Goal: Task Accomplishment & Management: Use online tool/utility

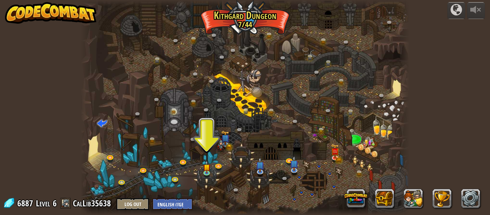
click at [206, 148] on div at bounding box center [245, 107] width 328 height 215
click at [207, 165] on img at bounding box center [207, 163] width 8 height 17
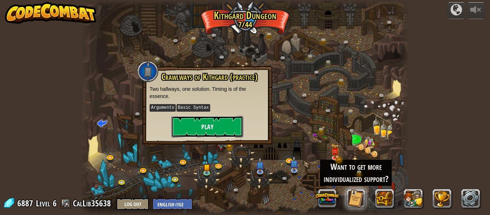
click at [208, 130] on button "Play" at bounding box center [207, 127] width 72 height 22
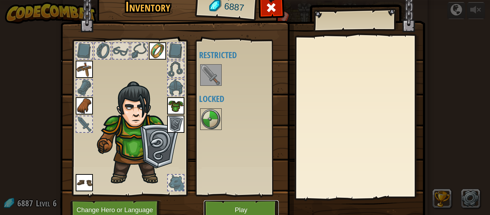
click at [218, 207] on button "Play" at bounding box center [241, 210] width 75 height 20
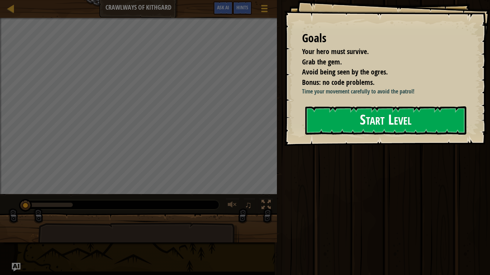
click at [407, 146] on div "Goals Your hero must survive. Grab the gem. Avoid being seen by the ogres. Bonu…" at bounding box center [387, 73] width 206 height 146
click at [401, 125] on button "Start Level" at bounding box center [385, 120] width 161 height 28
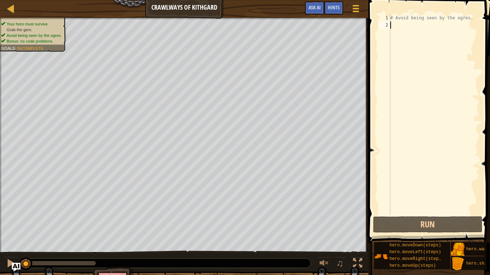
type textarea "r"
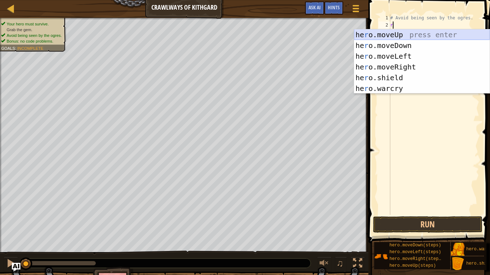
click at [416, 35] on div "he r o.moveUp press enter he r o.moveDown press enter he r o.moveLeft press ent…" at bounding box center [422, 72] width 136 height 86
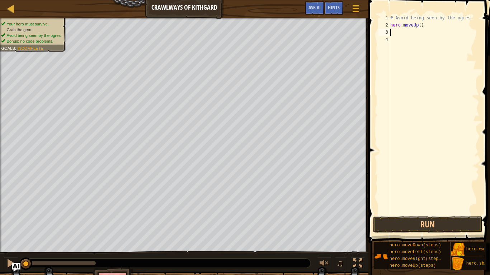
click at [396, 33] on div "# Avoid being seen by the ogres. hero . moveUp ( )" at bounding box center [434, 121] width 90 height 215
click at [415, 27] on div "# Avoid being seen by the ogres. hero . moveUp ( )" at bounding box center [434, 121] width 90 height 215
type textarea "h"
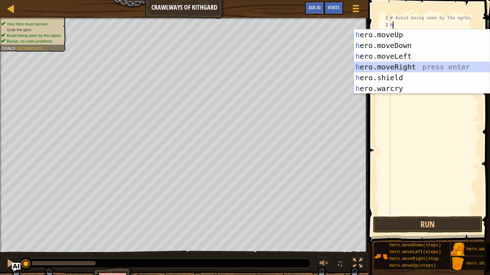
click at [403, 66] on div "h ero.moveUp press enter h ero.moveDown press enter h ero.moveLeft press enter …" at bounding box center [422, 72] width 136 height 86
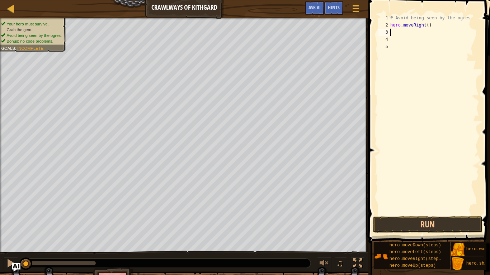
click at [390, 32] on div "# Avoid being seen by the ogres. hero . moveRight ( )" at bounding box center [434, 121] width 90 height 215
click at [392, 32] on div "# Avoid being seen by the ogres. hero . moveRight ( )" at bounding box center [434, 121] width 90 height 215
type textarea "h"
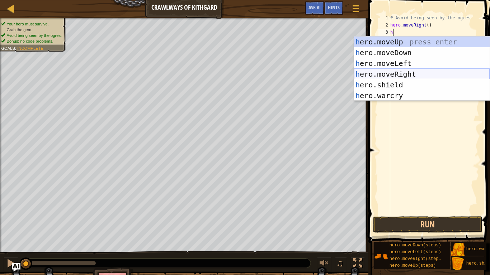
click at [407, 73] on div "h ero.moveUp press enter h ero.moveDown press enter h ero.moveLeft press enter …" at bounding box center [422, 80] width 136 height 86
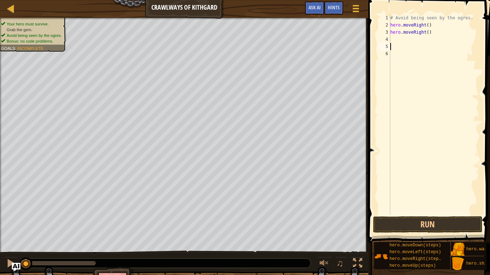
click at [396, 44] on div "# Avoid being seen by the ogres. hero . moveRight ( ) hero . moveRight ( )" at bounding box center [434, 121] width 90 height 215
click at [395, 38] on div "# Avoid being seen by the ogres. hero . moveRight ( ) hero . moveRight ( )" at bounding box center [434, 121] width 90 height 215
type textarea "h"
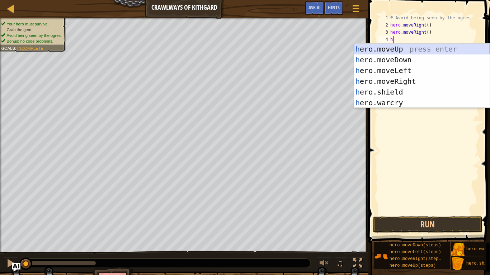
click at [396, 47] on div "h ero.moveUp press enter h ero.moveDown press enter h ero.moveLeft press enter …" at bounding box center [422, 87] width 136 height 86
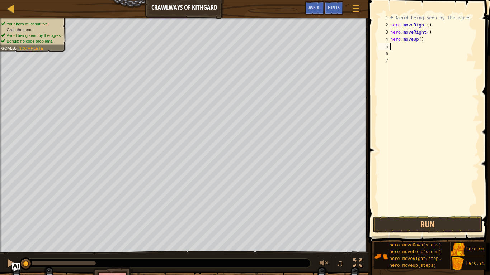
click at [408, 39] on div "# Avoid being seen by the ogres. hero . moveRight ( ) hero . moveRight ( ) hero…" at bounding box center [434, 121] width 90 height 215
click at [445, 34] on div "# Avoid being seen by the ogres. hero . moveRight ( ) hero . moveRight ( ) veUp…" at bounding box center [434, 121] width 90 height 215
type textarea "hero.moveRight()"
click at [396, 41] on div "# Avoid being seen by the ogres. hero . moveRight ( ) hero . moveRight ( )" at bounding box center [434, 121] width 90 height 215
type textarea "h"
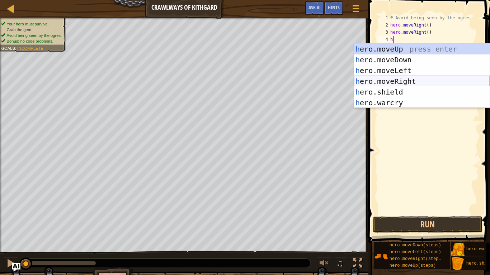
click at [407, 80] on div "h ero.moveUp press enter h ero.moveDown press enter h ero.moveLeft press enter …" at bounding box center [422, 87] width 136 height 86
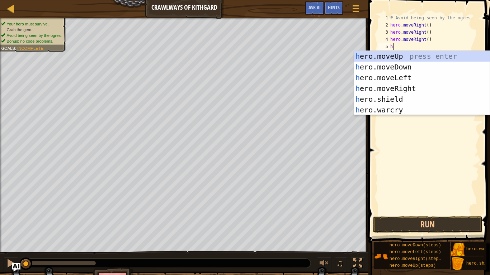
type textarea "h"
click at [432, 90] on div "h ero.moveUp press enter h ero.moveDown press enter h ero.moveLeft press enter …" at bounding box center [422, 94] width 136 height 86
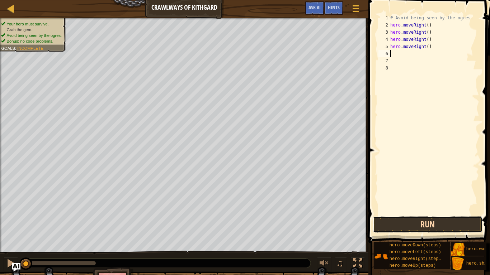
click at [429, 214] on button "Run" at bounding box center [427, 225] width 109 height 16
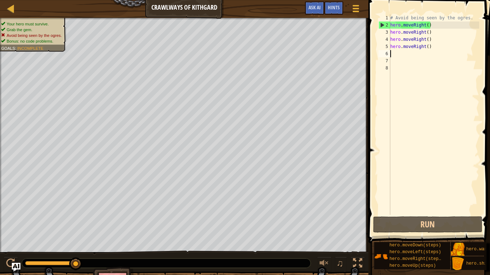
click at [402, 54] on div "# Avoid being seen by the ogres. hero . moveRight ( ) hero . moveRight ( ) hero…" at bounding box center [434, 121] width 90 height 215
type textarea "h"
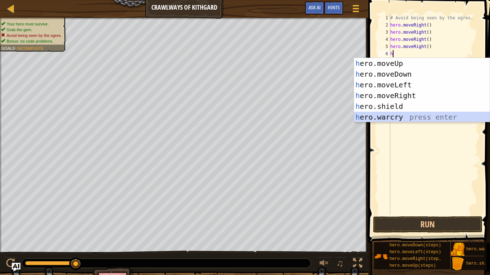
click at [389, 117] on div "h ero.moveUp press enter h ero.moveDown press enter h ero.moveLeft press enter …" at bounding box center [422, 101] width 136 height 86
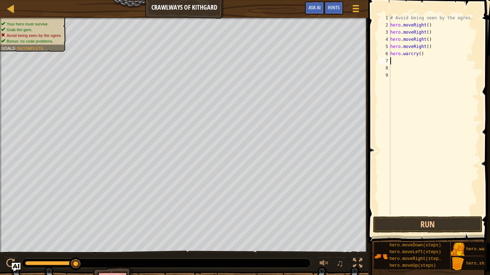
click at [403, 53] on div "# Avoid being seen by the ogres. hero . moveRight ( ) hero . moveRight ( ) hero…" at bounding box center [434, 121] width 90 height 215
click at [419, 54] on div "# Avoid being seen by the ogres. hero . moveRight ( ) hero . moveRight ( ) hero…" at bounding box center [434, 121] width 90 height 215
click at [428, 53] on div "# Avoid being seen by the ogres. hero . moveRight ( ) hero . moveRight ( ) hero…" at bounding box center [434, 121] width 90 height 215
type textarea "h"
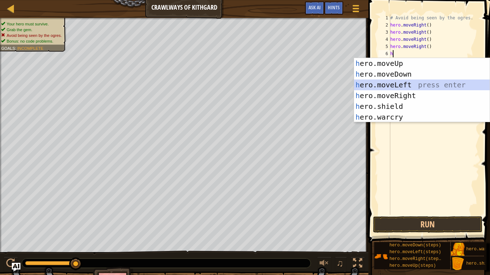
click at [384, 86] on div "h ero.moveUp press enter h ero.moveDown press enter h ero.moveLeft press enter …" at bounding box center [422, 101] width 136 height 86
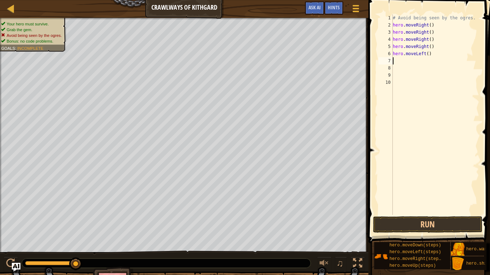
type textarea "h"
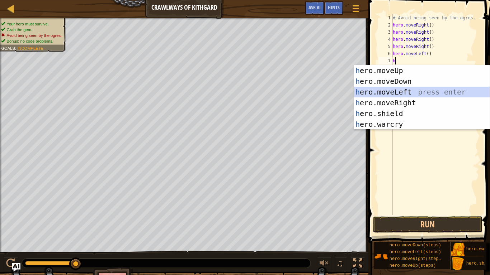
click at [403, 91] on div "h ero.moveUp press enter h ero.moveDown press enter h ero.moveLeft press enter …" at bounding box center [422, 108] width 136 height 86
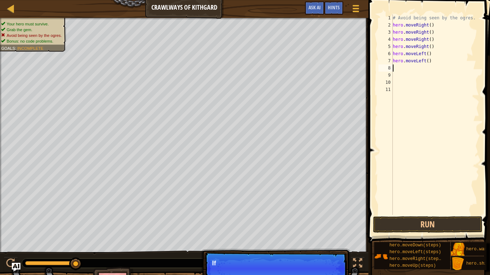
click at [404, 69] on div "# Avoid being seen by the ogres. hero . moveRight ( ) hero . moveRight ( ) hero…" at bounding box center [435, 121] width 88 height 215
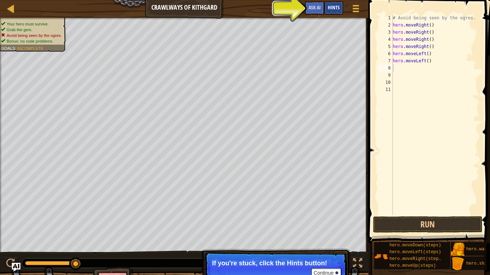
click at [328, 13] on div "Hints" at bounding box center [333, 7] width 19 height 13
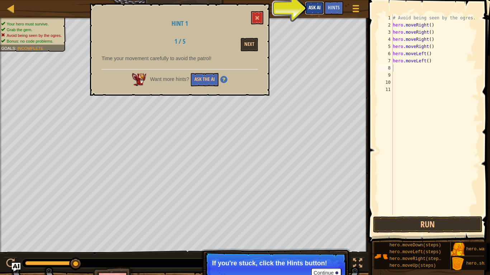
click at [319, 8] on span "Ask AI" at bounding box center [314, 7] width 12 height 7
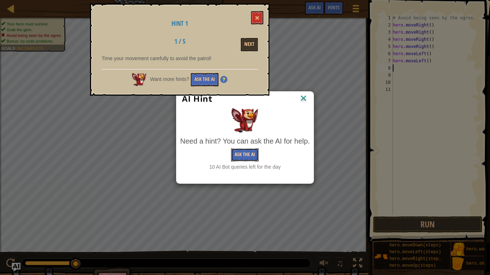
click at [246, 155] on button "Ask the AI" at bounding box center [245, 154] width 28 height 13
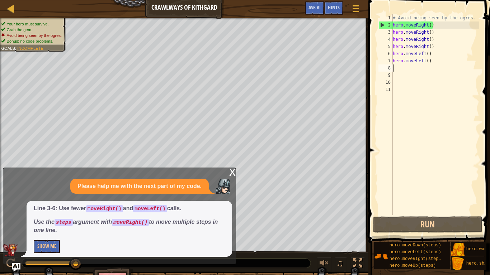
click at [440, 64] on div "# Avoid being seen by the ogres. hero . moveRight ( ) hero . moveRight ( ) hero…" at bounding box center [435, 121] width 88 height 215
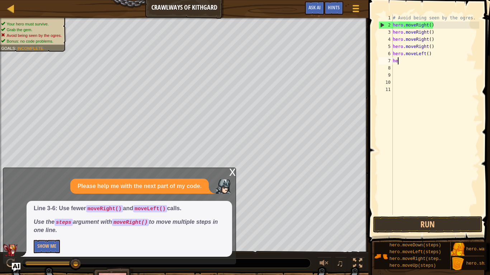
type textarea "h"
type textarea "\"
type textarea "h"
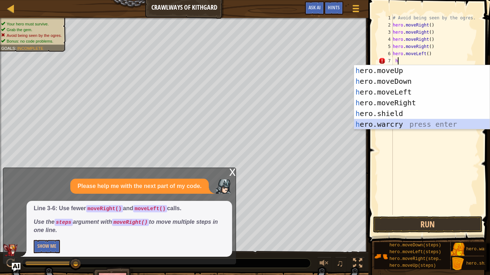
click at [398, 125] on div "h ero.moveUp press enter h ero.moveDown press enter h ero.moveLeft press enter …" at bounding box center [422, 108] width 136 height 86
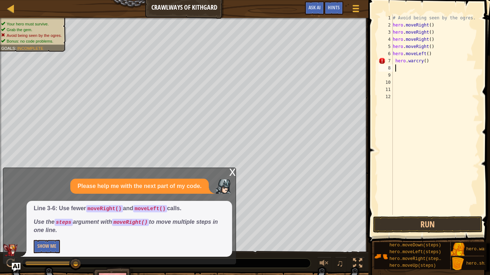
click at [396, 68] on div "# Avoid being seen by the ogres. hero . moveRight ( ) hero . moveRight ( ) hero…" at bounding box center [435, 121] width 88 height 215
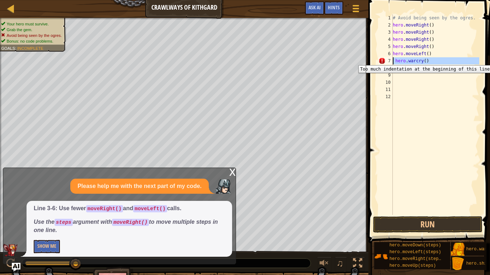
click at [381, 60] on div "7" at bounding box center [385, 60] width 14 height 7
type textarea "hero.warcry()"
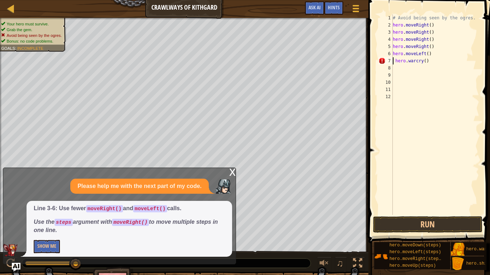
click at [402, 74] on div "# Avoid being seen by the ogres. hero . moveRight ( ) hero . moveRight ( ) hero…" at bounding box center [435, 121] width 88 height 215
click at [232, 175] on div "x" at bounding box center [232, 171] width 6 height 7
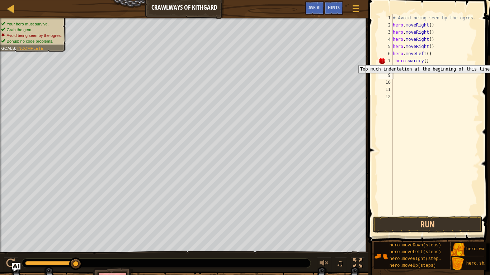
click at [380, 60] on div "7" at bounding box center [385, 60] width 14 height 7
click at [404, 68] on div "# Avoid being seen by the ogres. hero . moveRight ( ) hero . moveRight ( ) hero…" at bounding box center [435, 121] width 88 height 215
type textarea "h"
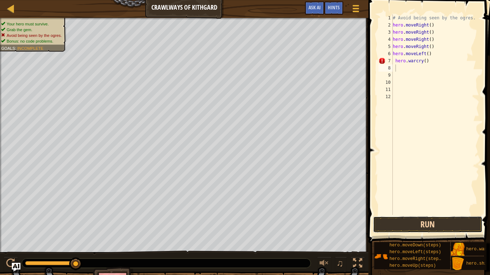
click at [445, 214] on button "Run" at bounding box center [427, 225] width 109 height 16
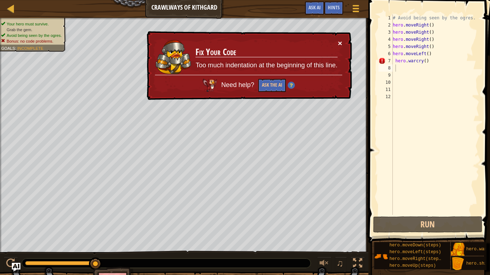
click at [341, 42] on button "×" at bounding box center [340, 43] width 4 height 8
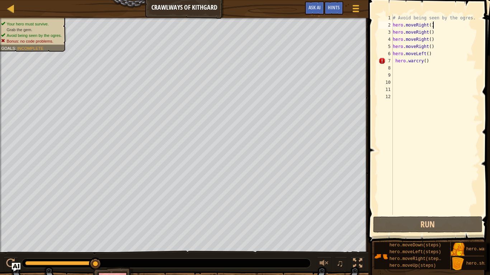
click at [438, 25] on div "# Avoid being seen by the ogres. hero . moveRight ( ) hero . moveRight ( ) hero…" at bounding box center [435, 121] width 88 height 215
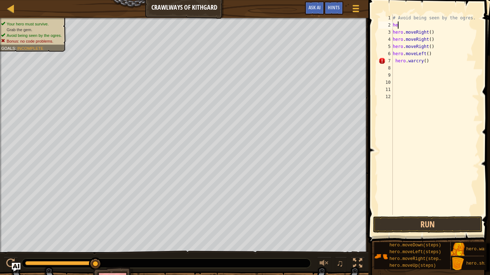
type textarea "h"
click at [442, 27] on div "# Avoid being seen by the ogres. hero . moveRight ( ) hero . moveRight ( ) hero…" at bounding box center [435, 121] width 88 height 215
type textarea "h"
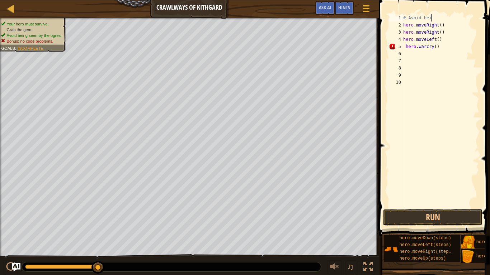
click at [448, 29] on div "# Avoid bei hero . moveRight ( ) hero . moveRight ( ) hero . moveLeft ( ) hero …" at bounding box center [440, 118] width 77 height 208
click at [448, 25] on div "# Avoid bei hero . moveRight ( ) hero . moveRight ( ) hero . moveLeft ( ) hero …" at bounding box center [440, 118] width 77 height 208
type textarea "h"
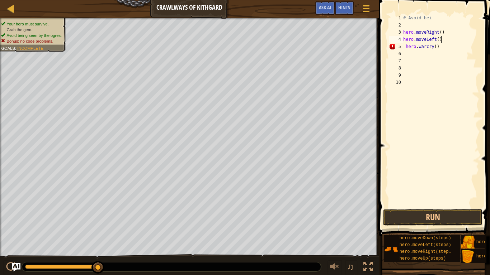
click at [456, 38] on div "# Avoid bei hero . moveRight ( ) hero . moveLeft ( ) hero . warcry ( )" at bounding box center [440, 118] width 77 height 208
type textarea "h"
click at [448, 23] on div "# Avoid bei hero . warcry ( )" at bounding box center [439, 118] width 80 height 208
type textarea "h"
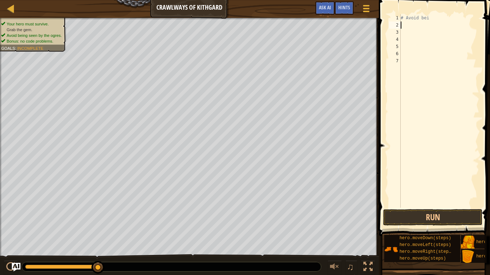
type textarea "h"
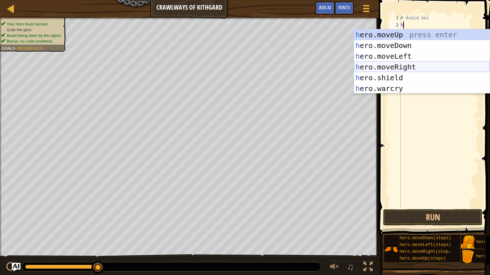
click at [395, 66] on div "h ero.moveUp press enter h ero.moveDown press enter h ero.moveLeft press enter …" at bounding box center [422, 72] width 136 height 86
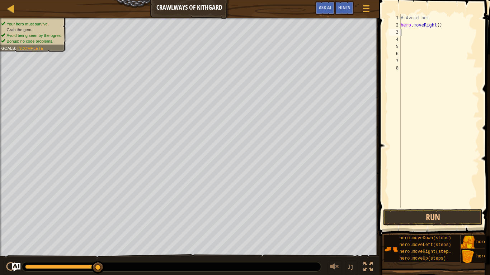
click at [404, 34] on div "# Avoid bei hero . moveRight ( )" at bounding box center [439, 118] width 80 height 208
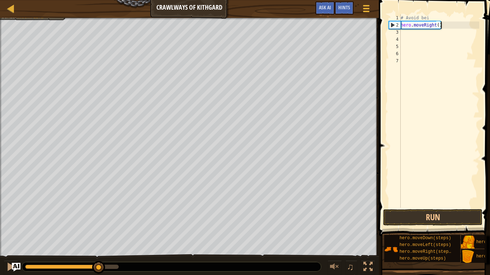
scroll to position [3, 6]
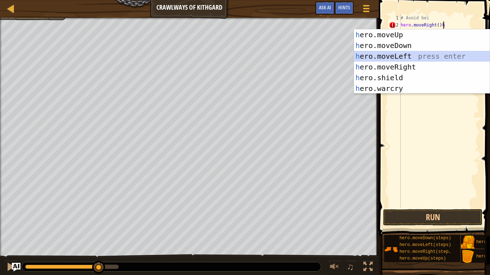
click at [395, 56] on div "h ero.moveUp press enter h ero.moveDown press enter h ero.moveLeft press enter …" at bounding box center [422, 72] width 136 height 86
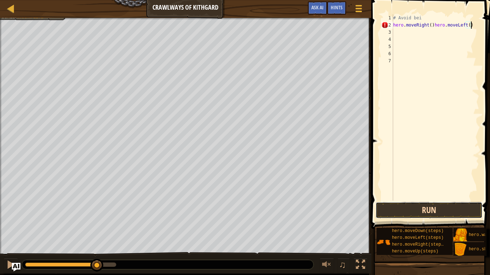
click at [413, 209] on button "Run" at bounding box center [428, 210] width 107 height 16
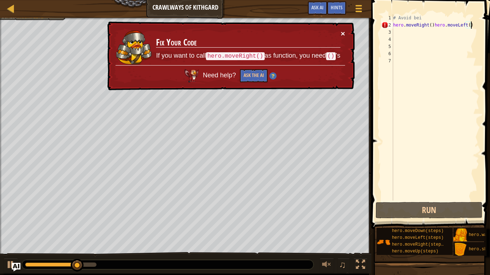
click at [341, 32] on button "×" at bounding box center [343, 34] width 4 height 8
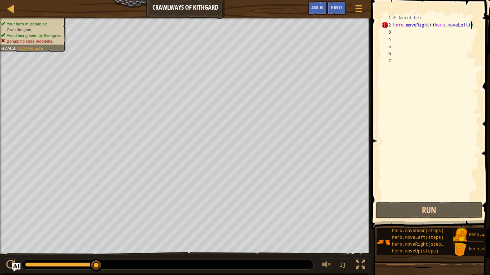
click at [474, 22] on div "# Avoid bei hero . moveRight ( ) hero . moveLeft ( )" at bounding box center [434, 114] width 87 height 201
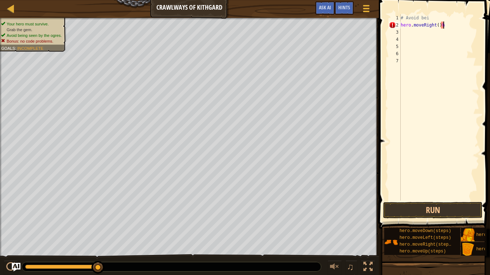
type textarea "hero.moveRight()"
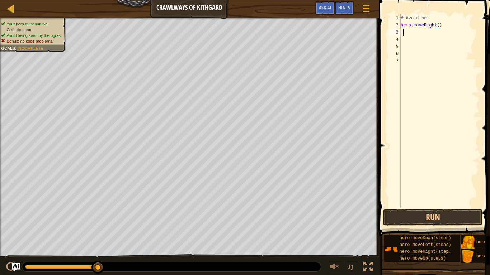
click at [405, 34] on div "# Avoid bei hero . moveRight ( )" at bounding box center [439, 118] width 80 height 208
type textarea "h"
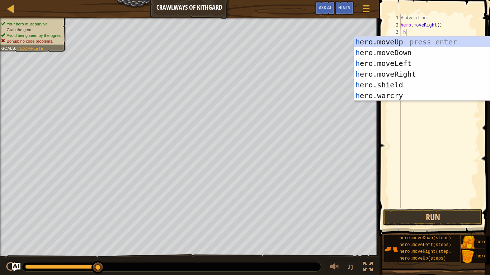
scroll to position [3, 0]
click at [399, 64] on div "h ero.moveUp press enter h ero.moveDown press enter h ero.moveLeft press enter …" at bounding box center [422, 80] width 136 height 86
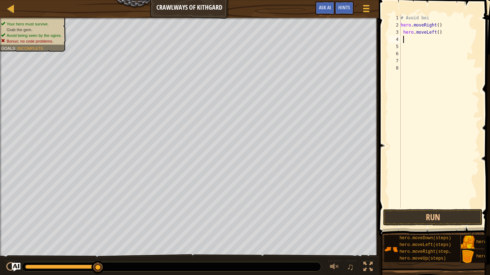
scroll to position [3, 0]
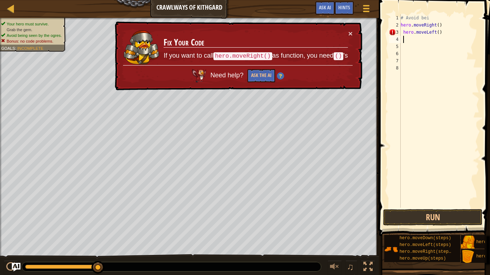
click at [443, 25] on div "# Avoid bei hero . moveRight ( ) hero . moveLeft ( )" at bounding box center [439, 118] width 80 height 208
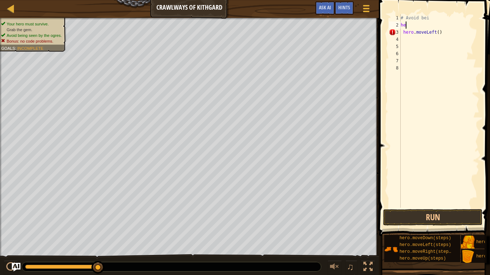
type textarea "h"
click at [8, 5] on div at bounding box center [10, 8] width 9 height 9
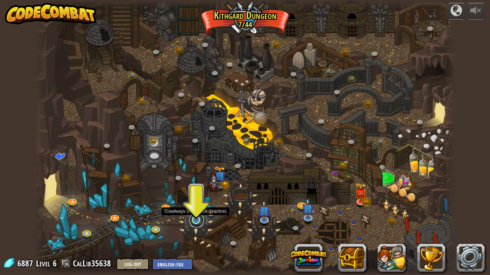
click at [195, 214] on link at bounding box center [196, 220] width 14 height 14
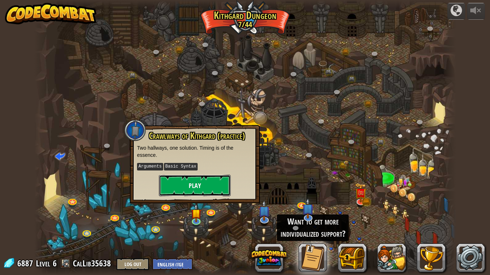
click at [184, 189] on button "Play" at bounding box center [195, 186] width 72 height 22
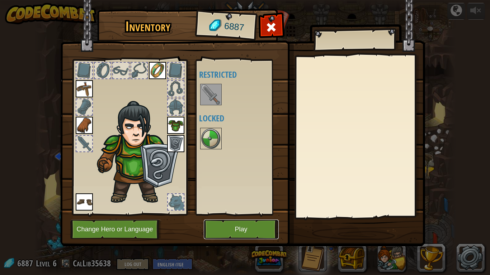
click at [225, 214] on button "Play" at bounding box center [241, 230] width 75 height 20
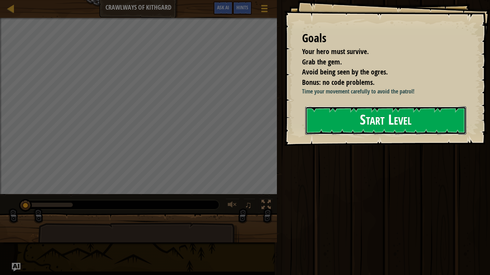
click at [328, 117] on button "Start Level" at bounding box center [385, 120] width 161 height 28
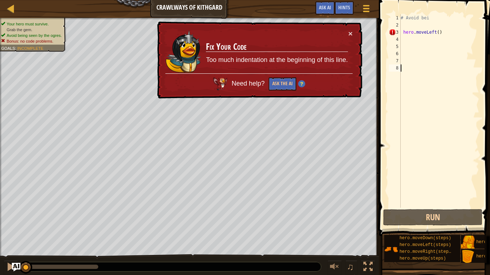
click at [442, 30] on div "# Avoid bei hero . moveLeft ( )" at bounding box center [439, 118] width 80 height 208
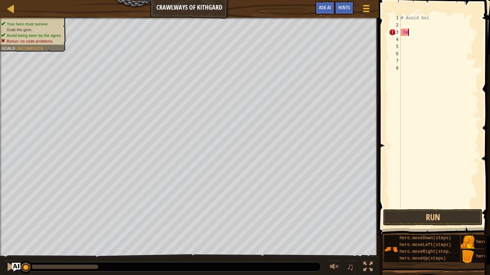
type textarea "h"
click at [406, 24] on div "# Avoid bei" at bounding box center [439, 118] width 80 height 208
click at [431, 16] on div "# Avoid bei" at bounding box center [439, 118] width 80 height 208
type textarea "#"
click at [364, 14] on div at bounding box center [366, 8] width 10 height 10
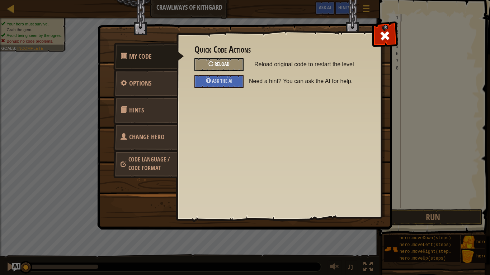
click at [214, 62] on div "Reload" at bounding box center [218, 64] width 49 height 13
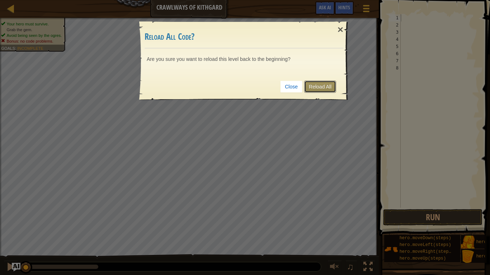
click at [315, 89] on link "Reload All" at bounding box center [320, 87] width 32 height 12
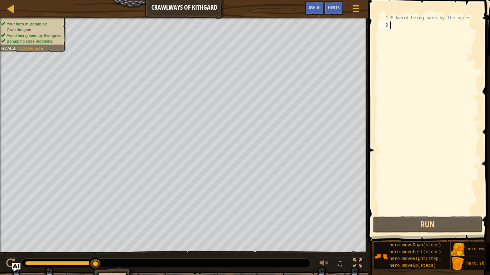
click at [410, 26] on div "# Avoid being seen by the ogres." at bounding box center [434, 121] width 90 height 215
type textarea "h"
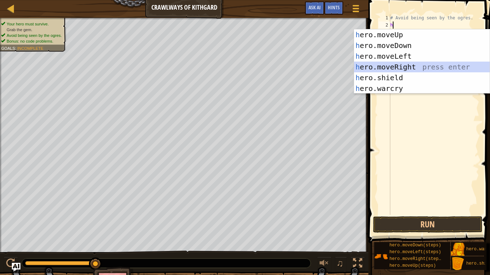
click at [407, 67] on div "h ero.moveUp press enter h ero.moveDown press enter h ero.moveLeft press enter …" at bounding box center [422, 72] width 136 height 86
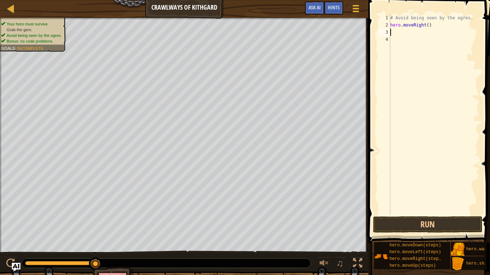
click at [400, 35] on div "# Avoid being seen by the ogres. hero . moveRight ( )" at bounding box center [434, 121] width 90 height 215
type textarea "h"
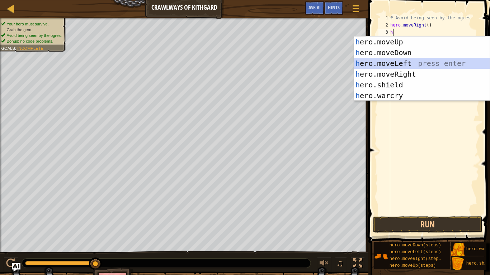
click at [395, 63] on div "h ero.moveUp press enter h ero.moveDown press enter h ero.moveLeft press enter …" at bounding box center [422, 80] width 136 height 86
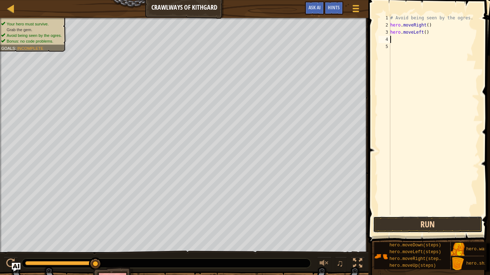
click at [414, 214] on button "Run" at bounding box center [427, 225] width 109 height 16
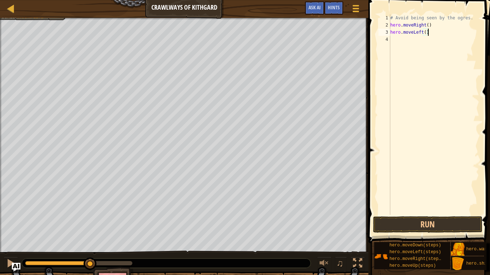
click at [432, 32] on div "# Avoid being seen by the ogres. hero . moveRight ( ) hero . moveLeft ( )" at bounding box center [434, 121] width 90 height 215
type textarea "h"
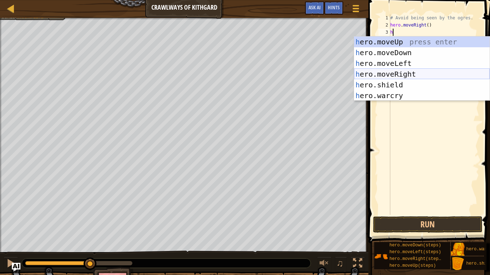
click at [427, 75] on div "h ero.moveUp press enter h ero.moveDown press enter h ero.moveLeft press enter …" at bounding box center [422, 80] width 136 height 86
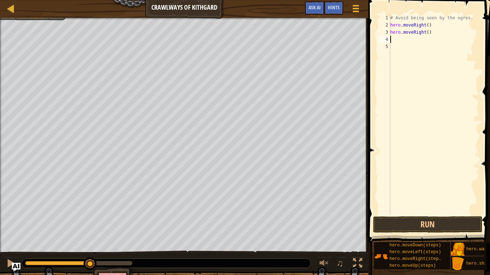
click at [403, 42] on div "# Avoid being seen by the ogres. hero . moveRight ( ) hero . moveRight ( )" at bounding box center [434, 121] width 90 height 215
type textarea "h"
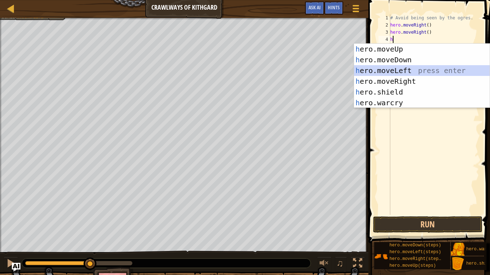
click at [394, 71] on div "h ero.moveUp press enter h ero.moveDown press enter h ero.moveLeft press enter …" at bounding box center [422, 87] width 136 height 86
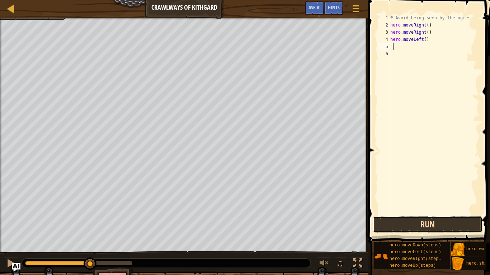
click at [448, 214] on button "Run" at bounding box center [427, 225] width 109 height 16
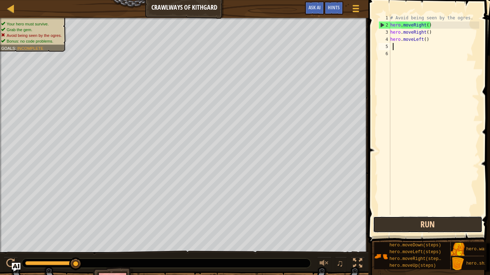
click at [383, 214] on button "Run" at bounding box center [427, 225] width 109 height 16
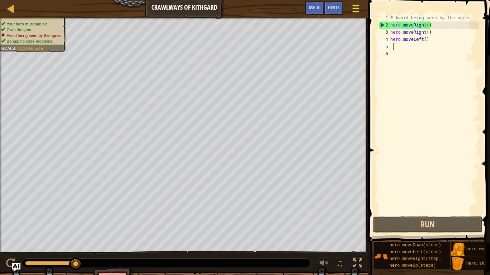
click at [354, 8] on span at bounding box center [355, 8] width 7 height 1
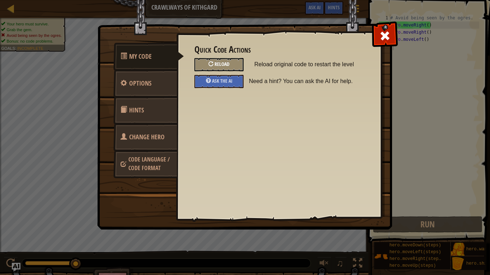
click at [210, 62] on div at bounding box center [210, 63] width 5 height 5
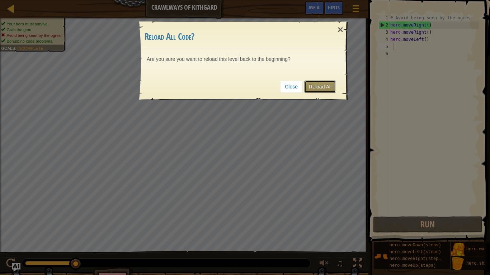
click at [307, 76] on div "Close Reload All" at bounding box center [243, 86] width 199 height 27
click at [312, 84] on link "Reload All" at bounding box center [320, 87] width 32 height 12
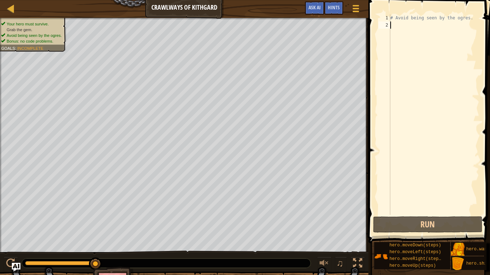
type textarea "h"
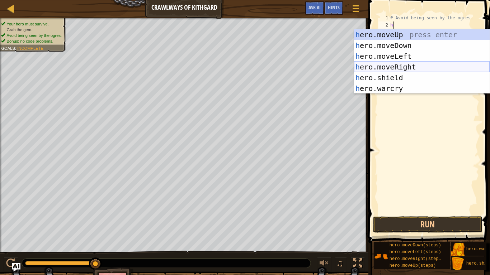
click at [416, 67] on div "h ero.moveUp press enter h ero.moveDown press enter h ero.moveLeft press enter …" at bounding box center [422, 72] width 136 height 86
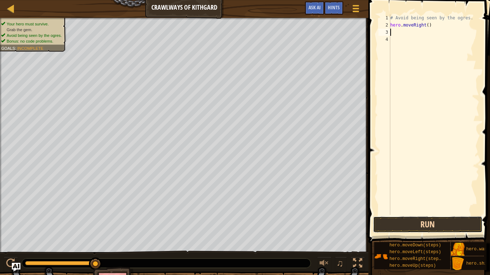
click at [400, 214] on button "Run" at bounding box center [427, 225] width 109 height 16
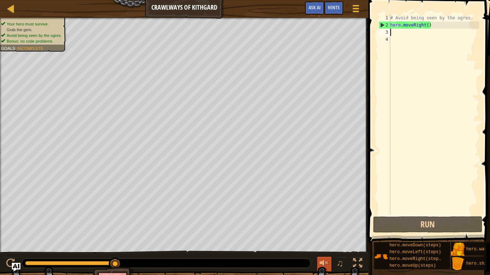
type textarea "h"
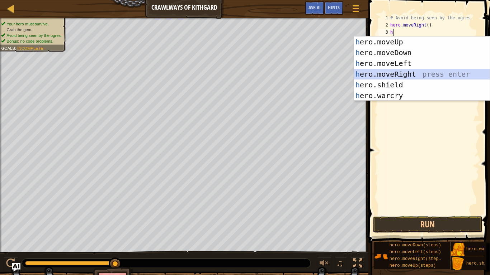
click at [424, 74] on div "h ero.moveUp press enter h ero.moveDown press enter h ero.moveLeft press enter …" at bounding box center [422, 80] width 136 height 86
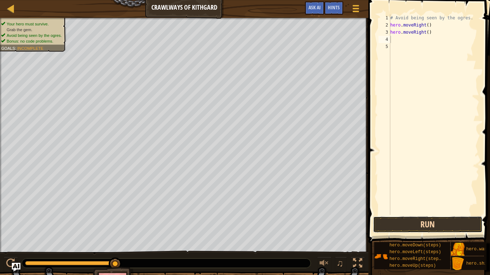
click at [437, 214] on button "Run" at bounding box center [427, 225] width 109 height 16
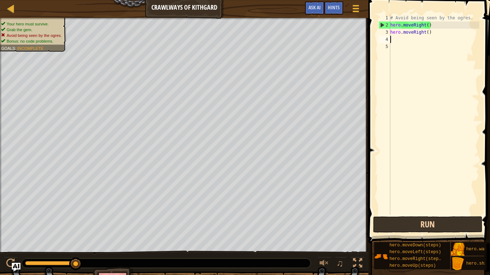
type textarea "h"
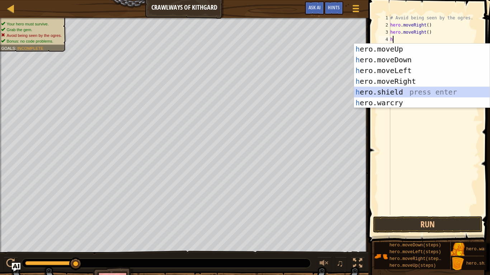
click at [395, 93] on div "h ero.moveUp press enter h ero.moveDown press enter h ero.moveLeft press enter …" at bounding box center [422, 87] width 136 height 86
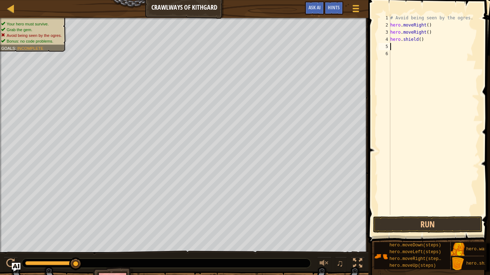
type textarea "h"
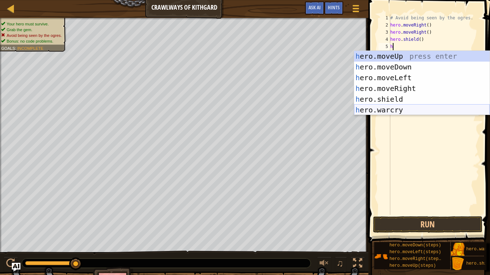
click at [391, 113] on div "h ero.moveUp press enter h ero.moveDown press enter h ero.moveLeft press enter …" at bounding box center [422, 94] width 136 height 86
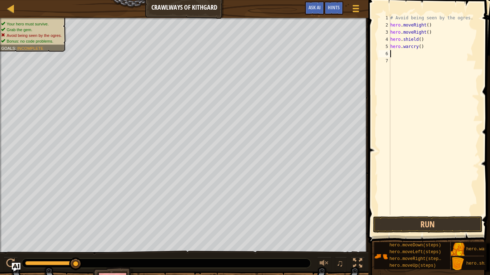
type textarea "h"
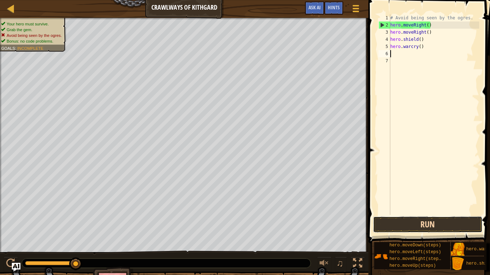
click at [418, 214] on button "Run" at bounding box center [427, 225] width 109 height 16
click at [410, 214] on button "Run" at bounding box center [427, 225] width 109 height 16
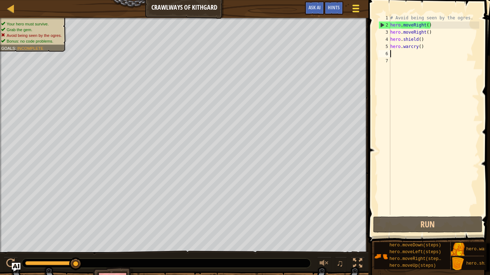
click at [351, 10] on div at bounding box center [356, 8] width 10 height 10
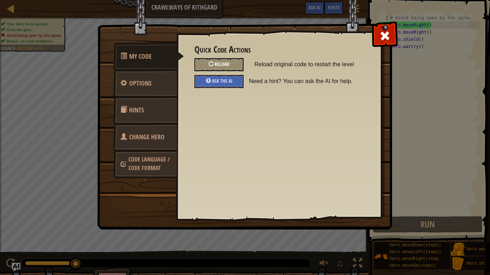
click at [207, 62] on div "Reload" at bounding box center [218, 64] width 49 height 13
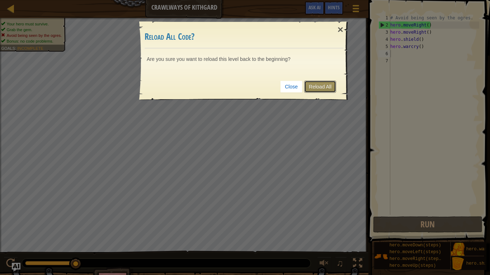
click at [333, 85] on link "Reload All" at bounding box center [320, 87] width 32 height 12
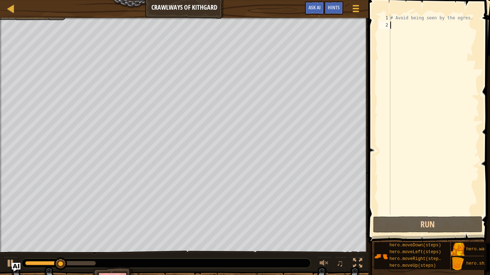
click at [400, 25] on div "# Avoid being seen by the ogres." at bounding box center [434, 121] width 90 height 215
type textarea "h"
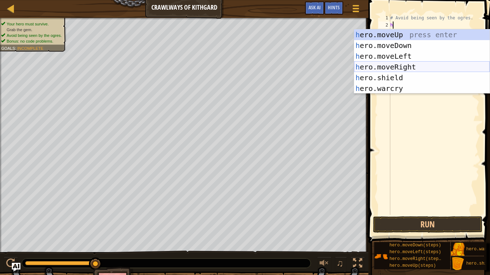
click at [417, 67] on div "h ero.moveUp press enter h ero.moveDown press enter h ero.moveLeft press enter …" at bounding box center [422, 72] width 136 height 86
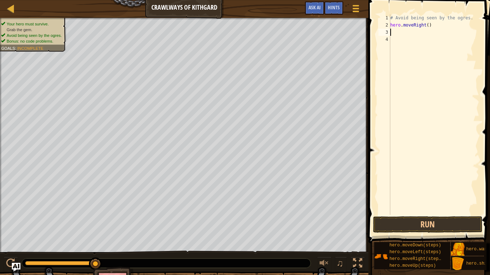
type textarea "h"
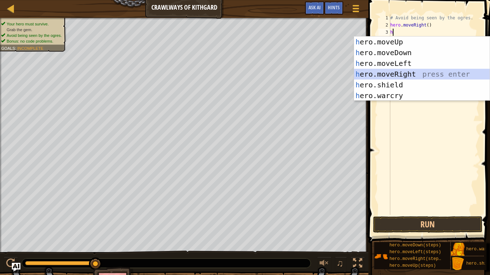
click at [422, 72] on div "h ero.moveUp press enter h ero.moveDown press enter h ero.moveLeft press enter …" at bounding box center [422, 80] width 136 height 86
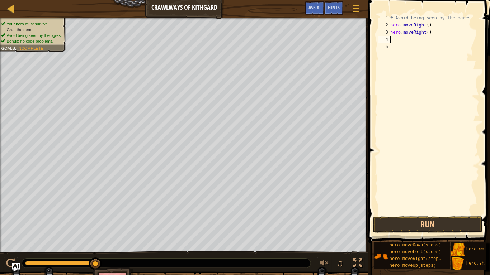
type textarea "h"
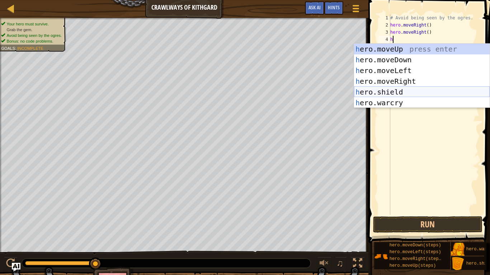
click at [417, 89] on div "h ero.moveUp press enter h ero.moveDown press enter h ero.moveLeft press enter …" at bounding box center [422, 87] width 136 height 86
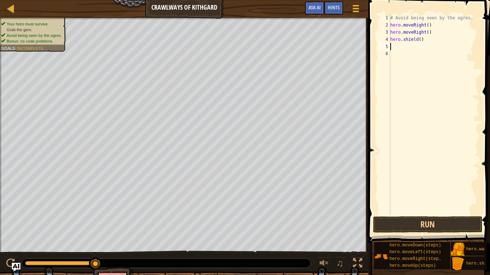
type textarea "h"
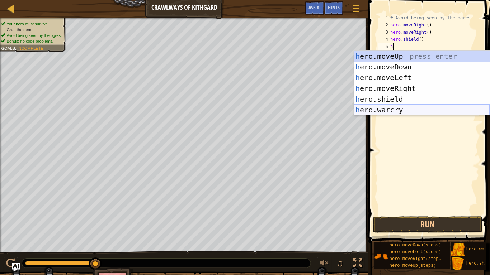
click at [405, 108] on div "h ero.moveUp press enter h ero.moveDown press enter h ero.moveLeft press enter …" at bounding box center [422, 94] width 136 height 86
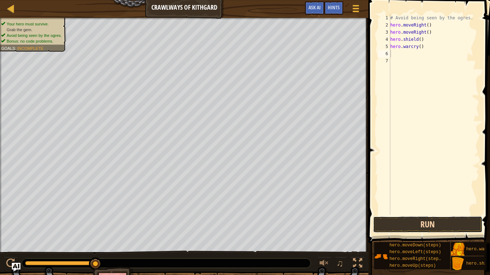
click at [428, 214] on button "Run" at bounding box center [427, 225] width 109 height 16
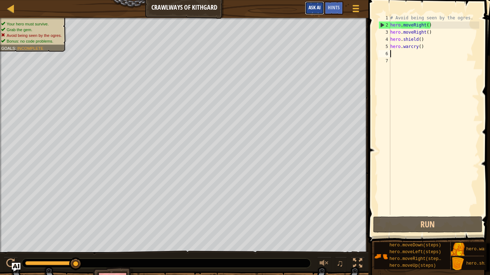
click at [315, 12] on button "Ask AI" at bounding box center [314, 7] width 19 height 13
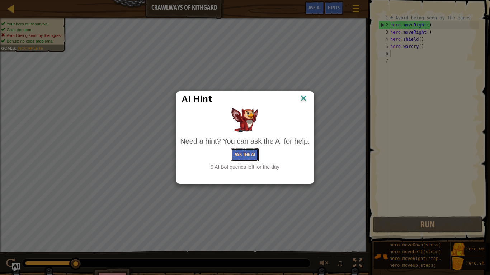
click at [250, 155] on button "Ask the AI" at bounding box center [245, 154] width 28 height 13
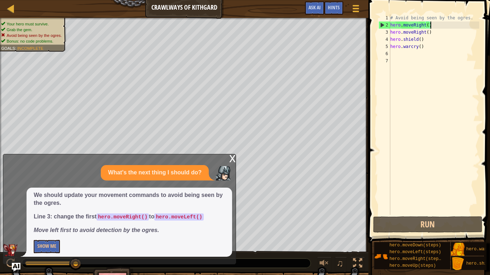
click at [436, 27] on div "# Avoid being seen by the ogres. hero . moveRight ( ) hero . moveRight ( ) hero…" at bounding box center [434, 121] width 90 height 215
click at [425, 40] on div "# Avoid being seen by the ogres. hero . moveRight ( ) hero . moveRight ( ) hero…" at bounding box center [434, 121] width 90 height 215
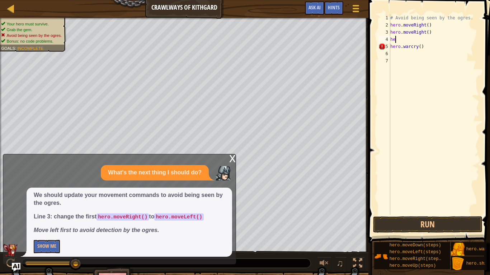
scroll to position [3, 0]
type textarea "h"
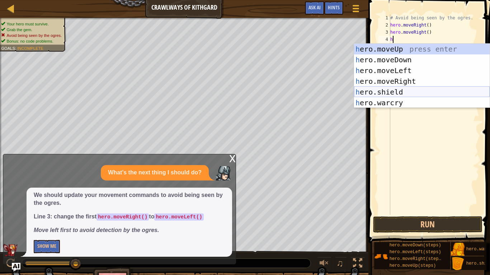
click at [412, 88] on div "h ero.moveUp press enter h ero.moveDown press enter h ero.moveLeft press enter …" at bounding box center [422, 87] width 136 height 86
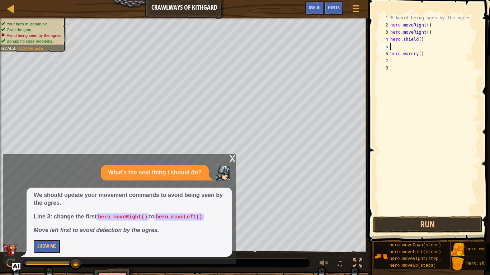
click at [426, 55] on div "# Avoid being seen by the ogres. hero . moveRight ( ) hero . moveRight ( ) hero…" at bounding box center [434, 121] width 90 height 215
type textarea "h"
click at [434, 32] on div "# Avoid being seen by the ogres. hero . moveRight ( ) hero . moveRight ( ) hero…" at bounding box center [434, 121] width 90 height 215
type textarea "h"
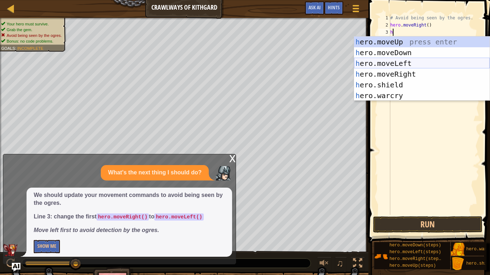
click at [417, 62] on div "h ero.moveUp press enter h ero.moveDown press enter h ero.moveLeft press enter …" at bounding box center [422, 80] width 136 height 86
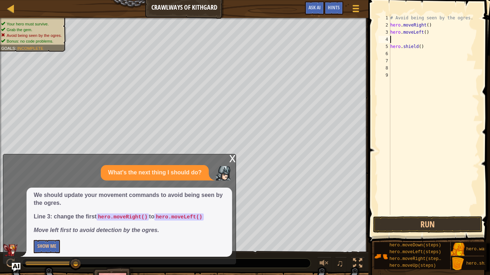
click at [434, 46] on div "# Avoid being seen by the ogres. hero . moveRight ( ) hero . moveLeft ( ) hero …" at bounding box center [434, 121] width 90 height 215
type textarea "h"
click at [456, 214] on button "Run" at bounding box center [427, 225] width 109 height 16
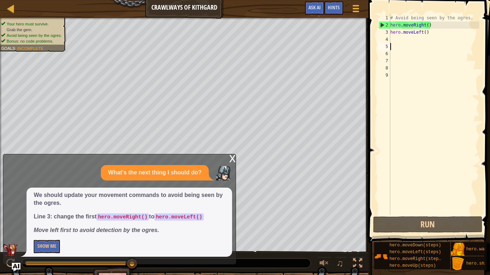
click at [432, 32] on div "# Avoid being seen by the ogres. hero . moveRight ( ) hero . moveLeft ( )" at bounding box center [434, 121] width 90 height 215
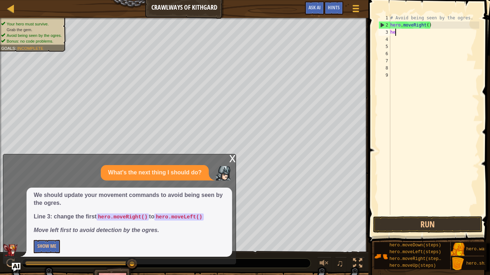
type textarea "h"
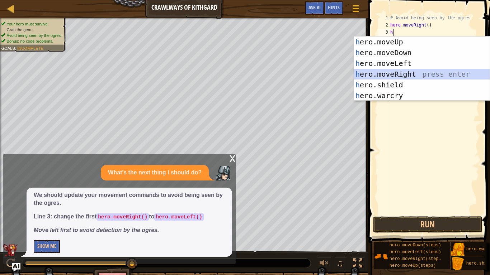
click at [427, 70] on div "h ero.moveUp press enter h ero.moveDown press enter h ero.moveLeft press enter …" at bounding box center [422, 80] width 136 height 86
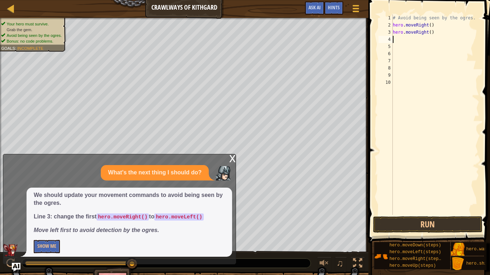
type textarea "h"
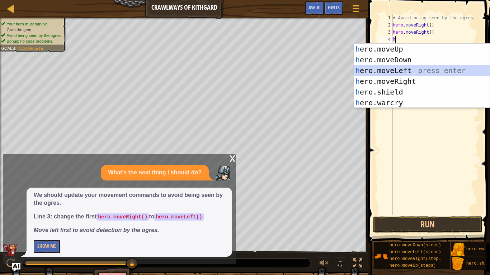
click at [418, 71] on div "h ero.moveUp press enter h ero.moveDown press enter h ero.moveLeft press enter …" at bounding box center [422, 87] width 136 height 86
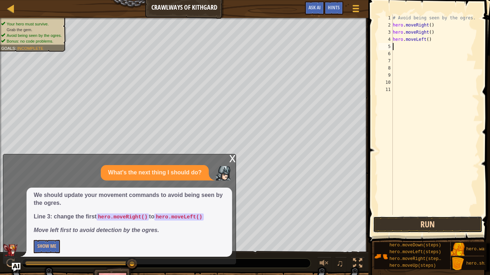
click at [417, 214] on button "Run" at bounding box center [427, 225] width 109 height 16
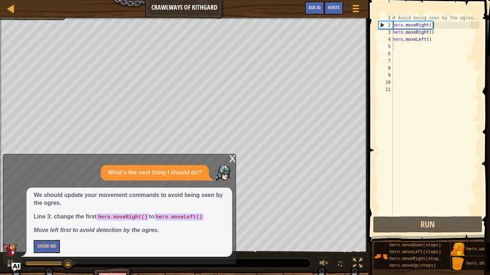
click at [234, 162] on div "x" at bounding box center [232, 158] width 6 height 7
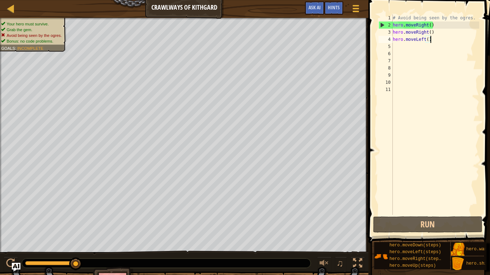
click at [443, 42] on div "# Avoid being seen by the ogres. hero . moveRight ( ) hero . moveRight ( ) hero…" at bounding box center [435, 121] width 88 height 215
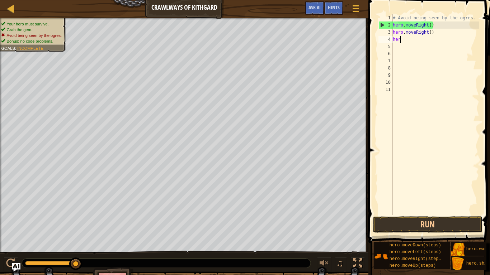
type textarea "h"
click at [438, 32] on div "# Avoid being seen by the ogres. hero . moveRight ( ) hero . moveRight ( )" at bounding box center [435, 121] width 88 height 215
type textarea "h"
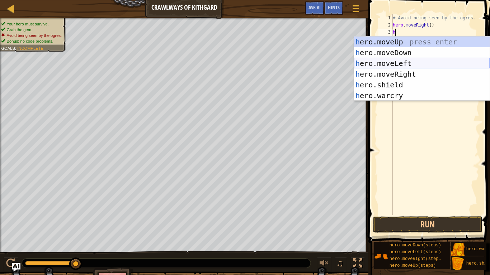
click at [413, 63] on div "h ero.moveUp press enter h ero.moveDown press enter h ero.moveLeft press enter …" at bounding box center [422, 80] width 136 height 86
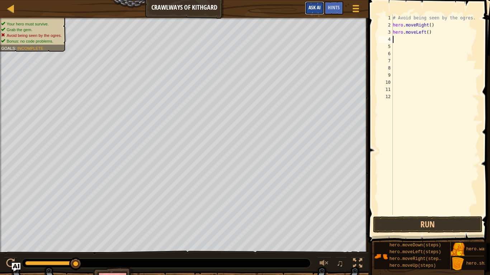
click at [310, 9] on span "Ask AI" at bounding box center [314, 7] width 12 height 7
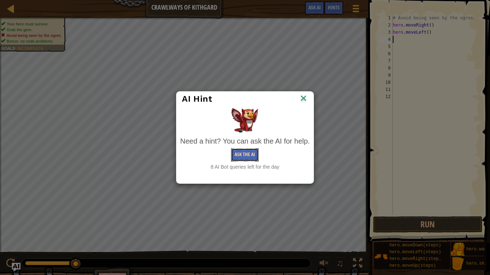
click at [236, 160] on button "Ask the AI" at bounding box center [245, 154] width 28 height 13
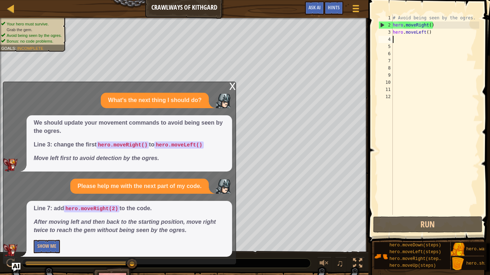
click at [426, 40] on div "# Avoid being seen by the ogres. hero . moveRight ( ) hero . moveLeft ( )" at bounding box center [435, 121] width 88 height 215
type textarea "h"
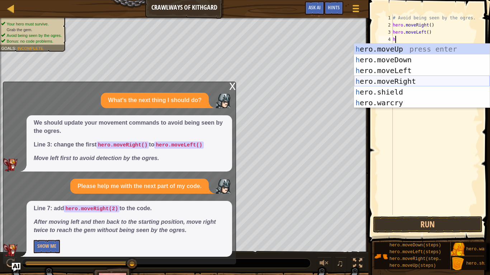
click at [418, 83] on div "h ero.moveUp press enter h ero.moveDown press enter h ero.moveLeft press enter …" at bounding box center [422, 87] width 136 height 86
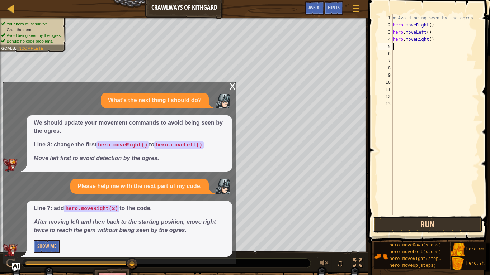
click at [417, 214] on button "Run" at bounding box center [427, 225] width 109 height 16
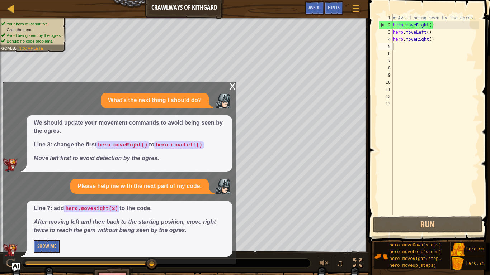
click at [229, 87] on div "x" at bounding box center [232, 85] width 6 height 7
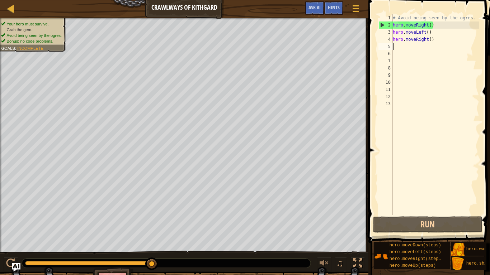
click at [395, 45] on div "# Avoid being seen by the ogres. hero . moveRight ( ) hero . moveLeft ( ) hero …" at bounding box center [435, 121] width 88 height 215
type textarea "h"
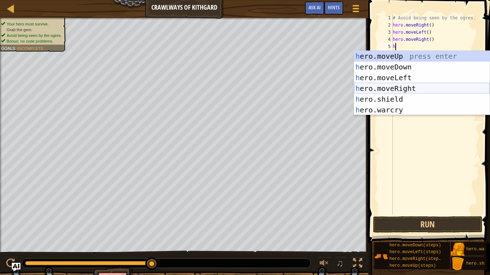
click at [404, 86] on div "h ero.moveUp press enter h ero.moveDown press enter h ero.moveLeft press enter …" at bounding box center [422, 94] width 136 height 86
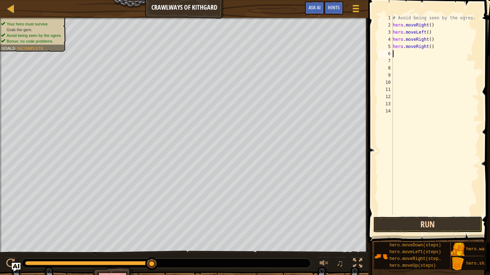
click at [420, 214] on button "Run" at bounding box center [427, 225] width 109 height 16
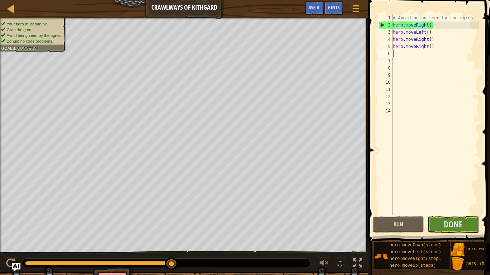
click at [442, 214] on span at bounding box center [429, 111] width 127 height 265
click at [447, 214] on span "Done" at bounding box center [452, 224] width 19 height 11
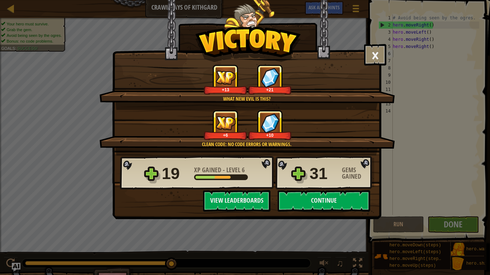
click at [315, 214] on div "× Shuffle master! How fun was this level? Tell us more! What new evil is this? …" at bounding box center [245, 137] width 490 height 275
click at [322, 201] on button "Continue" at bounding box center [323, 201] width 92 height 22
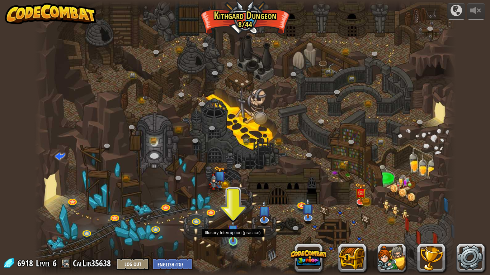
click at [234, 214] on img at bounding box center [233, 230] width 11 height 24
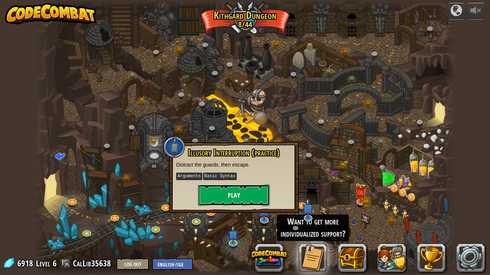
click at [224, 201] on button "Play" at bounding box center [234, 196] width 72 height 22
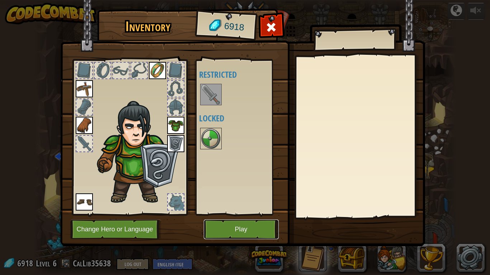
click at [228, 214] on button "Play" at bounding box center [241, 230] width 75 height 20
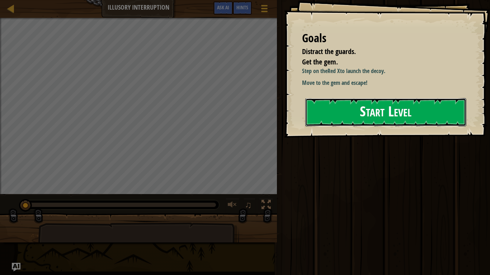
click at [367, 111] on button "Start Level" at bounding box center [385, 112] width 161 height 28
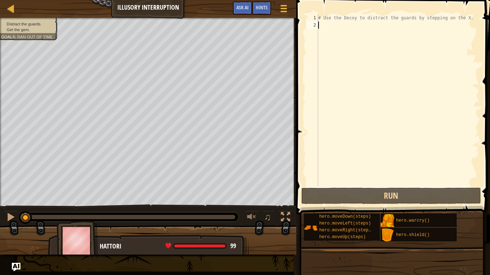
type textarea "h"
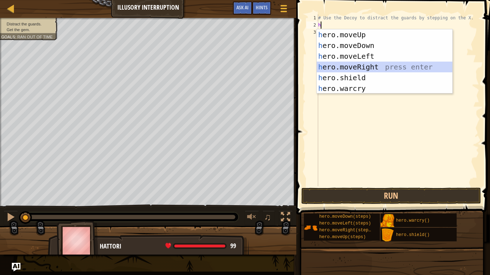
click at [361, 64] on div "h ero.moveUp press enter h ero.moveDown press enter h ero.moveLeft press enter …" at bounding box center [385, 72] width 136 height 86
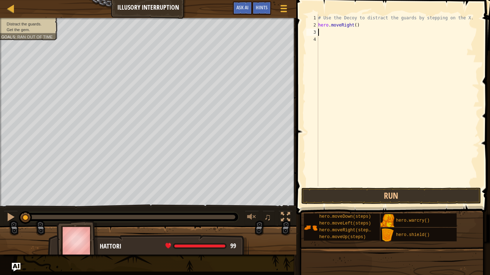
type textarea "h"
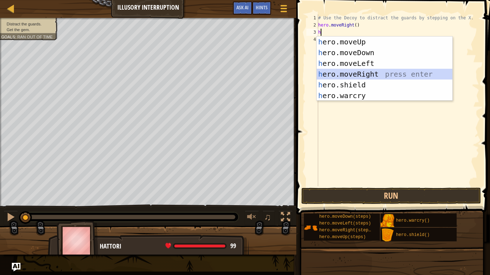
click at [354, 75] on div "h ero.moveUp press enter h ero.moveDown press enter h ero.moveLeft press enter …" at bounding box center [385, 80] width 136 height 86
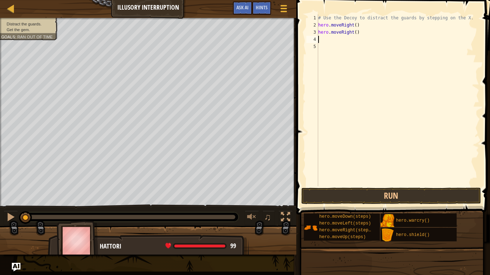
type textarea "h"
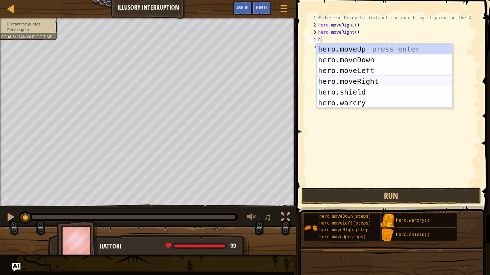
click at [368, 81] on div "h ero.moveUp press enter h ero.moveDown press enter h ero.moveLeft press enter …" at bounding box center [385, 87] width 136 height 86
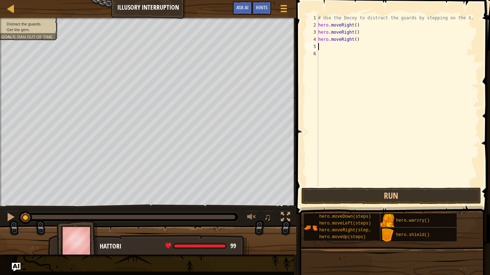
type textarea "h"
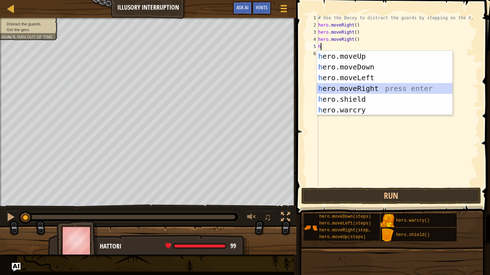
click at [394, 93] on div "h ero.moveUp press enter h ero.moveDown press enter h ero.moveLeft press enter …" at bounding box center [385, 94] width 136 height 86
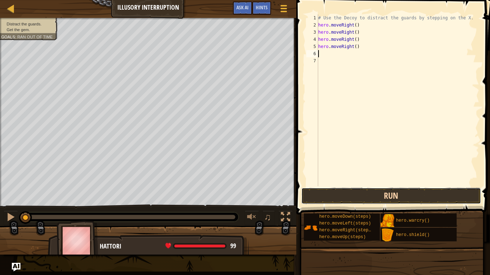
click at [415, 193] on button "Run" at bounding box center [391, 196] width 180 height 16
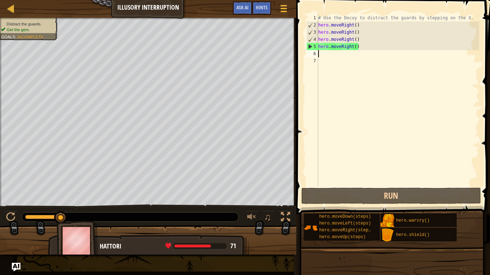
click at [334, 57] on div "# Use the Decoy to distract the guards by stepping on the X. hero . moveRight (…" at bounding box center [398, 107] width 162 height 186
type textarea "h"
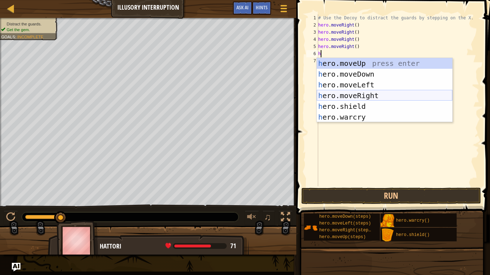
click at [360, 95] on div "h ero.moveUp press enter h ero.moveDown press enter h ero.moveLeft press enter …" at bounding box center [385, 101] width 136 height 86
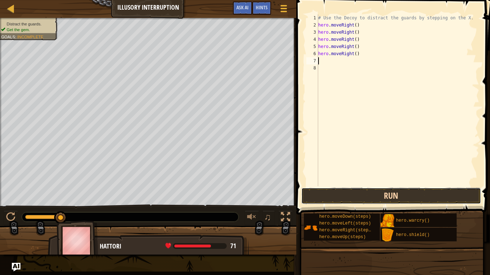
click at [378, 198] on button "Run" at bounding box center [391, 196] width 180 height 16
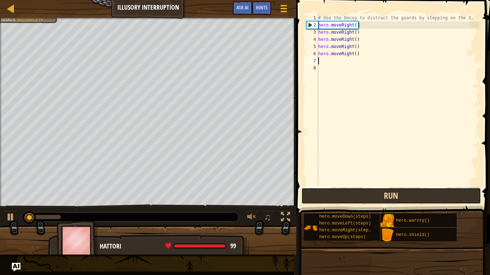
click at [378, 198] on button "Run" at bounding box center [391, 196] width 180 height 16
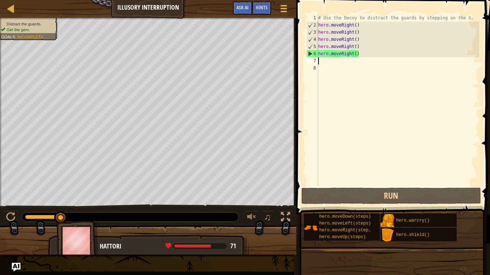
click at [367, 24] on div "# Use the Decoy to distract the guards by stepping on the X. hero . moveRight (…" at bounding box center [398, 107] width 162 height 186
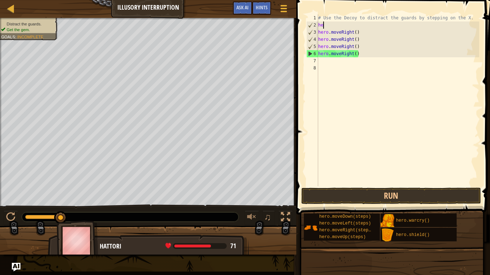
type textarea "h"
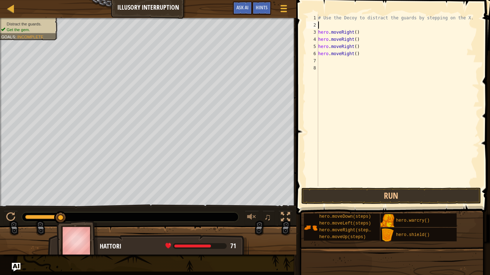
type textarea "h"
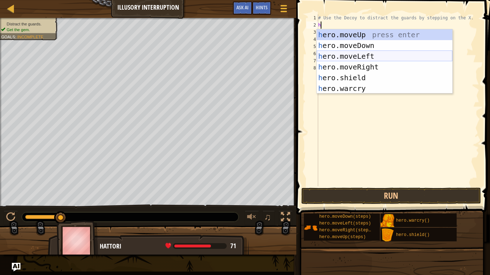
click at [390, 54] on div "h ero.moveUp press enter h ero.moveDown press enter h ero.moveLeft press enter …" at bounding box center [385, 72] width 136 height 86
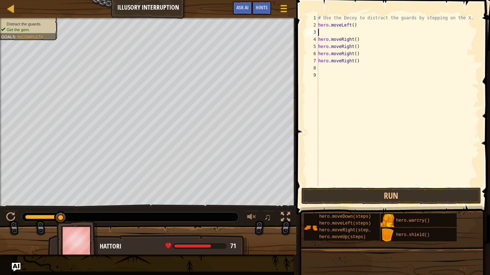
click at [328, 34] on div "# Use the Decoy to distract the guards by stepping on the X. hero . moveLeft ( …" at bounding box center [398, 107] width 162 height 186
type textarea "h"
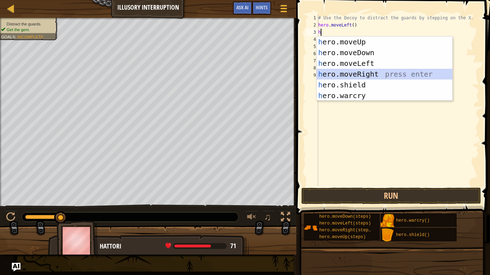
click at [358, 75] on div "h ero.moveUp press enter h ero.moveDown press enter h ero.moveLeft press enter …" at bounding box center [385, 80] width 136 height 86
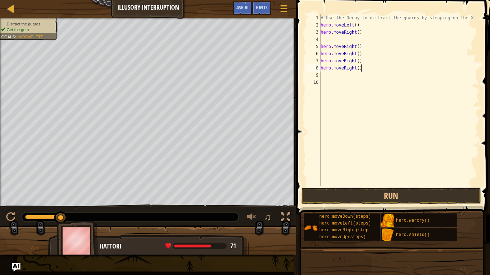
click at [362, 69] on div "# Use the Decoy to distract the guards by stepping on the X. hero . moveLeft ( …" at bounding box center [399, 107] width 160 height 186
type textarea "h"
click at [370, 63] on div "# Use the Decoy to distract the guards by stepping on the X. hero . moveLeft ( …" at bounding box center [399, 107] width 160 height 186
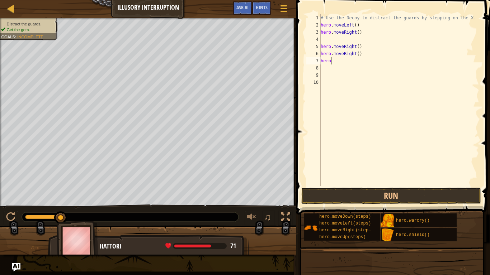
type textarea "h"
click at [372, 59] on div "# Use the Decoy to distract the guards by stepping on the X. hero . moveLeft ( …" at bounding box center [399, 107] width 160 height 186
click at [370, 55] on div "# Use the Decoy to distract the guards by stepping on the X. hero . moveLeft ( …" at bounding box center [399, 107] width 160 height 186
type textarea "h"
click at [379, 47] on div "# Use the Decoy to distract the guards by stepping on the X. hero . moveLeft ( …" at bounding box center [399, 107] width 160 height 186
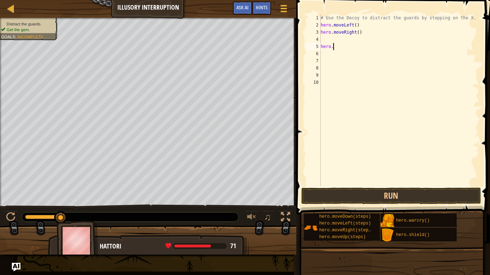
type textarea "h"
click at [321, 38] on div "# Use the Decoy to distract the guards by stepping on the X. hero . moveLeft ( …" at bounding box center [399, 107] width 160 height 186
type textarea "h"
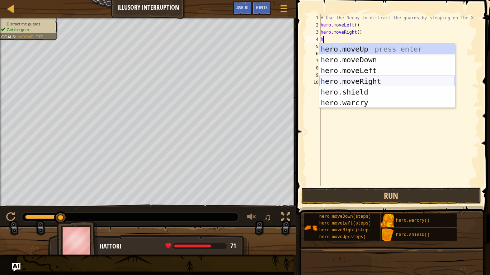
click at [349, 79] on div "h ero.moveUp press enter h ero.moveDown press enter h ero.moveLeft press enter …" at bounding box center [387, 87] width 136 height 86
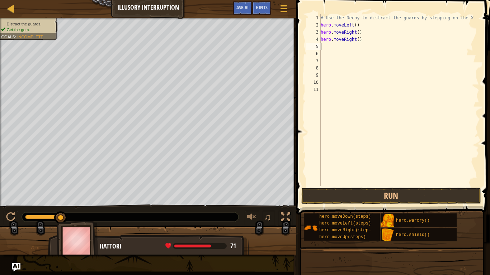
type textarea "h"
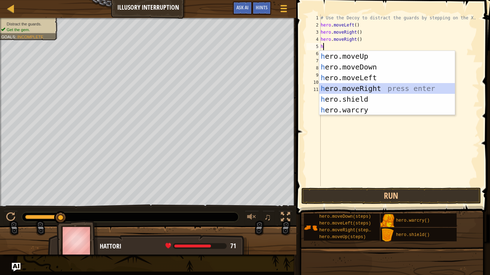
click at [349, 90] on div "h ero.moveUp press enter h ero.moveDown press enter h ero.moveLeft press enter …" at bounding box center [387, 94] width 136 height 86
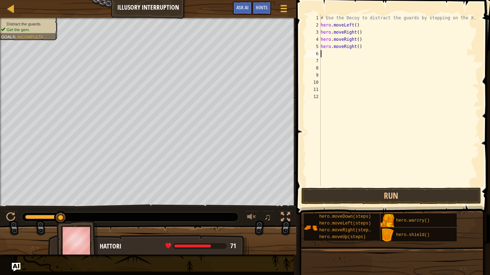
type textarea "h"
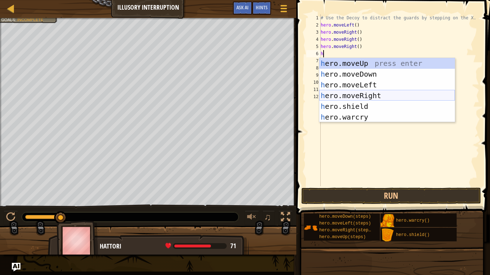
click at [333, 97] on div "h ero.moveUp press enter h ero.moveDown press enter h ero.moveLeft press enter …" at bounding box center [387, 101] width 136 height 86
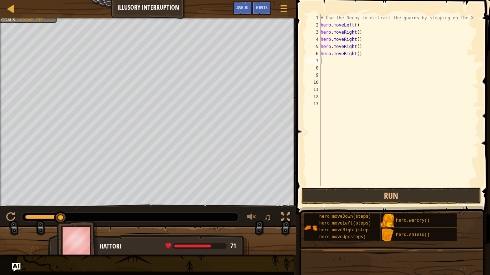
click at [328, 61] on div "# Use the Decoy to distract the guards by stepping on the X. hero . moveLeft ( …" at bounding box center [399, 107] width 160 height 186
type textarea "h"
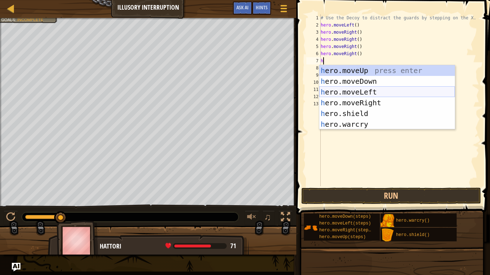
click at [358, 91] on div "h ero.moveUp press enter h ero.moveDown press enter h ero.moveLeft press enter …" at bounding box center [387, 108] width 136 height 86
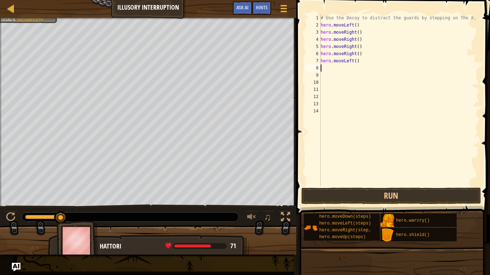
click at [332, 69] on div "# Use the Decoy to distract the guards by stepping on the X. hero . moveLeft ( …" at bounding box center [399, 107] width 160 height 186
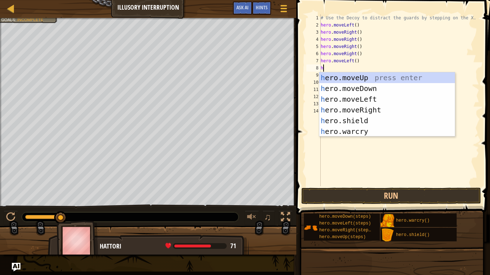
click at [361, 60] on div "# Use the Decoy to distract the guards by stepping on the X. hero . moveLeft ( …" at bounding box center [399, 107] width 160 height 186
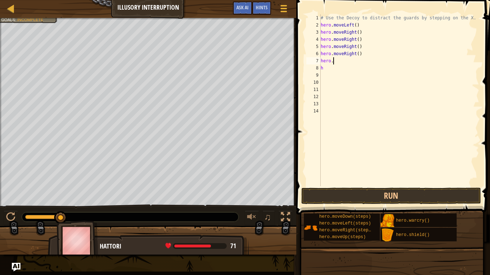
type textarea "h"
click at [385, 198] on button "Run" at bounding box center [391, 196] width 180 height 16
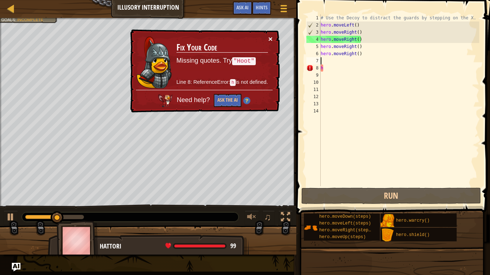
click at [269, 36] on button "×" at bounding box center [270, 39] width 4 height 8
click at [336, 66] on div "# Use the Decoy to distract the guards by stepping on the X. hero . moveLeft ( …" at bounding box center [399, 107] width 160 height 186
type textarea "h"
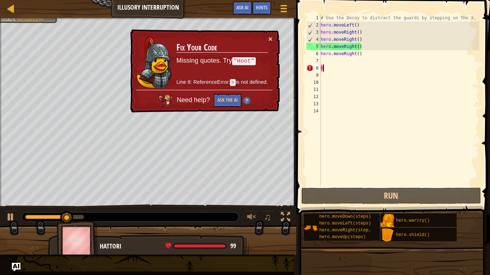
click at [341, 67] on div "# Use the Decoy to distract the guards by stepping on the X. hero . moveLeft ( …" at bounding box center [399, 107] width 160 height 186
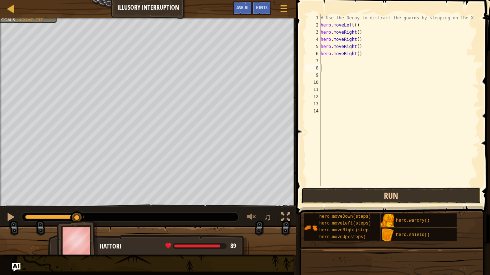
click at [357, 200] on button "Run" at bounding box center [391, 196] width 180 height 16
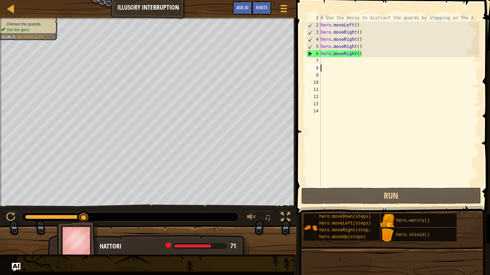
click at [372, 16] on div "# Use the Decoy to distract the guards by stepping on the X. hero . moveLeft ( …" at bounding box center [399, 107] width 160 height 186
click at [367, 28] on div "# Use the Decoy to distract the guards by stepping on the X. hero . moveLeft ( …" at bounding box center [399, 107] width 160 height 186
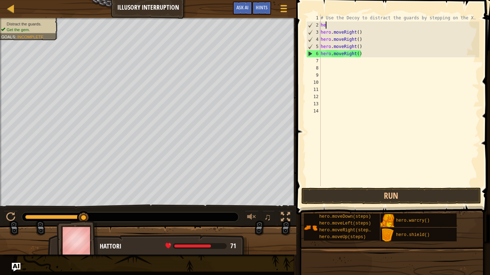
type textarea "h"
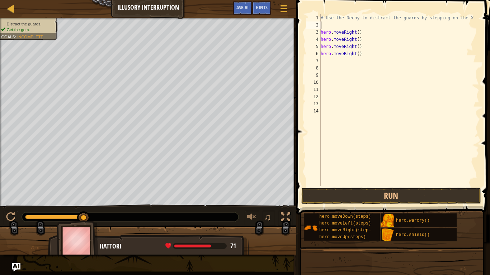
type textarea "h"
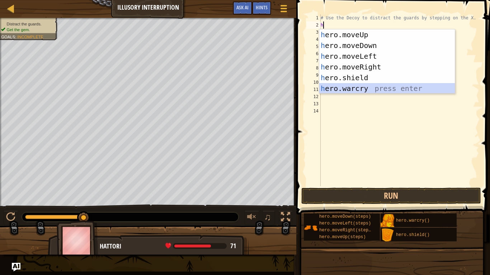
click at [380, 89] on div "h ero.moveUp press enter h ero.moveDown press enter h ero.moveLeft press enter …" at bounding box center [387, 72] width 136 height 86
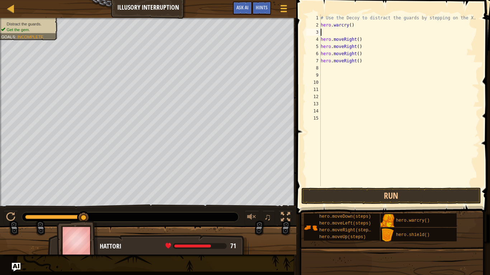
click at [333, 34] on div "# Use the Decoy to distract the guards by stepping on the X. hero . warcry ( ) …" at bounding box center [399, 107] width 160 height 186
type textarea "h"
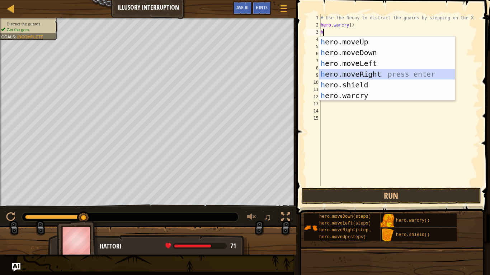
click at [346, 74] on div "h ero.moveUp press enter h ero.moveDown press enter h ero.moveLeft press enter …" at bounding box center [387, 80] width 136 height 86
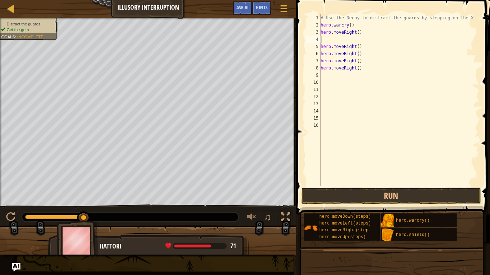
click at [328, 38] on div "# Use the Decoy to distract the guards by stepping on the X. hero . warcry ( ) …" at bounding box center [399, 107] width 160 height 186
type textarea "h"
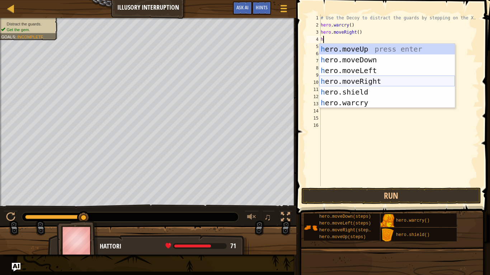
click at [347, 77] on div "h ero.moveUp press enter h ero.moveDown press enter h ero.moveLeft press enter …" at bounding box center [387, 87] width 136 height 86
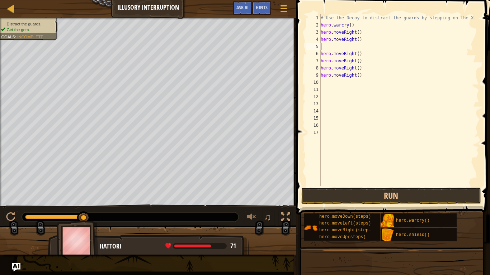
click at [333, 49] on div "# Use the Decoy to distract the guards by stepping on the X. hero . warcry ( ) …" at bounding box center [399, 107] width 160 height 186
type textarea "h"
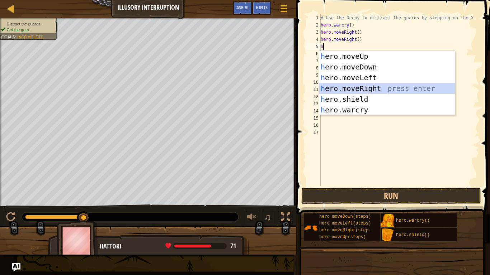
click at [359, 86] on div "h ero.moveUp press enter h ero.moveDown press enter h ero.moveLeft press enter …" at bounding box center [387, 94] width 136 height 86
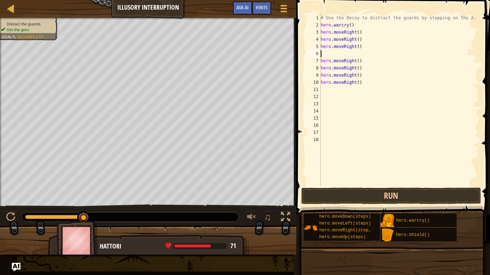
click at [324, 53] on div "# Use the Decoy to distract the guards by stepping on the X. hero . warcry ( ) …" at bounding box center [399, 107] width 160 height 186
type textarea "h"
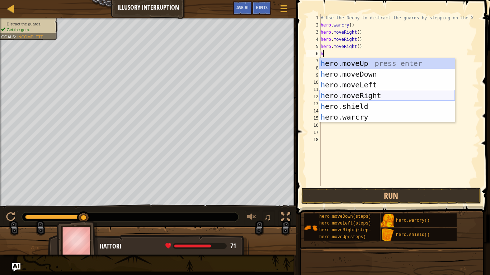
click at [361, 94] on div "h ero.moveUp press enter h ero.moveDown press enter h ero.moveLeft press enter …" at bounding box center [387, 101] width 136 height 86
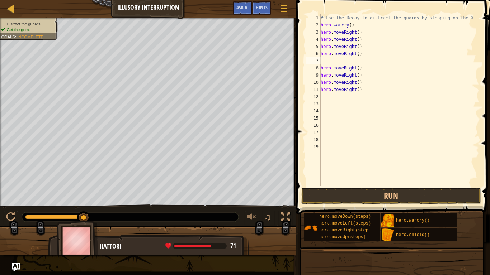
click at [367, 68] on div "# Use the Decoy to distract the guards by stepping on the X. hero . warcry ( ) …" at bounding box center [399, 107] width 160 height 186
type textarea "h"
click at [384, 75] on div "# Use the Decoy to distract the guards by stepping on the X. hero . warcry ( ) …" at bounding box center [399, 107] width 160 height 186
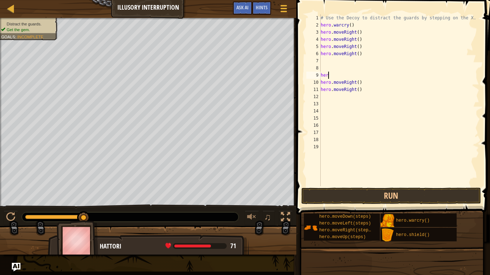
type textarea "h"
click at [387, 80] on div "# Use the Decoy to distract the guards by stepping on the X. hero . warcry ( ) …" at bounding box center [399, 107] width 160 height 186
type textarea "h"
click at [387, 80] on div "# Use the Decoy to distract the guards by stepping on the X. hero . warcry ( ) …" at bounding box center [399, 107] width 160 height 186
click at [379, 96] on div "# Use the Decoy to distract the guards by stepping on the X. hero . warcry ( ) …" at bounding box center [399, 107] width 160 height 186
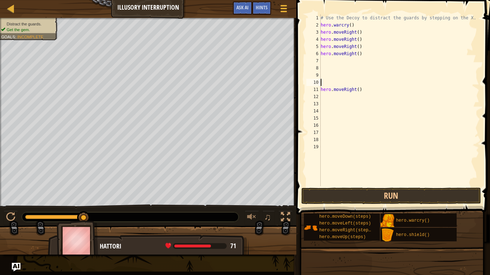
click at [375, 85] on div "# Use the Decoy to distract the guards by stepping on the X. hero . warcry ( ) …" at bounding box center [399, 107] width 160 height 186
click at [375, 90] on div "# Use the Decoy to distract the guards by stepping on the X. hero . warcry ( ) …" at bounding box center [399, 107] width 160 height 186
type textarea "h"
click at [371, 196] on button "Run" at bounding box center [391, 196] width 180 height 16
click at [374, 51] on div "# Use the Decoy to distract the guards by stepping on the X. hero . warcry ( ) …" at bounding box center [399, 107] width 160 height 186
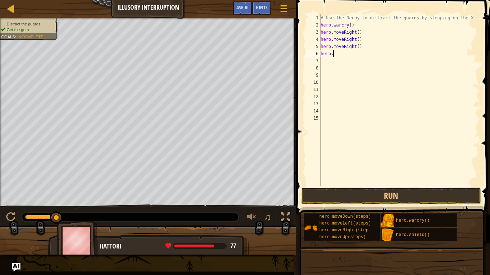
type textarea "h"
click at [377, 47] on div "# Use the Decoy to distract the guards by stepping on the X. hero . warcry ( ) …" at bounding box center [399, 107] width 160 height 186
type textarea "h"
click at [379, 46] on div "# Use the Decoy to distract the guards by stepping on the X. hero . warcry ( ) …" at bounding box center [399, 107] width 160 height 186
click at [379, 42] on div "# Use the Decoy to distract the guards by stepping on the X. hero . warcry ( ) …" at bounding box center [399, 107] width 160 height 186
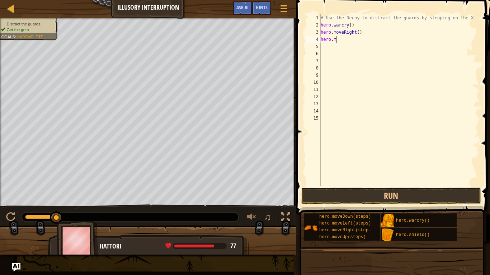
type textarea "h"
click at [403, 35] on div "# Use the Decoy to distract the guards by stepping on the X. hero . warcry ( ) …" at bounding box center [399, 107] width 160 height 186
type textarea "h"
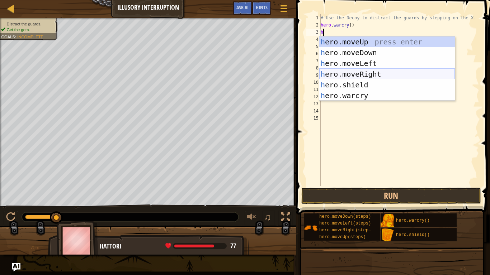
click at [389, 72] on div "h ero.moveUp press enter h ero.moveDown press enter h ero.moveLeft press enter …" at bounding box center [387, 80] width 136 height 86
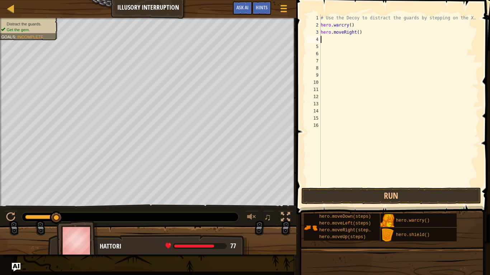
click at [332, 47] on div "# Use the Decoy to distract the guards by stepping on the X. hero . warcry ( ) …" at bounding box center [399, 107] width 160 height 186
click at [331, 44] on div "# Use the Decoy to distract the guards by stepping on the X. hero . warcry ( ) …" at bounding box center [399, 107] width 160 height 186
click at [331, 40] on div "# Use the Decoy to distract the guards by stepping on the X. hero . warcry ( ) …" at bounding box center [399, 107] width 160 height 186
type textarea "h"
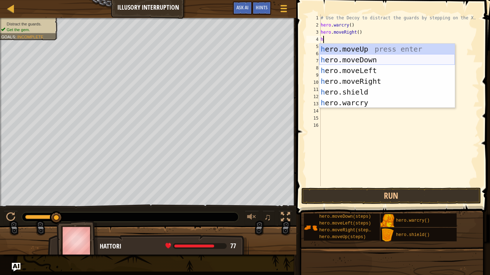
click at [351, 62] on div "h ero.moveUp press enter h ero.moveDown press enter h ero.moveLeft press enter …" at bounding box center [387, 87] width 136 height 86
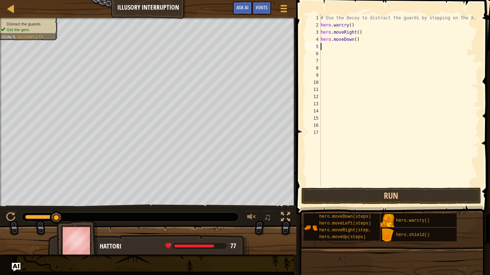
click at [347, 47] on div "# Use the Decoy to distract the guards by stepping on the X. hero . warcry ( ) …" at bounding box center [399, 107] width 160 height 186
type textarea "h"
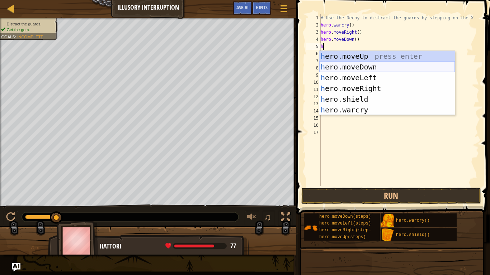
click at [361, 66] on div "h ero.moveUp press enter h ero.moveDown press enter h ero.moveLeft press enter …" at bounding box center [387, 94] width 136 height 86
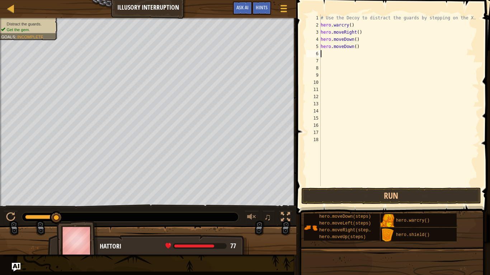
click at [327, 53] on div "# Use the Decoy to distract the guards by stepping on the X. hero . warcry ( ) …" at bounding box center [399, 107] width 160 height 186
type textarea "h"
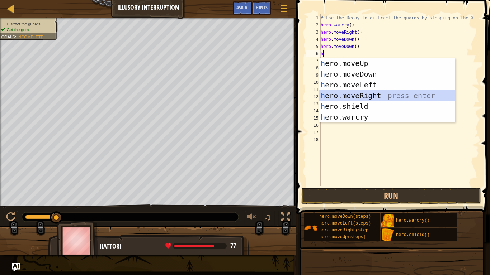
click at [371, 94] on div "h ero.moveUp press enter h ero.moveDown press enter h ero.moveLeft press enter …" at bounding box center [387, 101] width 136 height 86
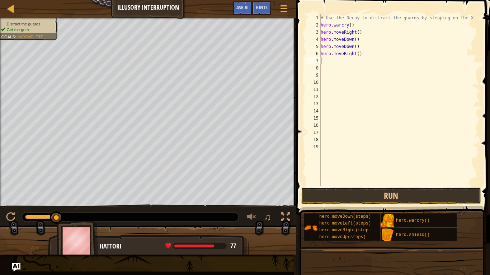
click at [334, 61] on div "# Use the Decoy to distract the guards by stepping on the X. hero . warcry ( ) …" at bounding box center [399, 107] width 160 height 186
type textarea "h"
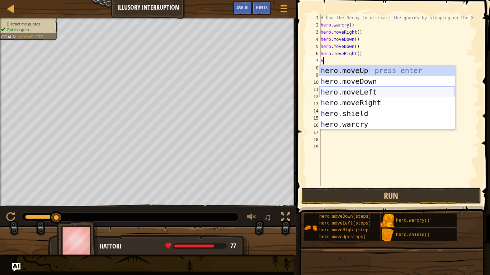
click at [352, 91] on div "h ero.moveUp press enter h ero.moveDown press enter h ero.moveLeft press enter …" at bounding box center [387, 108] width 136 height 86
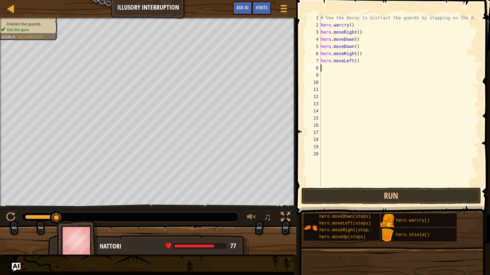
click at [323, 66] on div "# Use the Decoy to distract the guards by stepping on the X. hero . warcry ( ) …" at bounding box center [399, 107] width 160 height 186
type textarea "h"
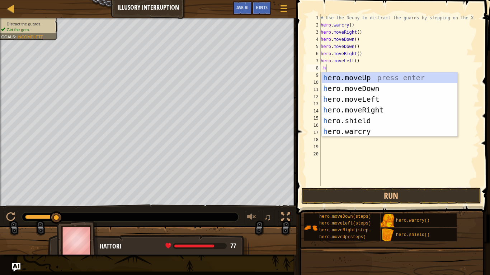
scroll to position [3, 0]
click at [346, 77] on div "h ero.moveUp press enter h ero.moveDown press enter h ero.moveLeft press enter …" at bounding box center [390, 115] width 136 height 86
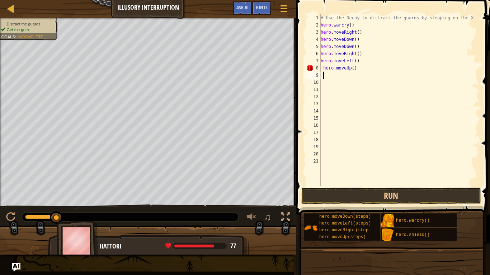
click at [338, 78] on div "# Use the Decoy to distract the guards by stepping on the X. hero . warcry ( ) …" at bounding box center [399, 107] width 160 height 186
type textarea "h"
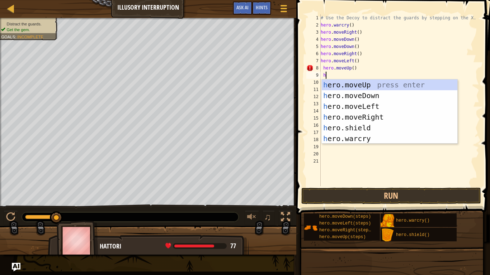
scroll to position [3, 0]
click at [349, 84] on div "h ero.moveUp press enter h ero.moveDown press enter h ero.moveLeft press enter …" at bounding box center [390, 123] width 136 height 86
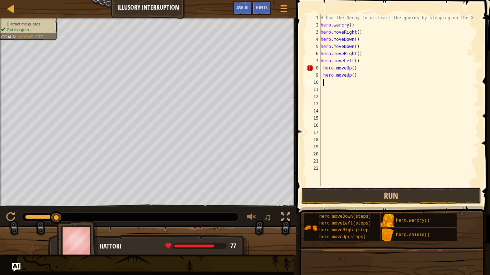
scroll to position [3, 0]
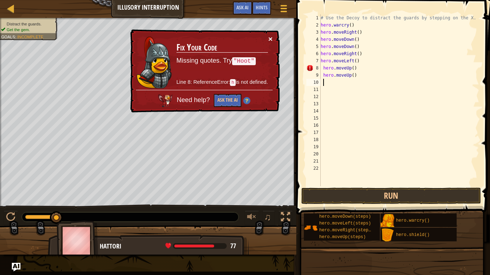
click at [269, 38] on button "×" at bounding box center [270, 39] width 4 height 8
click at [270, 39] on button "×" at bounding box center [270, 39] width 4 height 8
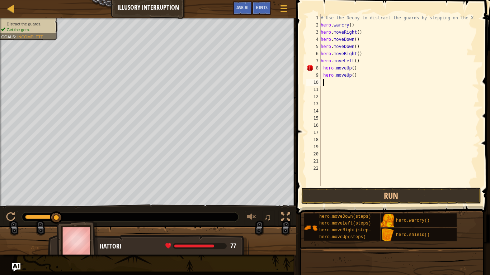
click at [360, 69] on div "# Use the Decoy to distract the guards by stepping on the X. hero . warcry ( ) …" at bounding box center [399, 107] width 160 height 186
type textarea "h"
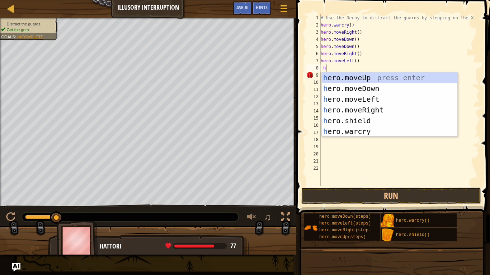
scroll to position [3, 0]
click at [358, 77] on div "h ero.moveUp press enter h ero.moveDown press enter h ero.moveLeft press enter …" at bounding box center [390, 115] width 136 height 86
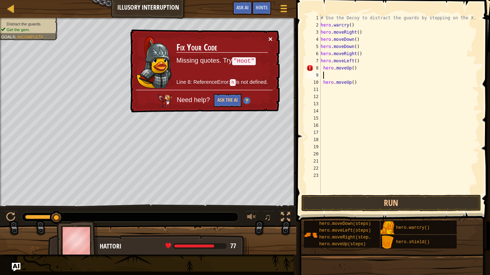
click at [271, 37] on button "×" at bounding box center [270, 39] width 4 height 8
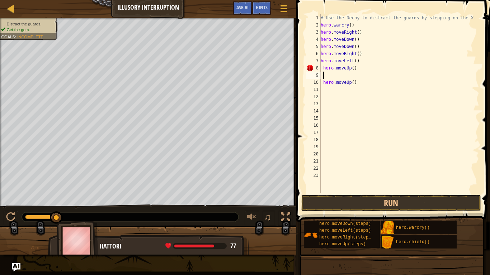
click at [365, 70] on div "# Use the Decoy to distract the guards by stepping on the X. hero . warcry ( ) …" at bounding box center [399, 111] width 160 height 194
type textarea "h"
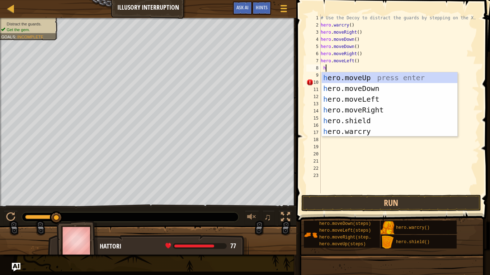
scroll to position [3, 0]
click at [364, 75] on div "h ero.moveUp press enter h ero.moveDown press enter h ero.moveLeft press enter …" at bounding box center [390, 115] width 136 height 86
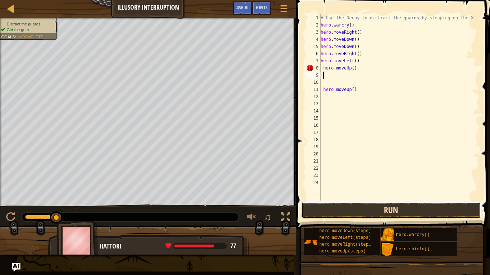
click at [370, 205] on button "Run" at bounding box center [391, 210] width 180 height 16
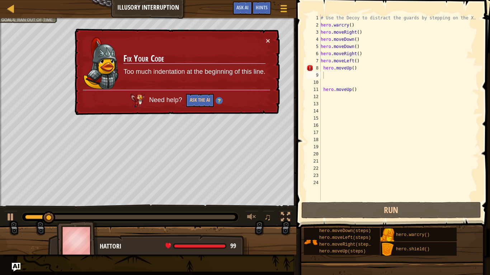
click at [268, 35] on div "× Fix Your Code Too much indentation at the beginning of this line. Need help? …" at bounding box center [176, 72] width 206 height 87
click at [266, 33] on div "× Fix Your Code Too much indentation at the beginning of this line. Need help? …" at bounding box center [176, 72] width 206 height 87
click at [267, 38] on button "×" at bounding box center [268, 41] width 4 height 8
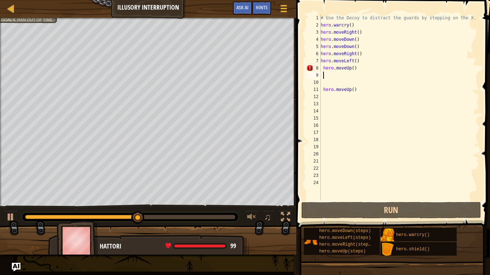
click at [367, 68] on div "# Use the Decoy to distract the guards by stepping on the X. hero . warcry ( ) …" at bounding box center [399, 114] width 160 height 201
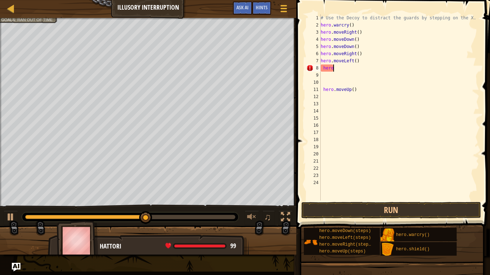
type textarea "h"
click at [356, 87] on div "# Use the Decoy to distract the guards by stepping on the X. hero . warcry ( ) …" at bounding box center [399, 114] width 160 height 201
type textarea "h"
click at [338, 66] on div "# Use the Decoy to distract the guards by stepping on the X. hero . warcry ( ) …" at bounding box center [399, 114] width 160 height 201
type textarea "h"
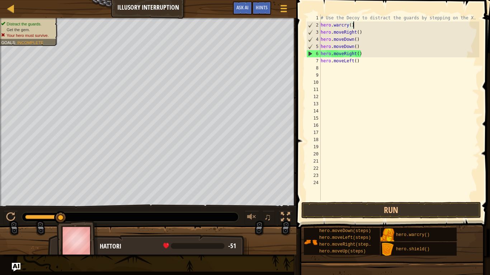
click at [373, 28] on div "# Use the Decoy to distract the guards by stepping on the X. hero . warcry ( ) …" at bounding box center [399, 114] width 160 height 201
type textarea "h"
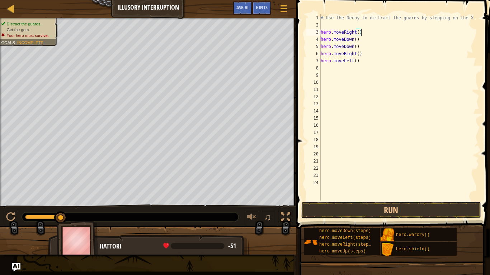
click at [376, 32] on div "# Use the Decoy to distract the guards by stepping on the X. hero . moveRight (…" at bounding box center [399, 114] width 160 height 201
type textarea "h"
click at [401, 50] on div "# Use the Decoy to distract the guards by stepping on the X. hero . moveDown ( …" at bounding box center [399, 114] width 160 height 201
type textarea "h"
click at [409, 39] on div "# Use the Decoy to distract the guards by stepping on the X. hero . moveDown ( …" at bounding box center [399, 114] width 160 height 201
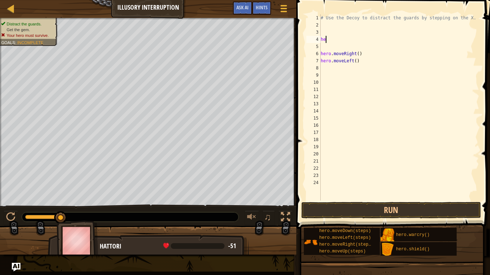
type textarea "h"
click at [426, 54] on div "# Use the Decoy to distract the guards by stepping on the X. hero . moveRight (…" at bounding box center [399, 114] width 160 height 201
type textarea "h"
click at [424, 58] on div "# Use the Decoy to distract the guards by stepping on the X. hero . moveLeft ( )" at bounding box center [399, 114] width 160 height 201
type textarea "h"
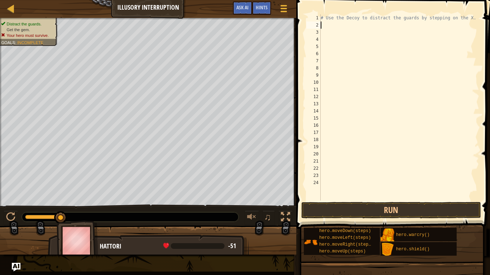
click at [341, 25] on div "# Use the Decoy to distract the guards by stepping on the X." at bounding box center [399, 114] width 160 height 201
type textarea "h"
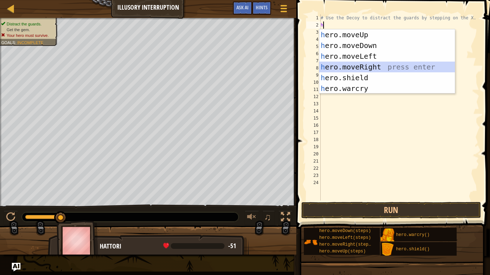
click at [353, 66] on div "h ero.moveUp press enter h ero.moveDown press enter h ero.moveLeft press enter …" at bounding box center [387, 72] width 136 height 86
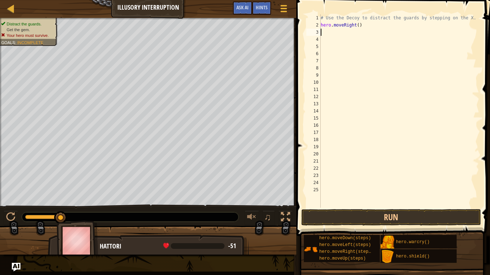
click at [330, 35] on div "# Use the Decoy to distract the guards by stepping on the X. hero . moveRight (…" at bounding box center [399, 118] width 160 height 208
click at [262, 4] on div "Hints" at bounding box center [261, 7] width 19 height 13
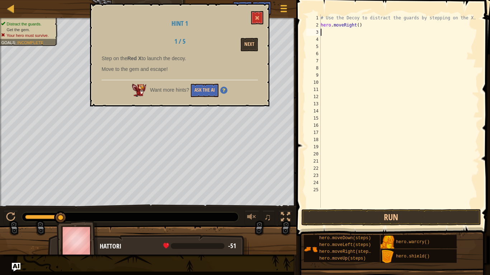
click at [250, 17] on div "Hint 1 1 / 5 Next Step on the Red X to launch the decoy. Move to the gem and es…" at bounding box center [179, 55] width 179 height 103
click at [253, 17] on button at bounding box center [257, 17] width 12 height 13
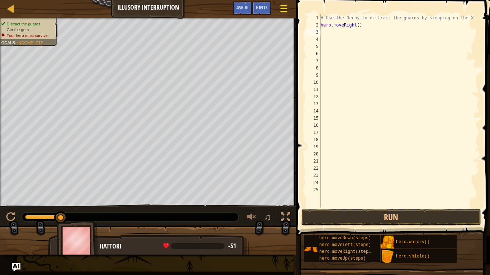
click at [281, 6] on div at bounding box center [284, 8] width 10 height 10
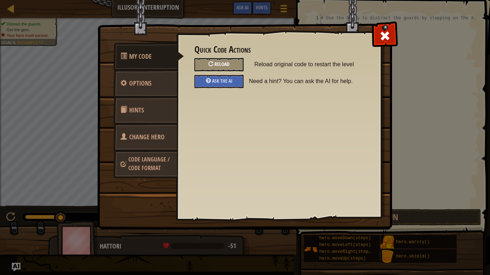
click at [214, 58] on div "Reload" at bounding box center [218, 64] width 49 height 13
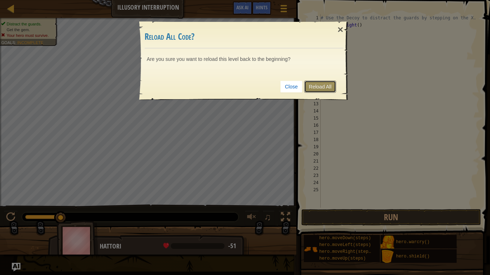
click at [324, 91] on link "Reload All" at bounding box center [320, 87] width 32 height 12
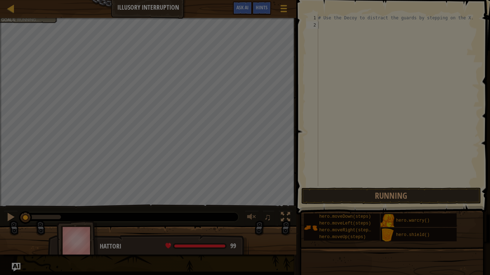
click at [324, 70] on link "Reload All" at bounding box center [320, 64] width 32 height 12
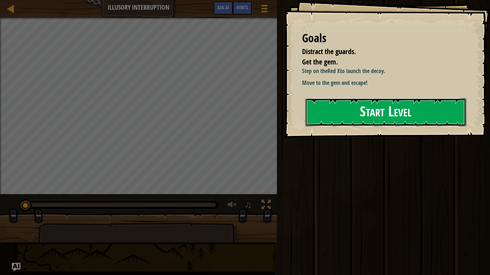
click at [332, 108] on button "Start Level" at bounding box center [385, 112] width 161 height 28
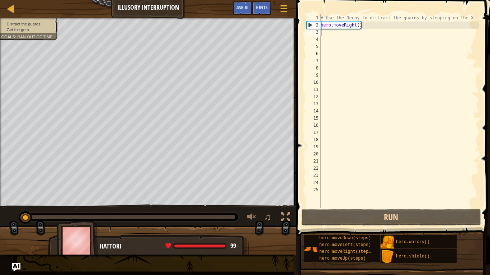
click at [334, 35] on div "# Use the Decoy to distract the guards by stepping on the X. hero . moveRight (…" at bounding box center [399, 118] width 160 height 208
type textarea "h"
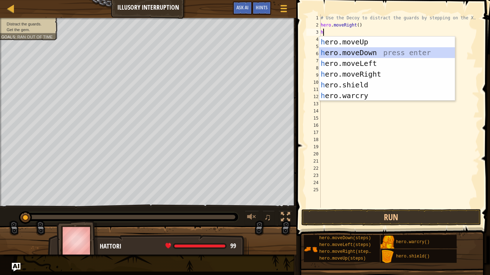
click at [362, 50] on div "h ero.moveUp press enter h ero.moveDown press enter h ero.moveLeft press enter …" at bounding box center [387, 80] width 136 height 86
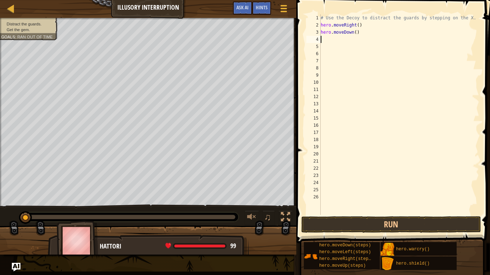
click at [346, 38] on div "# Use the Decoy to distract the guards by stepping on the X. hero . moveRight (…" at bounding box center [399, 121] width 160 height 215
type textarea "h"
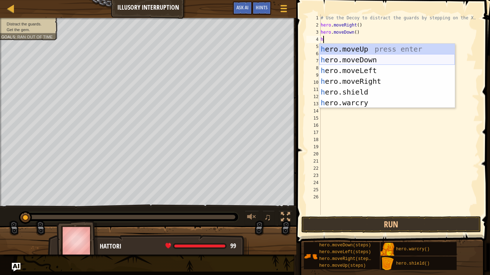
click at [353, 57] on div "h ero.moveUp press enter h ero.moveDown press enter h ero.moveLeft press enter …" at bounding box center [387, 87] width 136 height 86
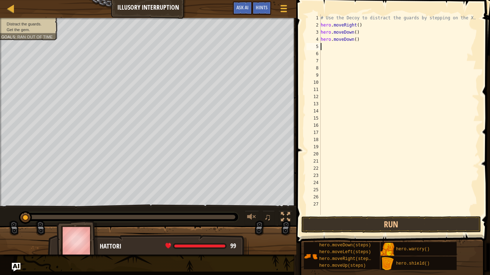
type textarea "h"
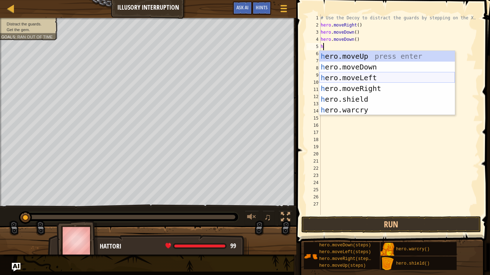
click at [370, 76] on div "h ero.moveUp press enter h ero.moveDown press enter h ero.moveLeft press enter …" at bounding box center [387, 94] width 136 height 86
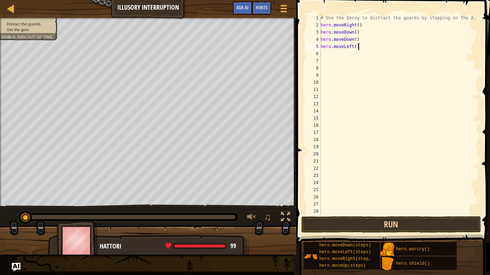
click at [367, 48] on div "# Use the Decoy to distract the guards by stepping on the X. hero . moveRight (…" at bounding box center [399, 121] width 160 height 215
type textarea "h"
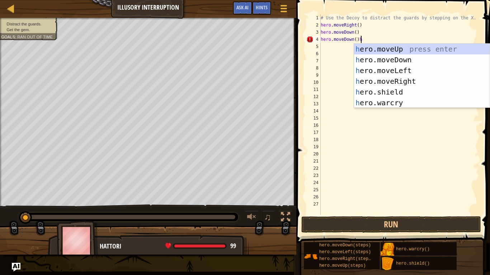
type textarea "hero.moveDown()"
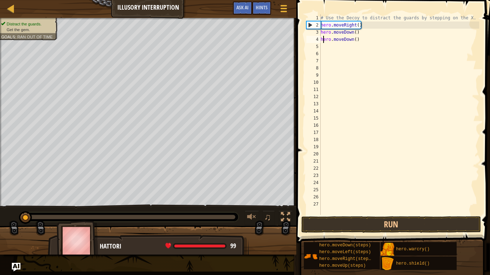
click at [323, 43] on div "# Use the Decoy to distract the guards by stepping on the X. hero . moveRight (…" at bounding box center [399, 121] width 160 height 215
click at [323, 48] on div "# Use the Decoy to distract the guards by stepping on the X. hero . moveRight (…" at bounding box center [399, 121] width 160 height 215
type textarea "h"
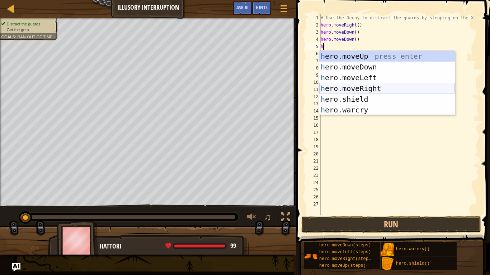
click at [360, 89] on div "h ero.moveUp press enter h ero.moveDown press enter h ero.moveLeft press enter …" at bounding box center [387, 94] width 136 height 86
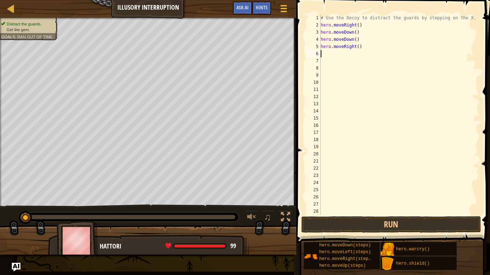
type textarea "h"
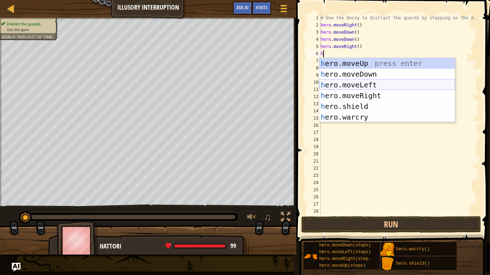
click at [346, 87] on div "h ero.moveUp press enter h ero.moveDown press enter h ero.moveLeft press enter …" at bounding box center [387, 101] width 136 height 86
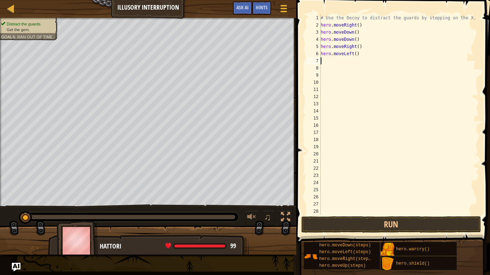
type textarea "h"
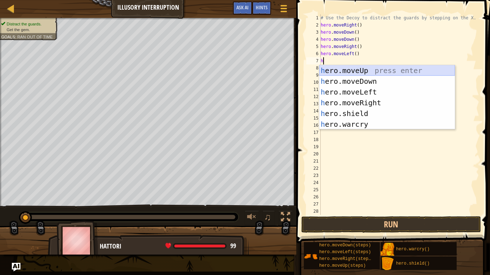
click at [357, 69] on div "h ero.moveUp press enter h ero.moveDown press enter h ero.moveLeft press enter …" at bounding box center [387, 108] width 136 height 86
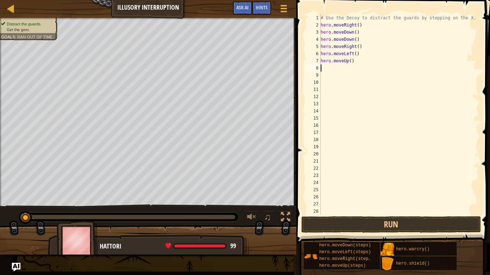
type textarea "h"
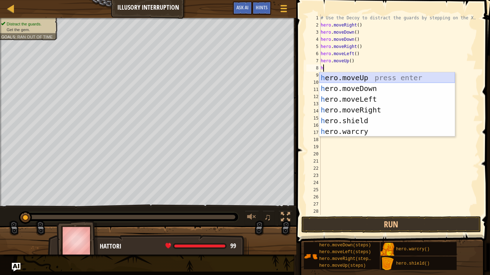
click at [355, 78] on div "h ero.moveUp press enter h ero.moveDown press enter h ero.moveLeft press enter …" at bounding box center [387, 115] width 136 height 86
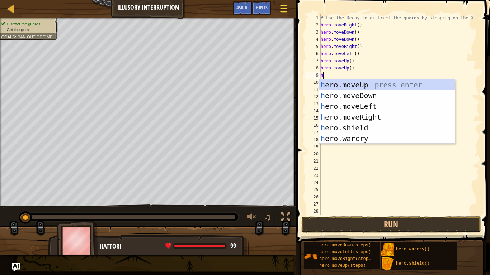
type textarea "h"
click at [279, 8] on div at bounding box center [284, 8] width 10 height 10
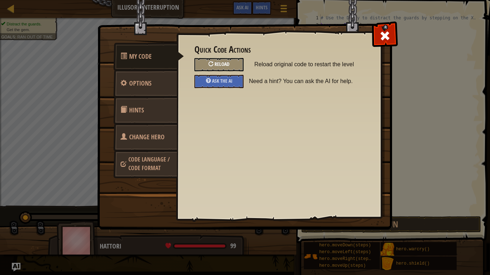
click at [223, 62] on span "Reload" at bounding box center [221, 64] width 15 height 7
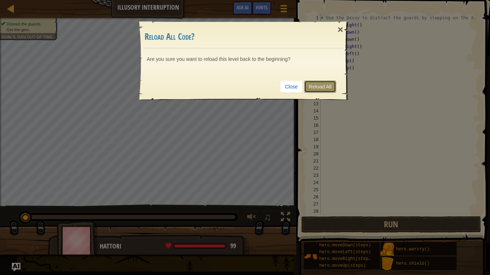
click at [315, 86] on link "Reload All" at bounding box center [320, 87] width 32 height 12
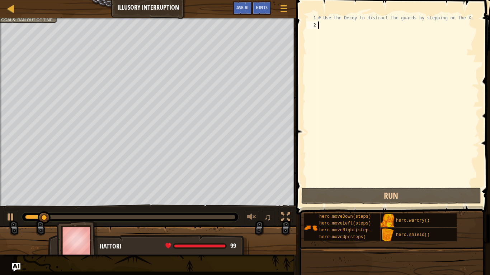
type textarea "h"
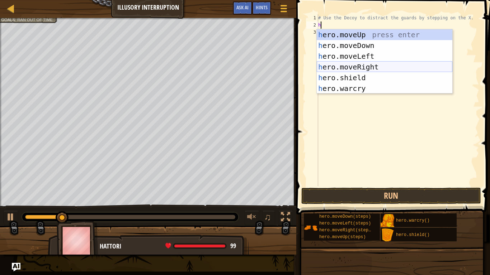
click at [355, 66] on div "h ero.moveUp press enter h ero.moveDown press enter h ero.moveLeft press enter …" at bounding box center [385, 72] width 136 height 86
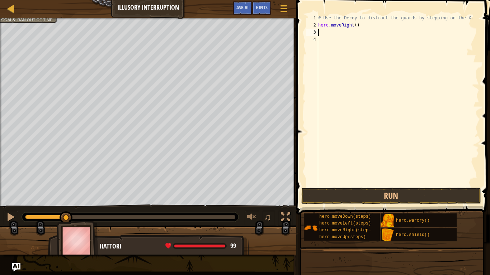
type textarea "h"
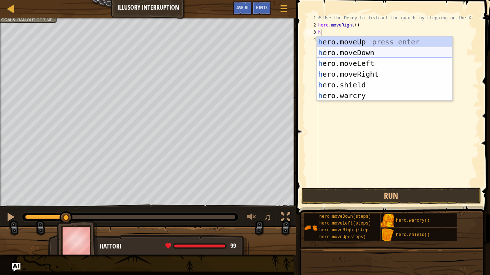
click at [357, 53] on div "h ero.moveUp press enter h ero.moveDown press enter h ero.moveLeft press enter …" at bounding box center [385, 80] width 136 height 86
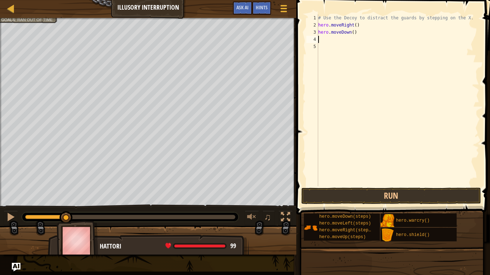
type textarea "h"
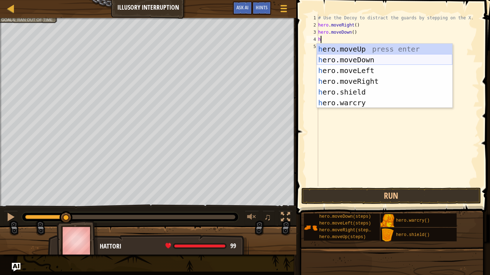
click at [377, 59] on div "h ero.moveUp press enter h ero.moveDown press enter h ero.moveLeft press enter …" at bounding box center [385, 87] width 136 height 86
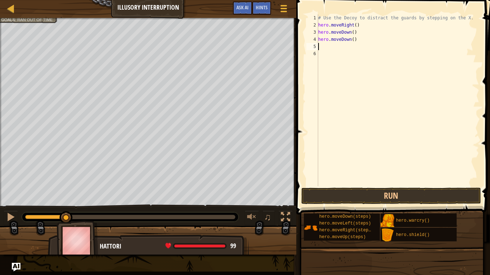
type textarea "h"
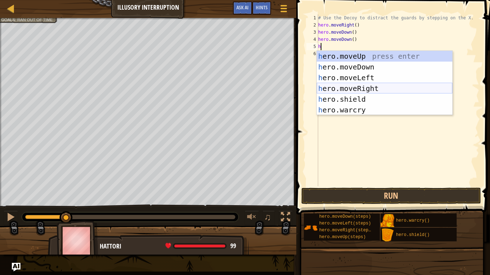
click at [375, 89] on div "h ero.moveUp press enter h ero.moveDown press enter h ero.moveLeft press enter …" at bounding box center [385, 94] width 136 height 86
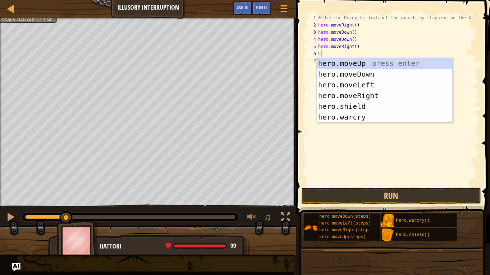
type textarea "h"
click at [394, 95] on div "h ero.moveUp press enter h ero.moveDown press enter h ero.moveLeft press enter …" at bounding box center [385, 101] width 136 height 86
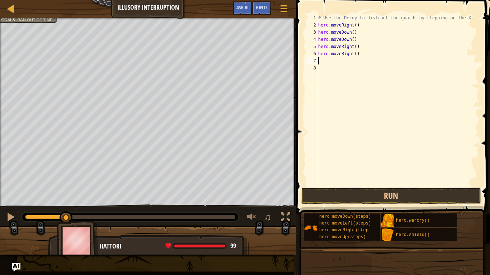
type textarea "h"
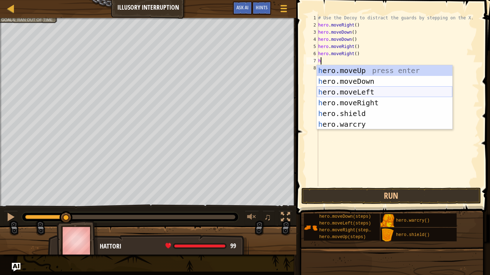
click at [358, 92] on div "h ero.moveUp press enter h ero.moveDown press enter h ero.moveLeft press enter …" at bounding box center [385, 108] width 136 height 86
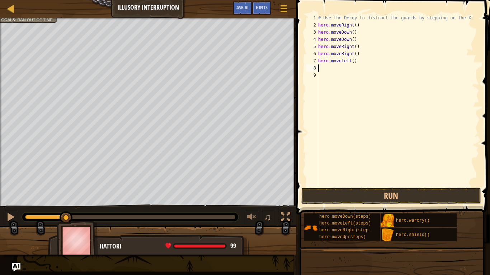
type textarea "h"
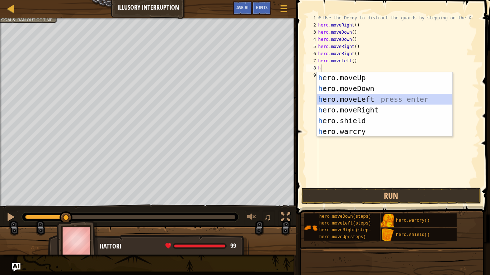
click at [356, 99] on div "h ero.moveUp press enter h ero.moveDown press enter h ero.moveLeft press enter …" at bounding box center [385, 115] width 136 height 86
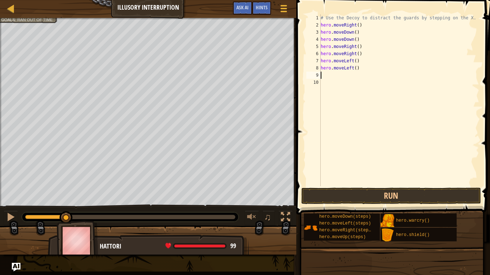
type textarea "h"
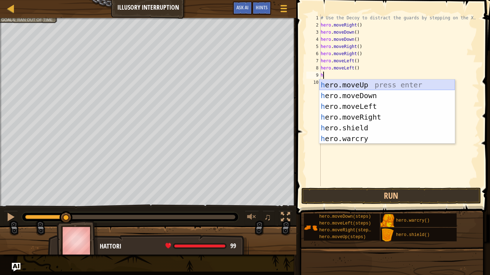
click at [355, 82] on div "h ero.moveUp press enter h ero.moveDown press enter h ero.moveLeft press enter …" at bounding box center [387, 123] width 136 height 86
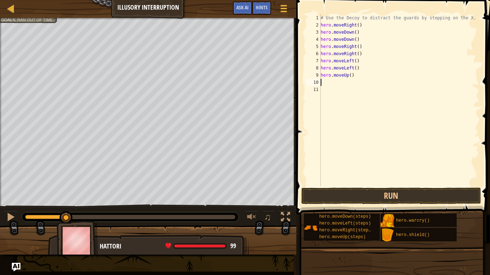
type textarea "h"
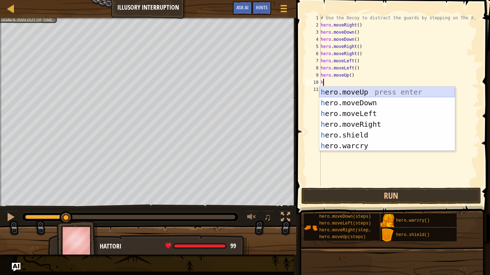
click at [370, 92] on div "h ero.moveUp press enter h ero.moveDown press enter h ero.moveLeft press enter …" at bounding box center [387, 130] width 136 height 86
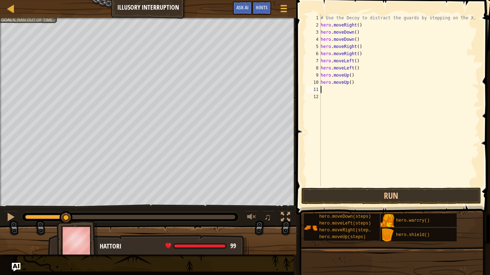
click at [370, 92] on div "# Use the Decoy to distract the guards by stepping on the X. hero . moveRight (…" at bounding box center [399, 107] width 160 height 186
type textarea "h"
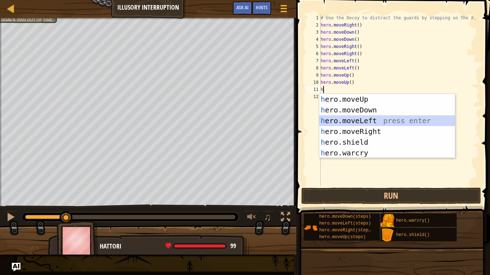
click at [380, 126] on div "h ero.moveUp press enter h ero.moveDown press enter h ero.moveLeft press enter …" at bounding box center [387, 137] width 136 height 86
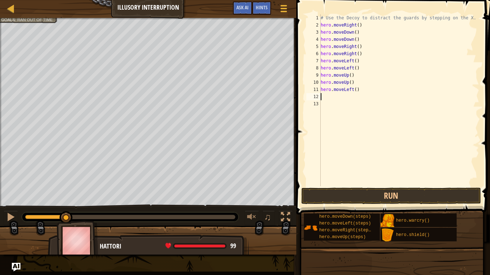
click at [375, 90] on div "# Use the Decoy to distract the guards by stepping on the X. hero . moveRight (…" at bounding box center [399, 107] width 160 height 186
type textarea "h"
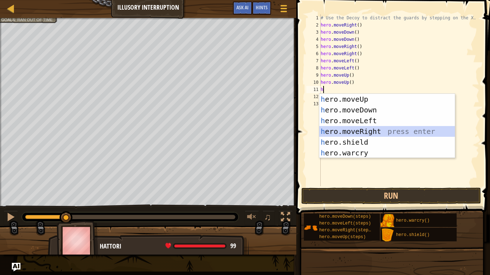
click at [382, 131] on div "h ero.moveUp press enter h ero.moveDown press enter h ero.moveLeft press enter …" at bounding box center [387, 137] width 136 height 86
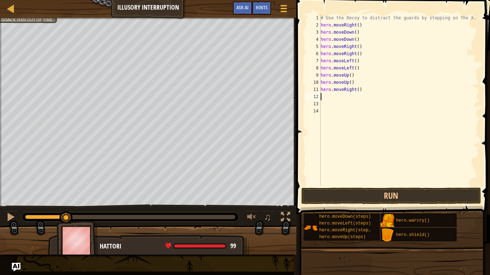
type textarea "h"
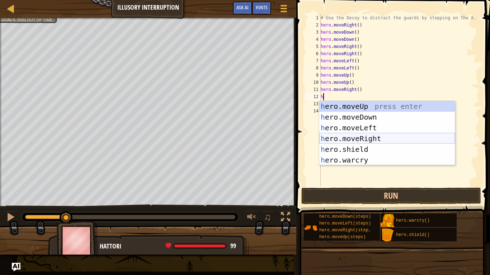
click at [387, 140] on div "h ero.moveUp press enter h ero.moveDown press enter h ero.moveLeft press enter …" at bounding box center [387, 144] width 136 height 86
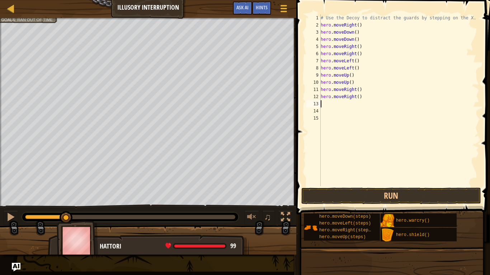
type textarea "h"
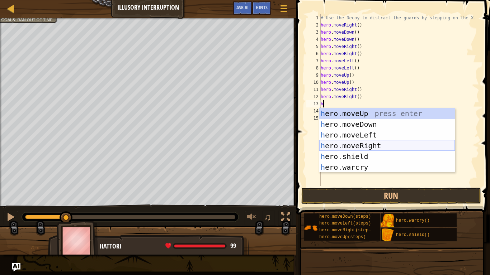
click at [388, 147] on div "h ero.moveUp press enter h ero.moveDown press enter h ero.moveLeft press enter …" at bounding box center [387, 151] width 136 height 86
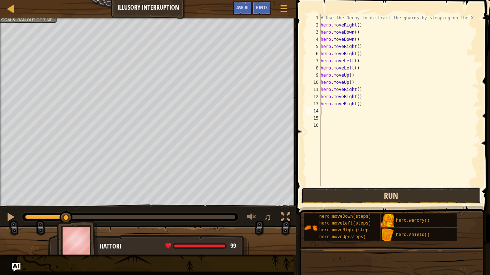
click at [387, 196] on button "Run" at bounding box center [391, 196] width 180 height 16
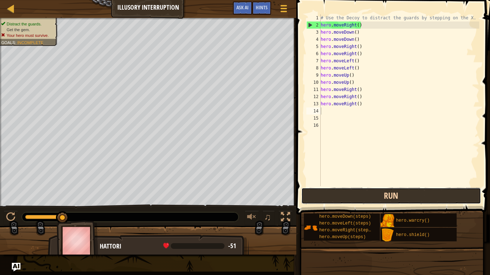
click at [387, 196] on button "Run" at bounding box center [391, 196] width 180 height 16
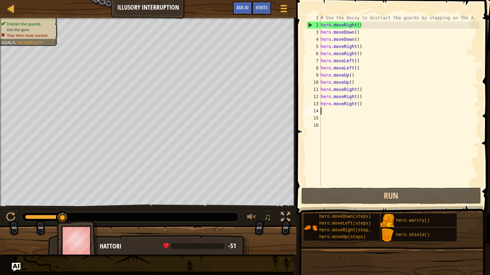
click at [388, 105] on div "# Use the Decoy to distract the guards by stepping on the X. hero . moveRight (…" at bounding box center [399, 107] width 160 height 186
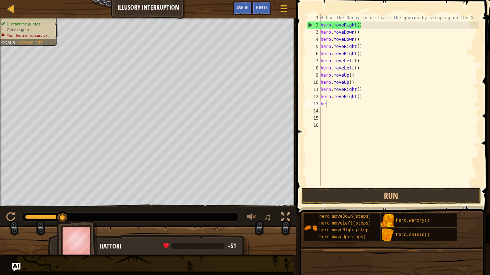
type textarea "h"
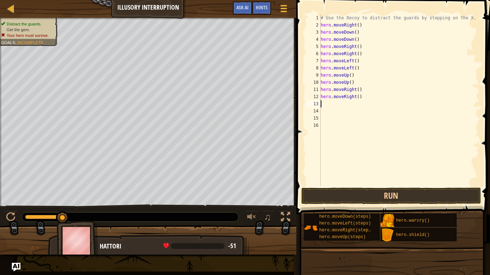
click at [403, 96] on div "# Use the Decoy to distract the guards by stepping on the X. hero . moveRight (…" at bounding box center [399, 107] width 160 height 186
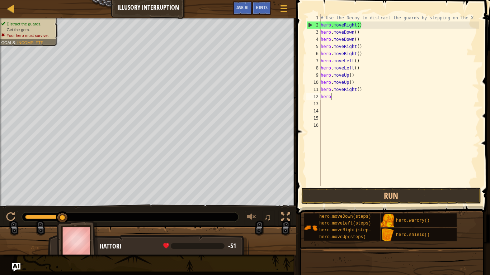
type textarea "h"
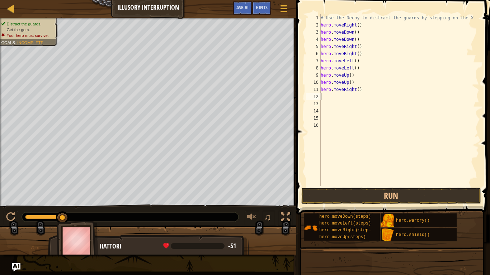
click at [404, 95] on div "# Use the Decoy to distract the guards by stepping on the X. hero . moveRight (…" at bounding box center [399, 107] width 160 height 186
click at [395, 88] on div "# Use the Decoy to distract the guards by stepping on the X. hero . moveRight (…" at bounding box center [399, 107] width 160 height 186
type textarea "h"
click at [393, 84] on div "# Use the Decoy to distract the guards by stepping on the X. hero . moveRight (…" at bounding box center [399, 107] width 160 height 186
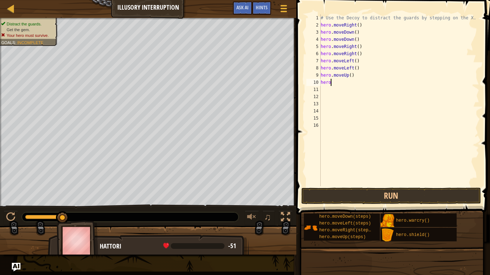
type textarea "h"
click at [407, 77] on div "# Use the Decoy to distract the guards by stepping on the X. hero . moveRight (…" at bounding box center [399, 107] width 160 height 186
type textarea "h"
click at [414, 75] on div "# Use the Decoy to distract the guards by stepping on the X. hero . moveRight (…" at bounding box center [399, 107] width 160 height 186
click at [421, 66] on div "# Use the Decoy to distract the guards by stepping on the X. hero . moveRight (…" at bounding box center [399, 107] width 160 height 186
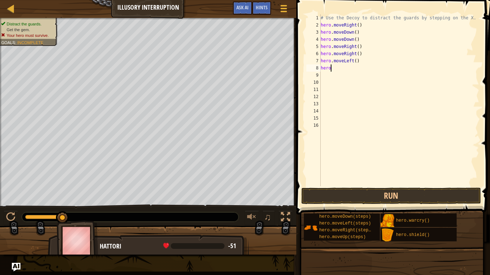
type textarea "h"
click at [371, 59] on div "# Use the Decoy to distract the guards by stepping on the X. hero . moveRight (…" at bounding box center [399, 107] width 160 height 186
click at [371, 57] on div "# Use the Decoy to distract the guards by stepping on the X. hero . moveRight (…" at bounding box center [399, 107] width 160 height 186
type textarea "h"
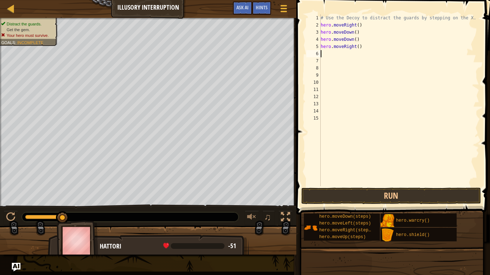
click at [376, 47] on div "# Use the Decoy to distract the guards by stepping on the X. hero . moveRight (…" at bounding box center [399, 107] width 160 height 186
type textarea "h"
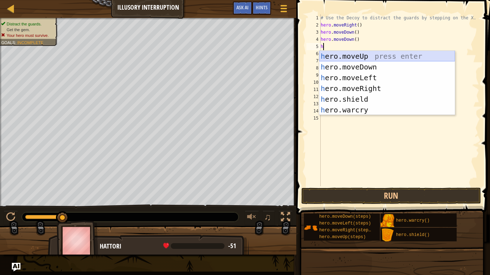
click at [360, 51] on div "h ero.moveUp press enter h ero.moveDown press enter h ero.moveLeft press enter …" at bounding box center [387, 94] width 136 height 86
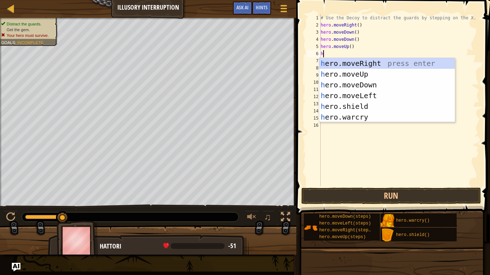
scroll to position [3, 0]
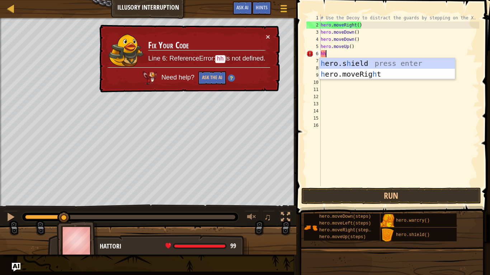
type textarea "h"
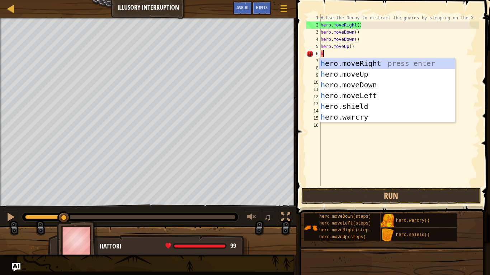
scroll to position [3, 0]
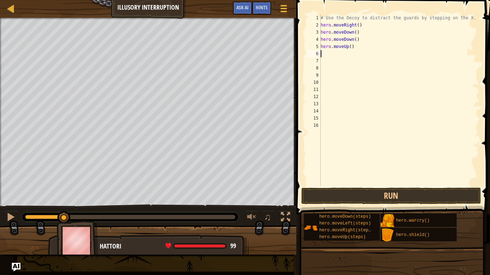
type textarea "h"
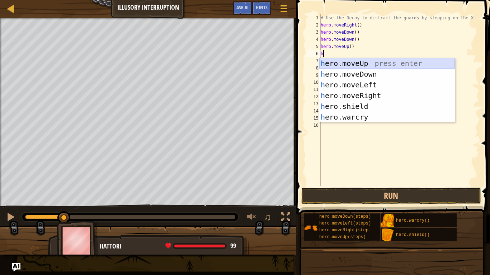
click at [375, 63] on div "h ero.moveUp press enter h ero.moveDown press enter h ero.moveLeft press enter …" at bounding box center [387, 101] width 136 height 86
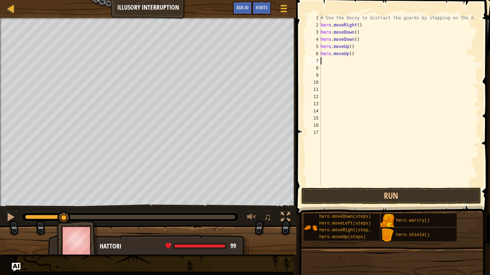
type textarea "h"
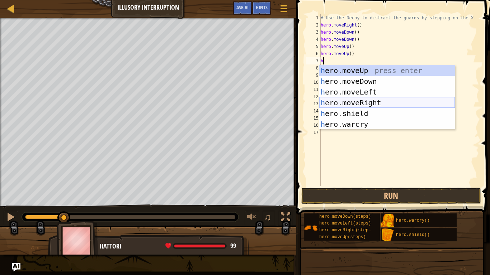
click at [384, 100] on div "h ero.moveUp press enter h ero.moveDown press enter h ero.moveLeft press enter …" at bounding box center [387, 108] width 136 height 86
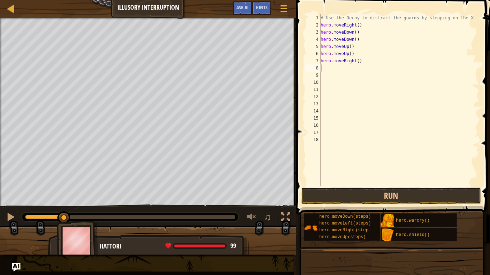
type textarea "h"
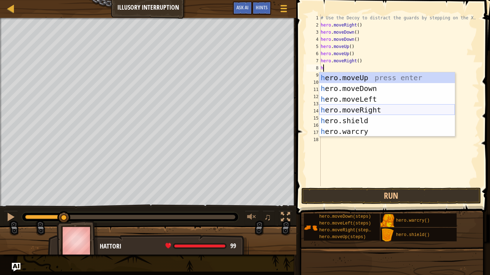
click at [394, 111] on div "h ero.moveUp press enter h ero.moveDown press enter h ero.moveLeft press enter …" at bounding box center [387, 115] width 136 height 86
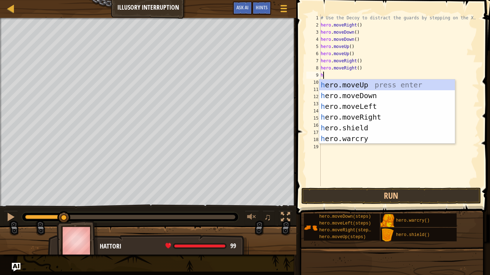
type textarea "h"
click at [398, 118] on div "h ero.moveUp press enter h ero.moveDown press enter h ero.moveLeft press enter …" at bounding box center [387, 123] width 136 height 86
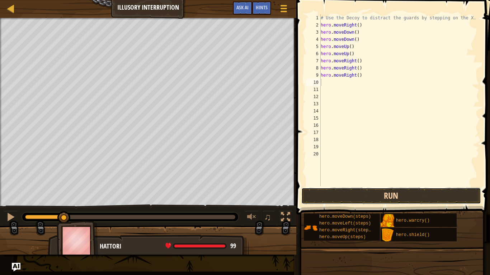
click at [401, 191] on button "Run" at bounding box center [391, 196] width 180 height 16
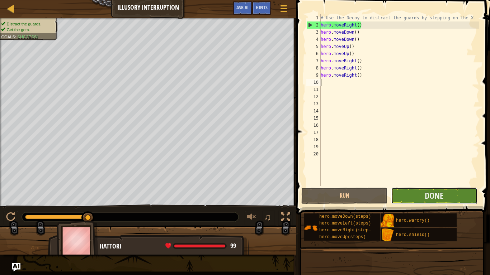
click at [402, 200] on button "Done" at bounding box center [434, 196] width 86 height 16
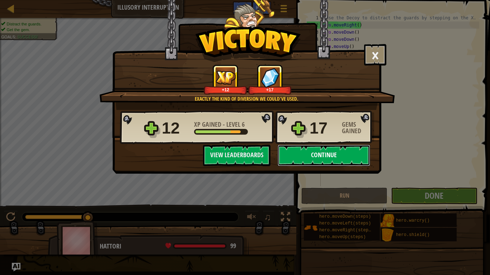
click at [347, 149] on button "Continue" at bounding box center [323, 156] width 92 height 22
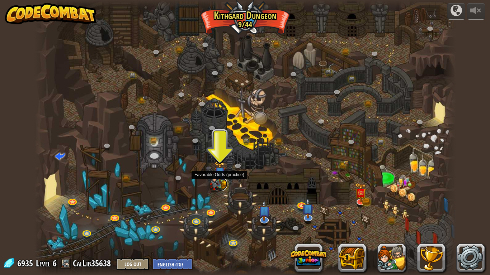
click at [225, 185] on link at bounding box center [220, 184] width 14 height 14
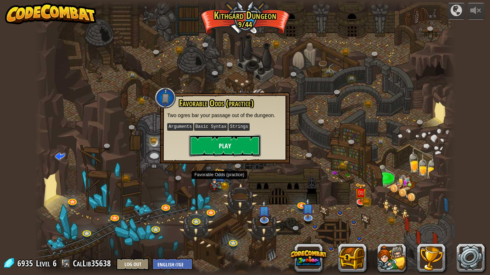
click at [218, 139] on button "Play" at bounding box center [225, 146] width 72 height 22
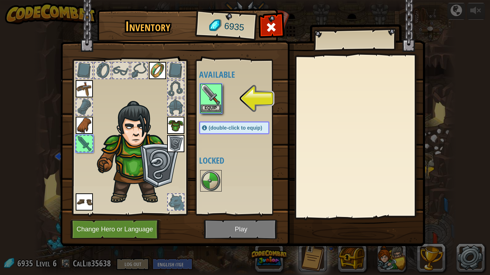
click at [203, 89] on img at bounding box center [211, 95] width 20 height 20
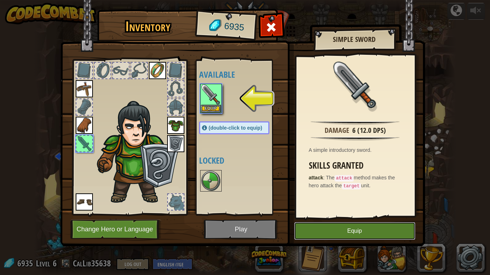
click at [378, 214] on button "Equip" at bounding box center [354, 231] width 121 height 18
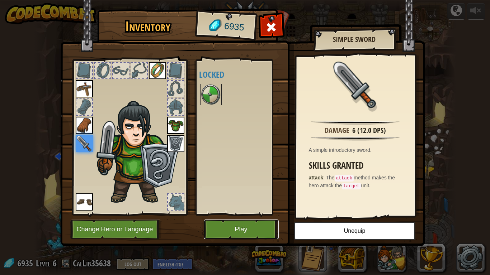
click at [242, 214] on button "Play" at bounding box center [241, 230] width 75 height 20
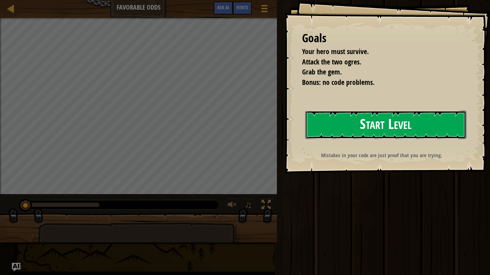
click at [360, 122] on button "Start Level" at bounding box center [385, 125] width 161 height 28
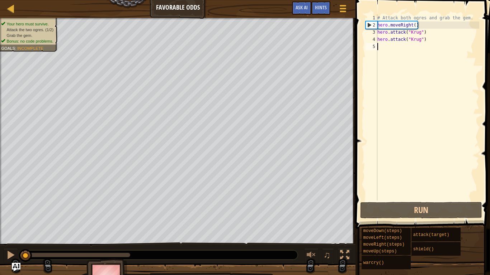
click at [382, 49] on div "# Attack both ogres and grab the gem. hero . moveRight ( ) hero . attack ( "[PE…" at bounding box center [427, 114] width 103 height 201
type textarea "h"
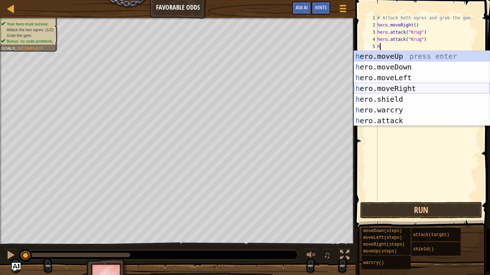
click at [399, 89] on div "h ero.moveUp press enter h ero.moveDown press enter h ero.moveLeft press enter …" at bounding box center [422, 99] width 136 height 97
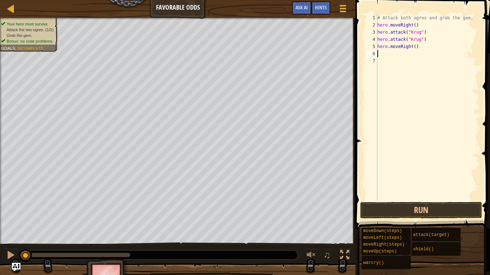
type textarea "h"
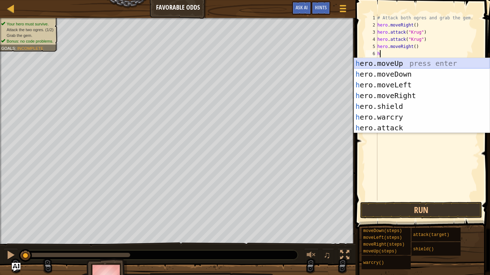
click at [389, 62] on div "h ero.moveUp press enter h ero.moveDown press enter h ero.moveLeft press enter …" at bounding box center [422, 106] width 136 height 97
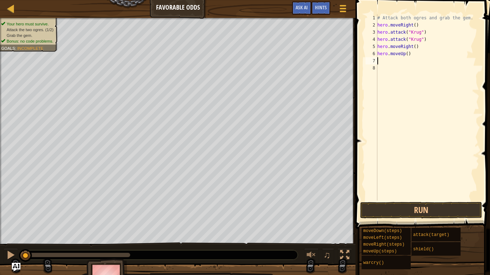
type textarea "h"
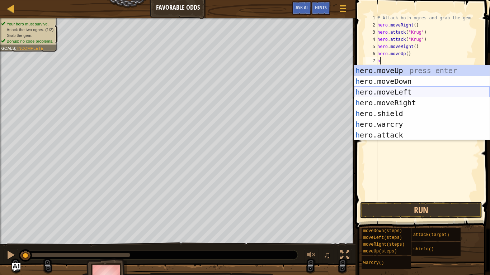
click at [387, 92] on div "h ero.moveUp press enter h ero.moveDown press enter h ero.moveLeft press enter …" at bounding box center [422, 113] width 136 height 97
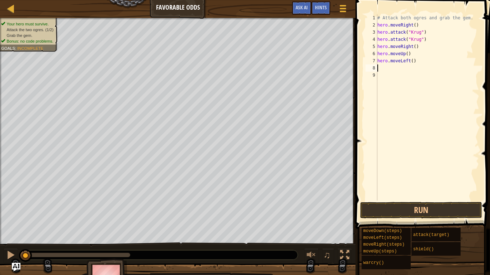
type textarea "h"
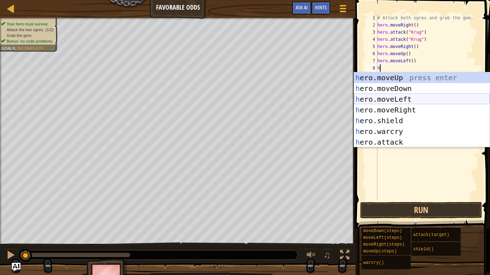
click at [396, 99] on div "h ero.moveUp press enter h ero.moveDown press enter h ero.moveLeft press enter …" at bounding box center [422, 120] width 136 height 97
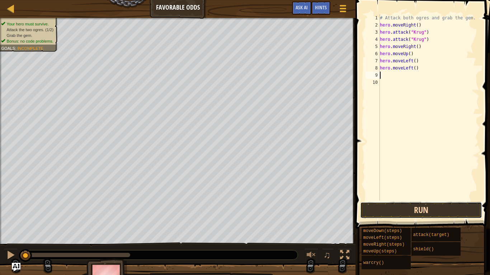
click at [386, 203] on button "Run" at bounding box center [421, 210] width 122 height 16
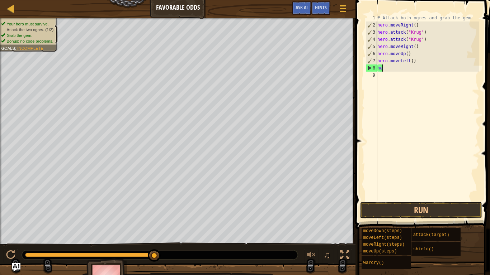
type textarea "h"
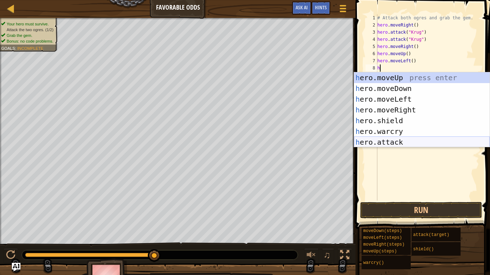
click at [404, 140] on div "h ero.moveUp press enter h ero.moveDown press enter h ero.moveLeft press enter …" at bounding box center [422, 120] width 136 height 97
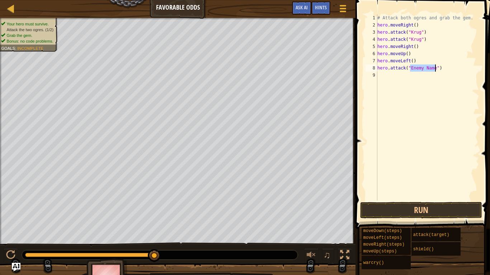
click at [436, 67] on div "# Attack both ogres and grab the gem. hero . moveRight ( ) hero . attack ( "[PE…" at bounding box center [427, 107] width 103 height 186
click at [436, 67] on div "# Attack both ogres and grab the gem. hero . moveRight ( ) hero . attack ( "[PE…" at bounding box center [427, 114] width 103 height 201
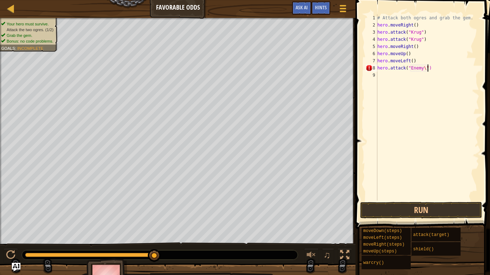
click at [422, 71] on div "# Attack both ogres and grab the gem. hero . moveRight ( ) hero . attack ( "[PE…" at bounding box center [427, 114] width 103 height 201
click at [414, 213] on button "Run" at bounding box center [421, 210] width 122 height 16
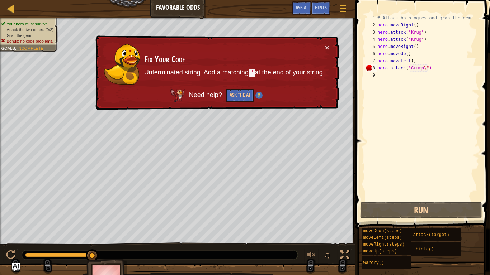
click at [427, 68] on div "# Attack both ogres and grab the gem. hero . moveRight ( ) hero . attack ( "[PE…" at bounding box center [427, 114] width 103 height 201
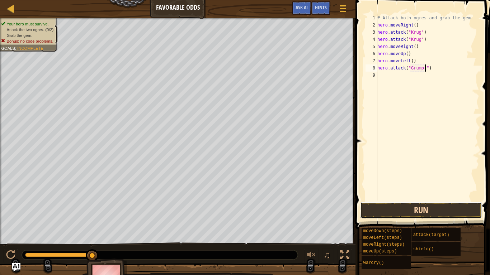
click at [423, 209] on button "Run" at bounding box center [421, 210] width 122 height 16
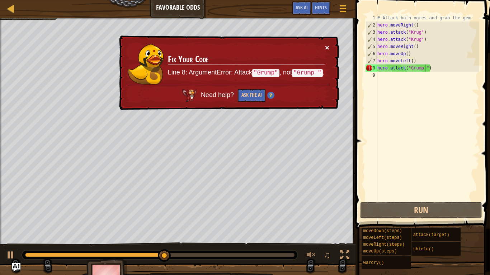
click at [325, 47] on button "×" at bounding box center [327, 48] width 4 height 8
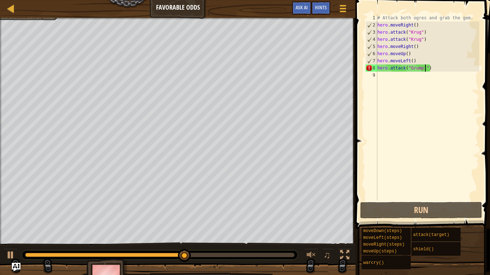
type textarea "hero.attack("Grump")"
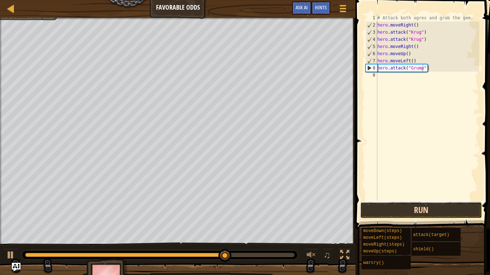
click at [424, 210] on button "Run" at bounding box center [421, 210] width 122 height 16
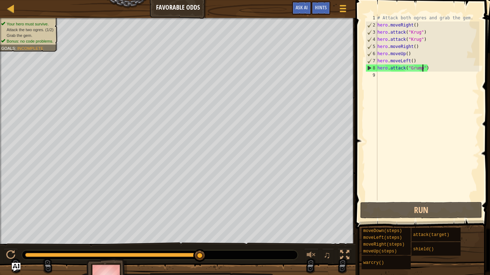
click at [387, 76] on div "# Attack both ogres and grab the gem. hero . moveRight ( ) hero . attack ( "[PE…" at bounding box center [427, 114] width 103 height 201
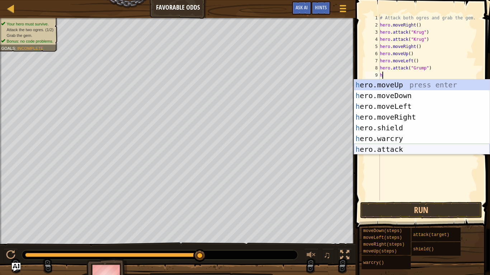
click at [398, 149] on div "h ero.moveUp press enter h ero.moveDown press enter h ero.moveLeft press enter …" at bounding box center [422, 128] width 136 height 97
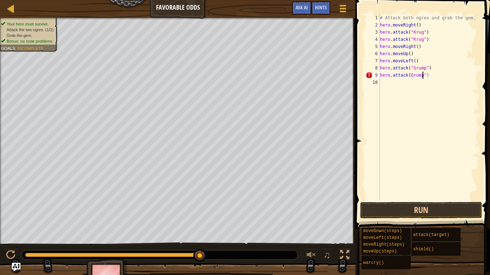
scroll to position [3, 6]
click at [399, 212] on button "Run" at bounding box center [421, 210] width 122 height 16
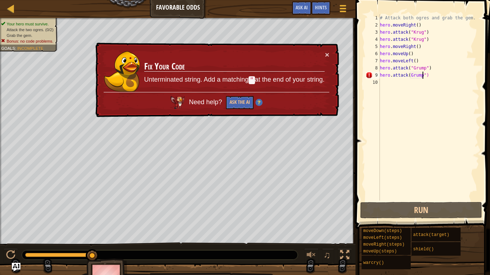
click at [409, 73] on div "# Attack both ogres and grab the gem. hero . moveRight ( ) hero . attack ( "[PE…" at bounding box center [428, 114] width 101 height 201
type textarea "hero.attack("Grump")"
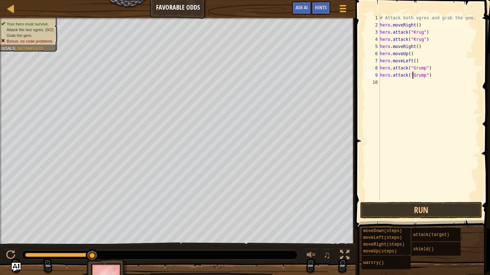
click at [390, 85] on div "# Attack both ogres and grab the gem. hero . moveRight ( ) hero . attack ( "[PE…" at bounding box center [428, 114] width 101 height 201
type textarea "h"
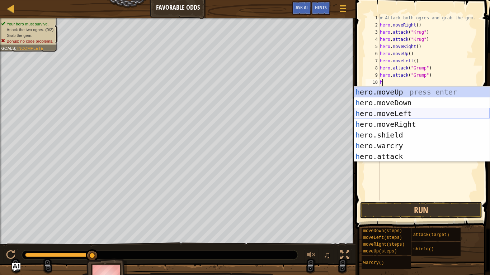
click at [387, 115] on div "h ero.moveUp press enter h ero.moveDown press enter h ero.moveLeft press enter …" at bounding box center [422, 135] width 136 height 97
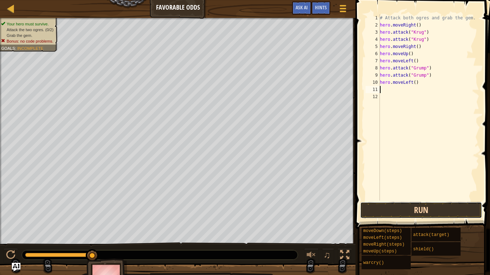
click at [395, 210] on button "Run" at bounding box center [421, 210] width 122 height 16
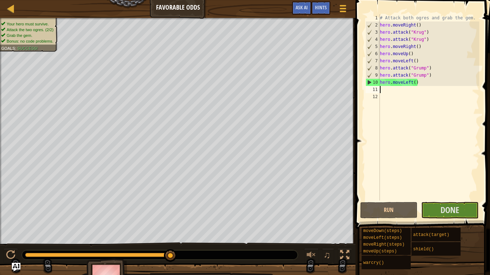
click at [418, 208] on div "Run Submit Done" at bounding box center [421, 210] width 122 height 16
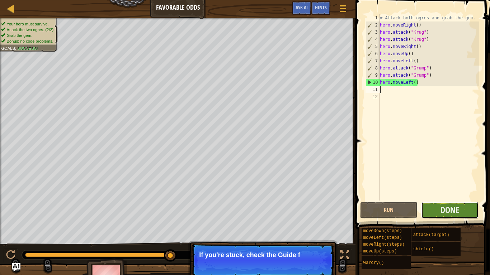
click at [433, 207] on button "Done" at bounding box center [449, 210] width 57 height 16
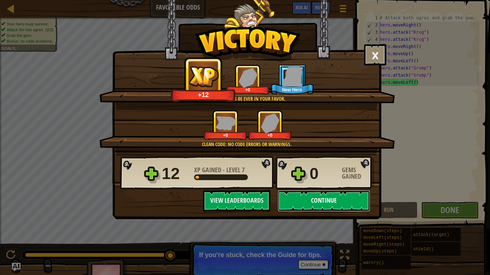
click at [334, 204] on button "Continue" at bounding box center [323, 201] width 92 height 22
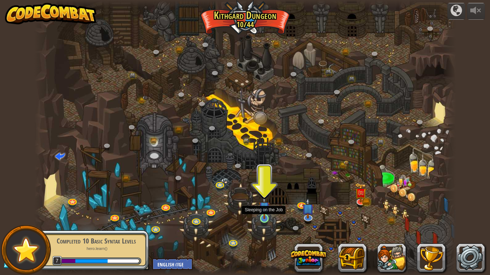
click at [262, 214] on img at bounding box center [264, 207] width 11 height 24
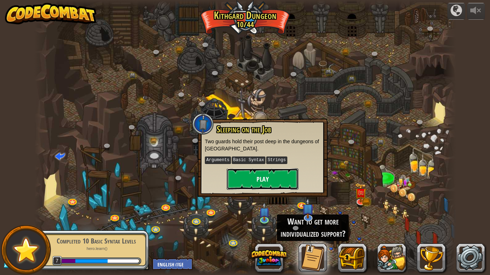
click at [238, 176] on button "Play" at bounding box center [263, 179] width 72 height 22
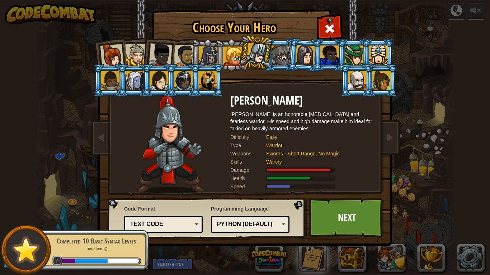
click at [233, 59] on div at bounding box center [232, 56] width 19 height 19
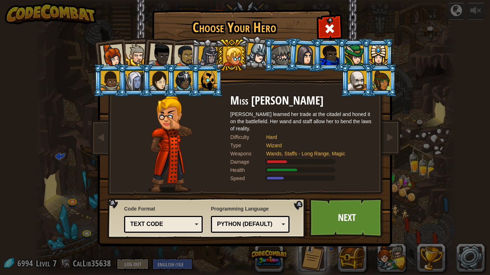
click at [205, 54] on div at bounding box center [208, 56] width 20 height 20
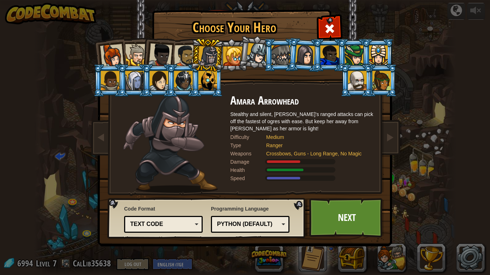
click at [258, 57] on div at bounding box center [256, 53] width 21 height 21
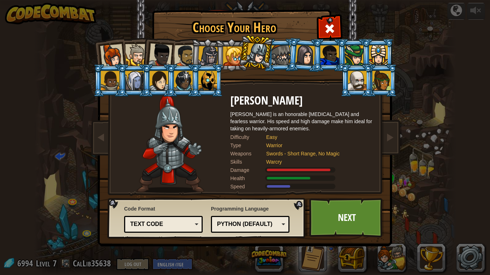
click at [204, 50] on div at bounding box center [208, 56] width 20 height 20
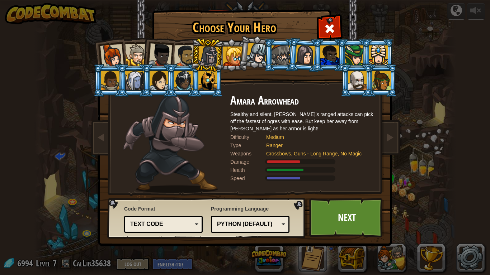
click at [246, 48] on li at bounding box center [255, 52] width 35 height 36
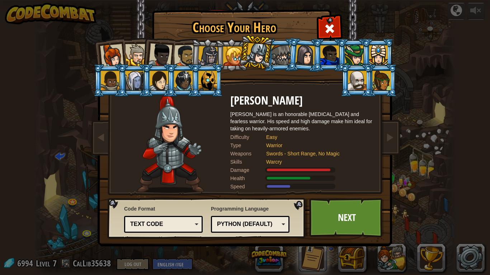
click at [272, 44] on li at bounding box center [280, 55] width 32 height 33
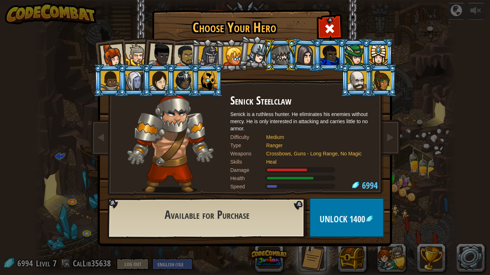
click at [360, 76] on div at bounding box center [357, 80] width 19 height 19
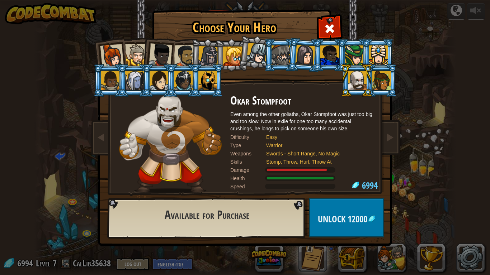
click at [375, 84] on div at bounding box center [381, 80] width 19 height 19
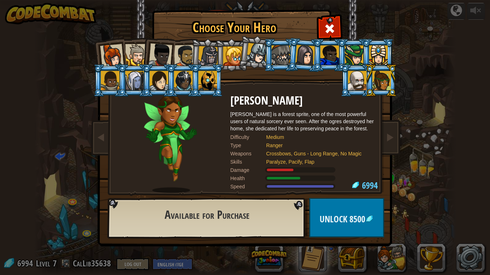
click at [381, 50] on div at bounding box center [378, 55] width 19 height 19
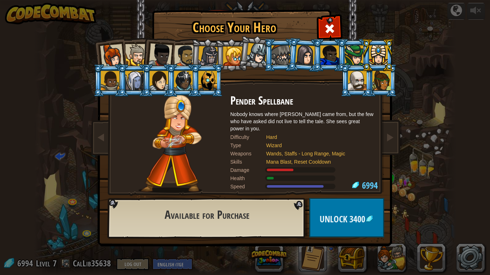
click at [348, 45] on li at bounding box center [353, 55] width 32 height 33
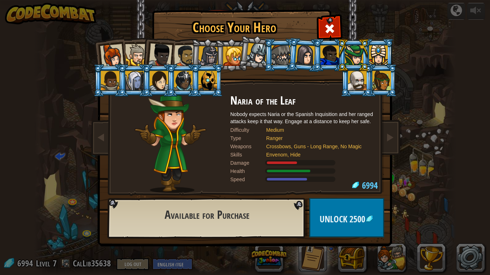
click at [334, 46] on div at bounding box center [329, 55] width 19 height 19
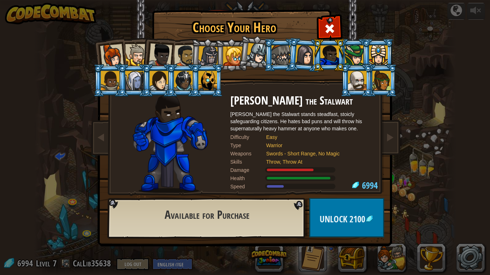
click at [309, 50] on div at bounding box center [305, 55] width 20 height 20
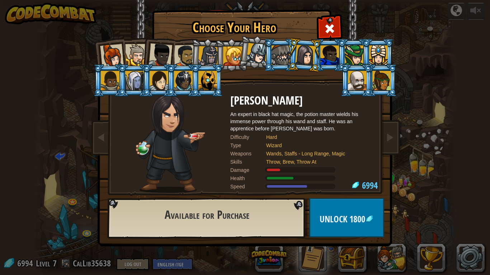
click at [281, 57] on div at bounding box center [280, 55] width 19 height 19
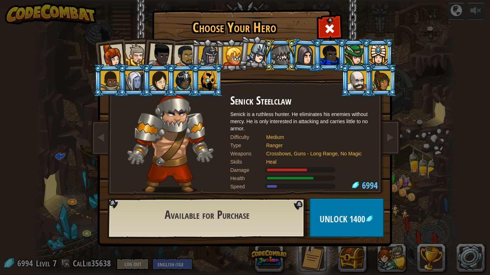
click at [106, 81] on div at bounding box center [110, 80] width 19 height 19
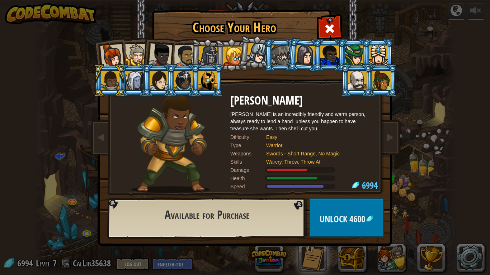
click at [129, 82] on div at bounding box center [134, 80] width 19 height 19
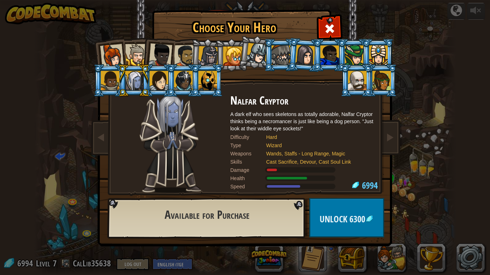
click at [147, 80] on li at bounding box center [134, 80] width 32 height 33
click at [151, 78] on div at bounding box center [158, 80] width 19 height 19
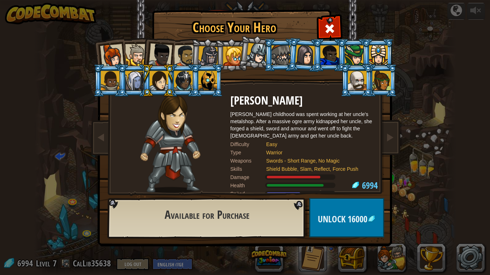
click at [188, 82] on div at bounding box center [183, 80] width 19 height 19
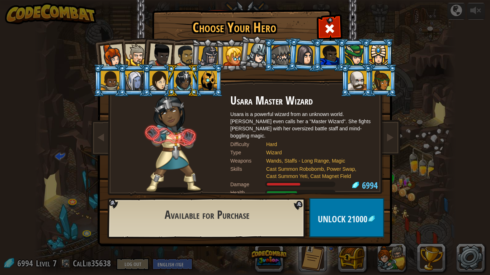
click at [214, 84] on div at bounding box center [207, 80] width 19 height 19
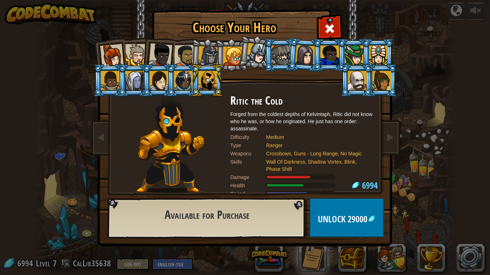
click at [159, 49] on div at bounding box center [160, 55] width 24 height 24
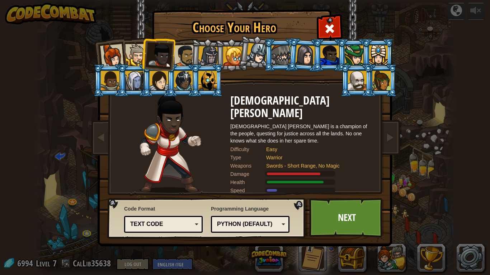
click at [107, 58] on div at bounding box center [112, 56] width 24 height 24
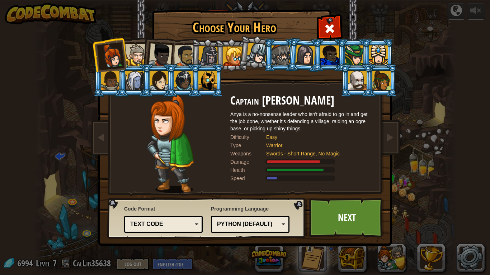
click at [130, 53] on div at bounding box center [136, 55] width 22 height 22
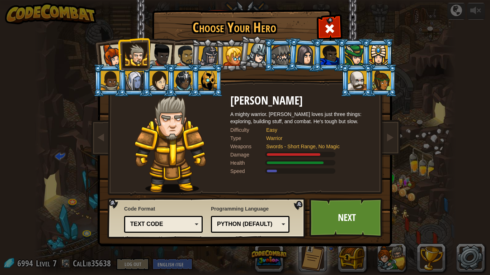
click at [154, 55] on div at bounding box center [160, 55] width 24 height 24
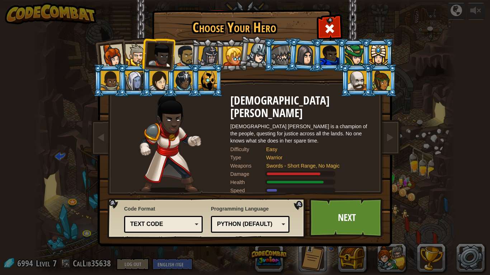
click at [187, 52] on div at bounding box center [185, 56] width 22 height 22
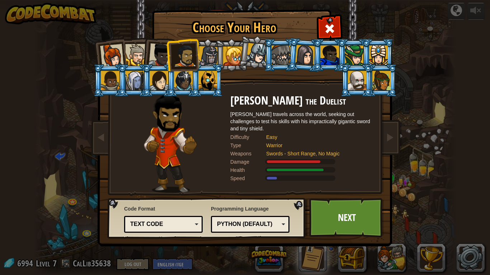
click at [204, 52] on div at bounding box center [208, 56] width 20 height 20
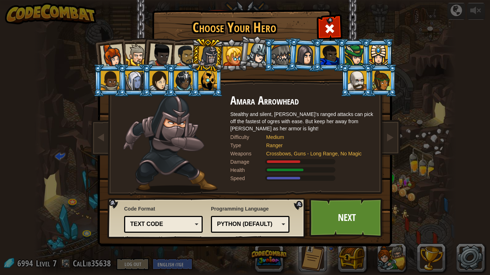
click at [200, 81] on div at bounding box center [207, 80] width 19 height 19
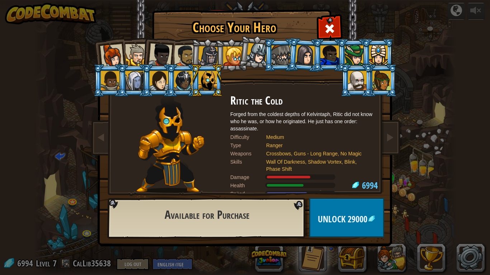
click at [362, 85] on div at bounding box center [357, 80] width 19 height 19
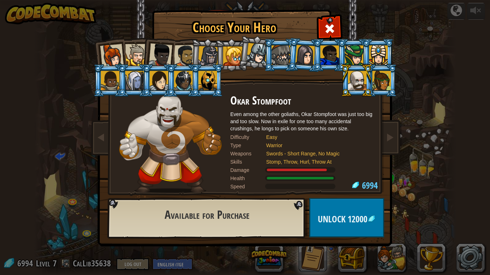
click at [326, 53] on div at bounding box center [329, 55] width 19 height 19
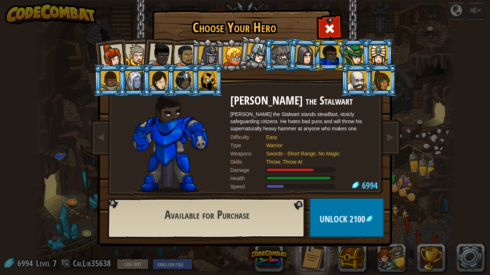
click at [207, 81] on div at bounding box center [207, 80] width 19 height 19
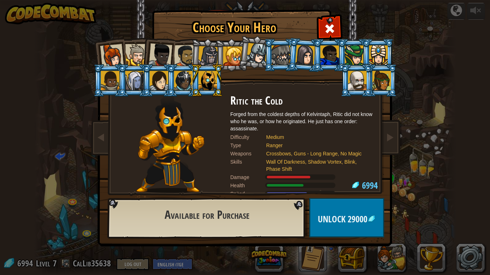
click at [207, 81] on div at bounding box center [207, 80] width 19 height 19
click at [206, 53] on div at bounding box center [208, 56] width 20 height 20
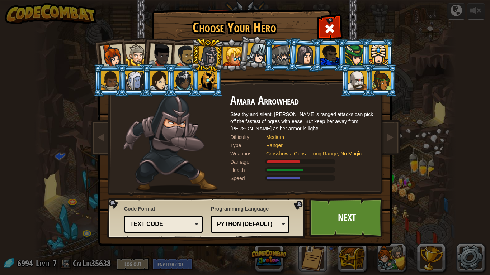
click at [204, 82] on div at bounding box center [207, 80] width 19 height 19
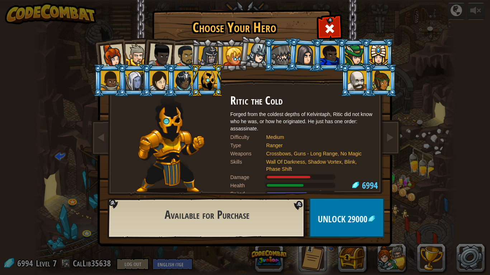
click at [255, 53] on div at bounding box center [256, 53] width 21 height 21
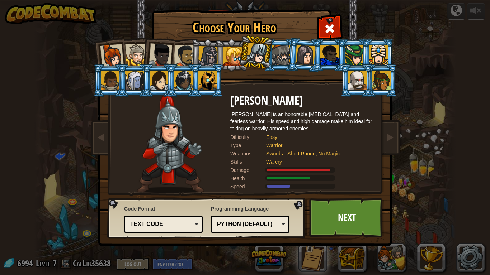
click at [205, 81] on div at bounding box center [207, 80] width 19 height 19
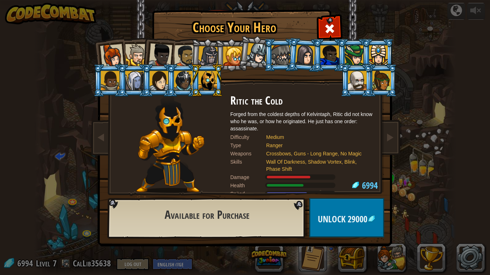
click at [238, 55] on div at bounding box center [232, 56] width 19 height 19
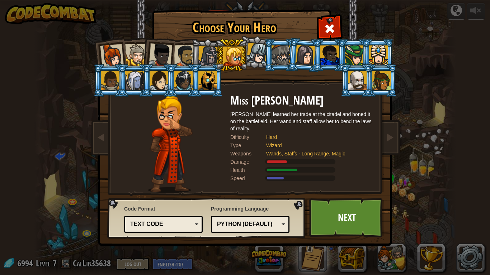
click at [206, 50] on div at bounding box center [208, 56] width 20 height 20
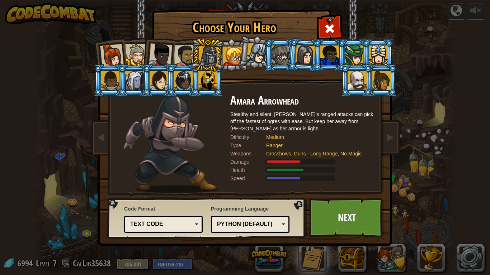
click at [258, 42] on li at bounding box center [255, 52] width 35 height 36
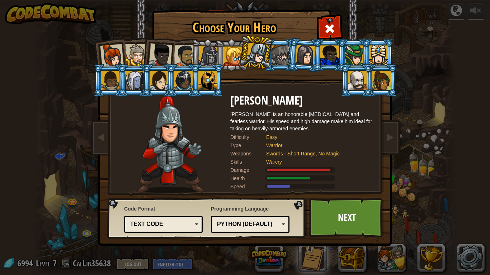
click at [276, 48] on div at bounding box center [280, 55] width 19 height 19
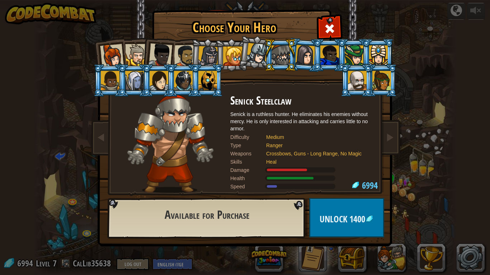
click at [300, 49] on div at bounding box center [305, 55] width 20 height 20
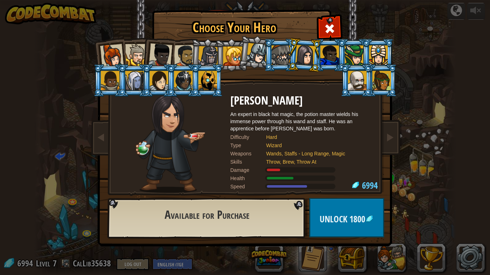
click at [330, 45] on li at bounding box center [329, 55] width 32 height 33
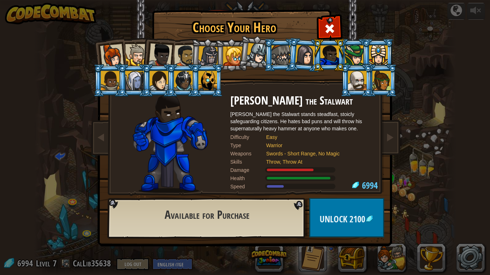
click at [210, 80] on div at bounding box center [207, 80] width 19 height 19
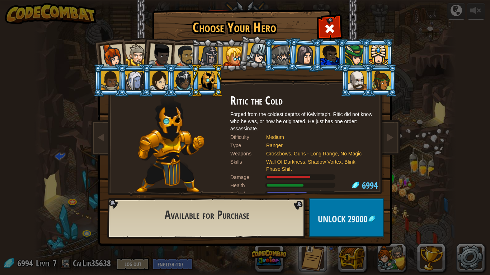
click at [193, 81] on li at bounding box center [207, 80] width 32 height 33
click at [186, 81] on div at bounding box center [183, 80] width 19 height 19
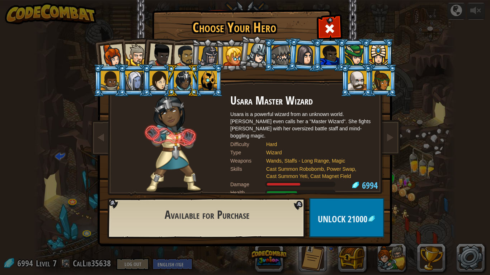
click at [157, 83] on div at bounding box center [158, 80] width 19 height 19
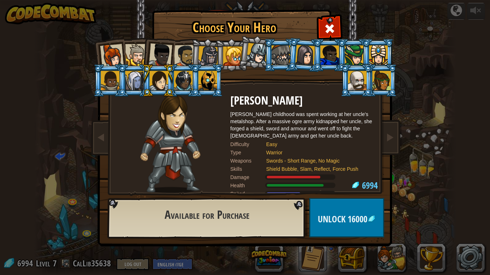
click at [139, 84] on div at bounding box center [134, 80] width 19 height 19
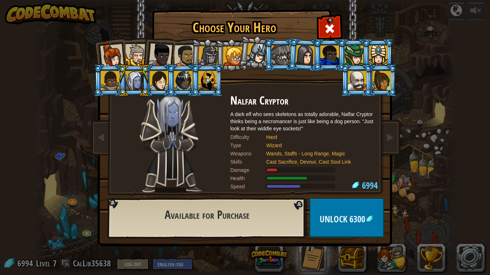
click at [147, 82] on li at bounding box center [134, 80] width 32 height 33
click at [156, 78] on div at bounding box center [158, 80] width 19 height 19
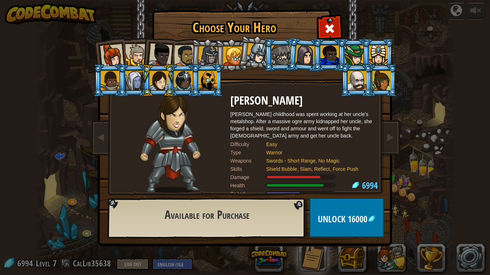
click at [134, 73] on div at bounding box center [134, 80] width 19 height 19
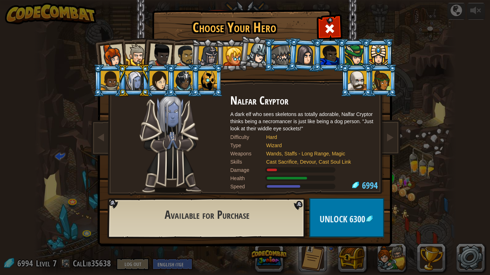
click at [110, 81] on div at bounding box center [110, 80] width 19 height 19
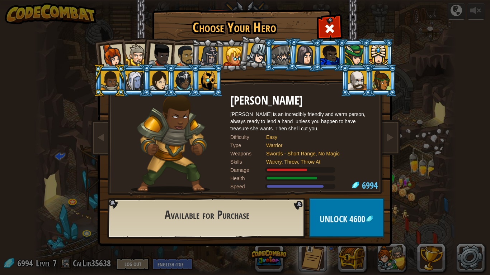
click at [358, 83] on div at bounding box center [357, 80] width 19 height 19
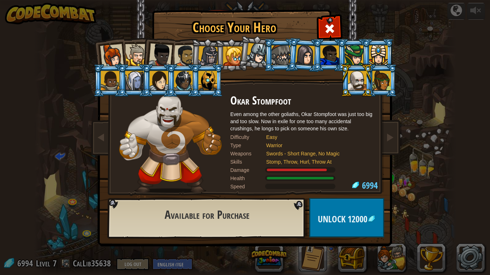
click at [379, 86] on div at bounding box center [381, 80] width 19 height 19
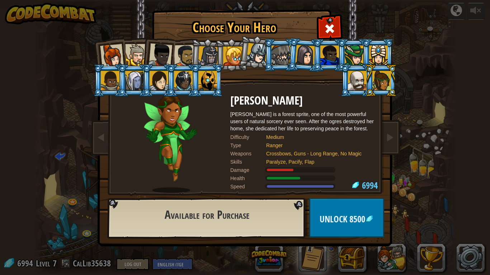
click at [379, 57] on div at bounding box center [378, 55] width 19 height 19
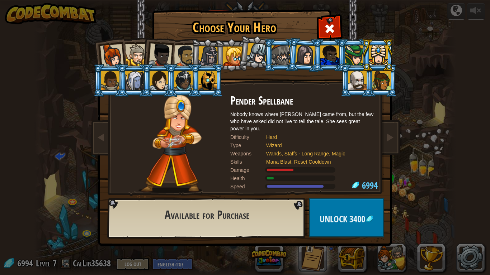
click at [355, 51] on div at bounding box center [354, 55] width 19 height 19
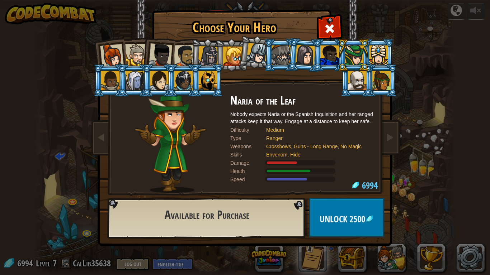
click at [330, 49] on div at bounding box center [329, 55] width 19 height 19
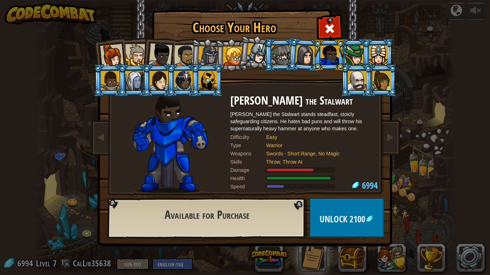
click at [249, 53] on div at bounding box center [256, 53] width 21 height 21
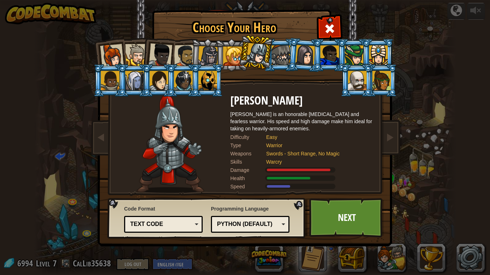
click at [102, 85] on div at bounding box center [110, 80] width 19 height 19
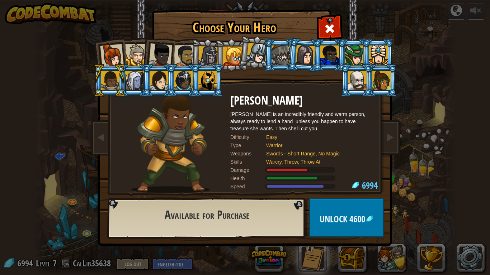
click at [200, 72] on div at bounding box center [207, 80] width 19 height 19
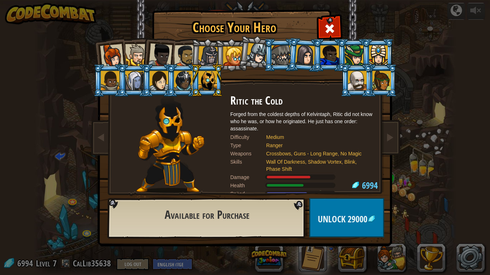
click at [94, 79] on li at bounding box center [109, 80] width 32 height 33
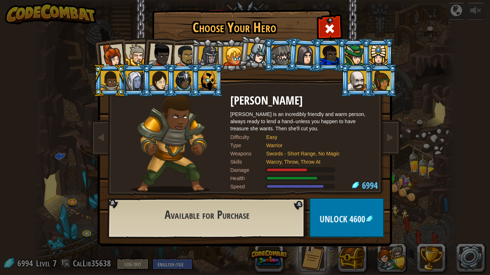
click at [211, 82] on div at bounding box center [207, 80] width 19 height 19
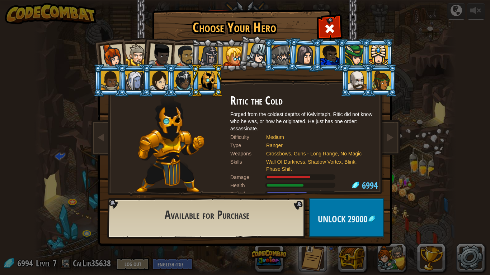
click at [106, 79] on div at bounding box center [110, 80] width 19 height 19
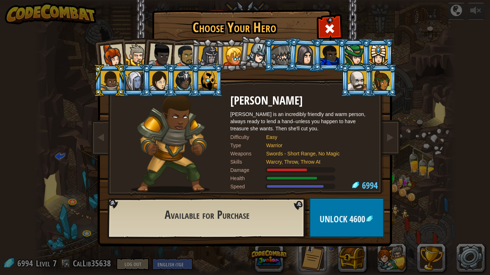
click at [356, 82] on div at bounding box center [357, 80] width 19 height 19
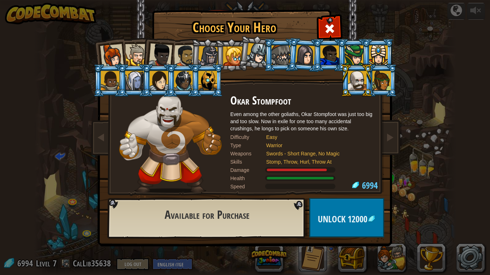
click at [106, 84] on div at bounding box center [110, 80] width 19 height 19
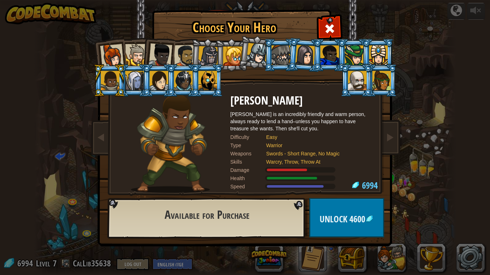
click at [403, 214] on div "Choose Your Hero 6994 Captain [PERSON_NAME] is a no-nonsense leader who isn't a…" at bounding box center [245, 137] width 490 height 275
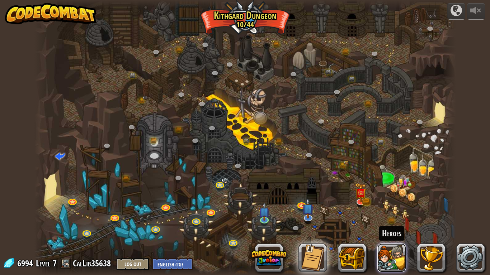
click at [395, 214] on button at bounding box center [391, 258] width 29 height 29
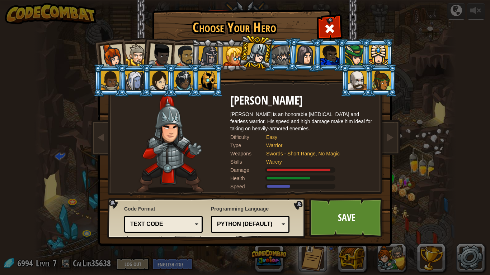
click at [106, 85] on div at bounding box center [110, 80] width 19 height 19
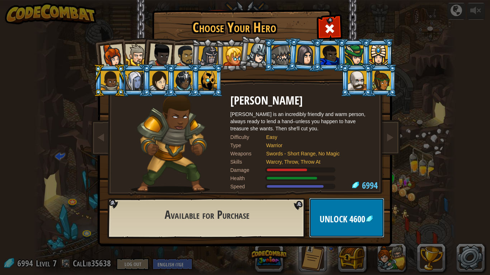
click at [328, 214] on button "Unlock 4600" at bounding box center [346, 217] width 75 height 39
click at [328, 214] on button "Confirm" at bounding box center [346, 217] width 75 height 39
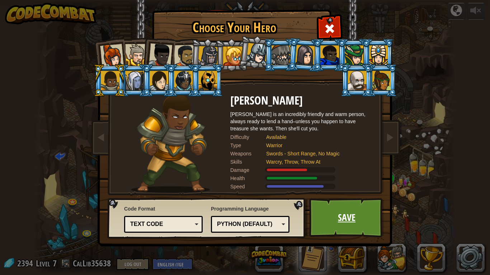
click at [336, 214] on link "Save" at bounding box center [346, 217] width 75 height 39
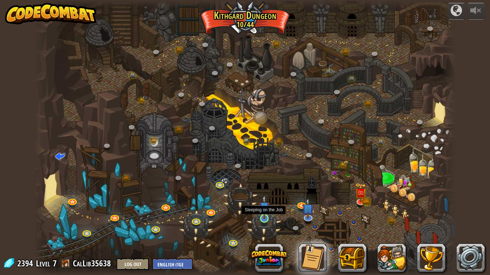
click at [260, 214] on img at bounding box center [264, 207] width 11 height 24
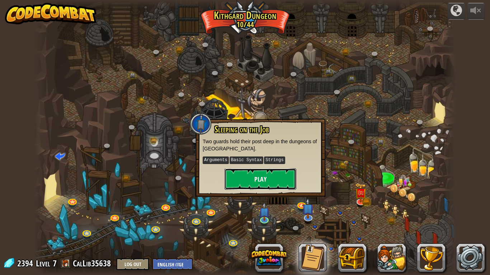
click at [245, 185] on button "Play" at bounding box center [260, 179] width 72 height 22
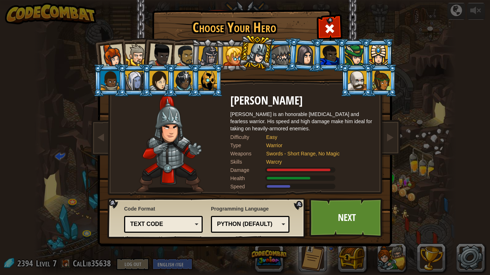
click at [104, 82] on div at bounding box center [110, 80] width 19 height 19
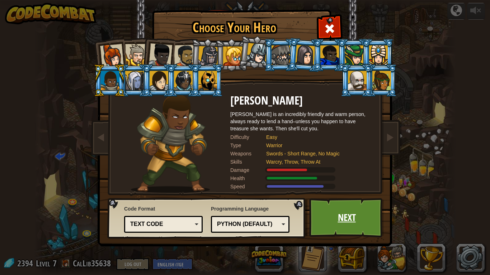
click at [326, 203] on link "Next" at bounding box center [346, 217] width 75 height 39
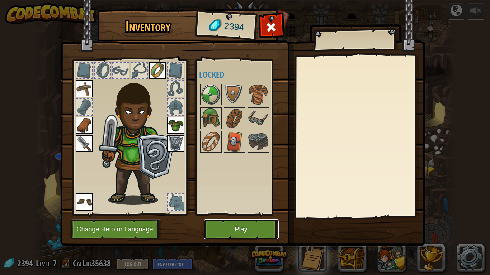
click at [261, 214] on button "Play" at bounding box center [241, 230] width 75 height 20
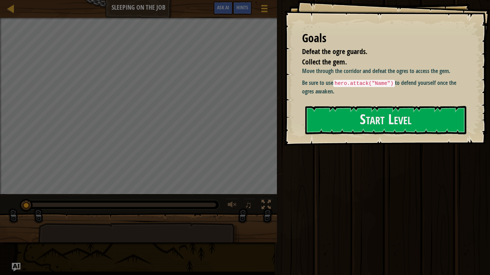
click at [261, 214] on div at bounding box center [138, 231] width 277 height 36
click at [335, 118] on button "Start Level" at bounding box center [385, 120] width 161 height 28
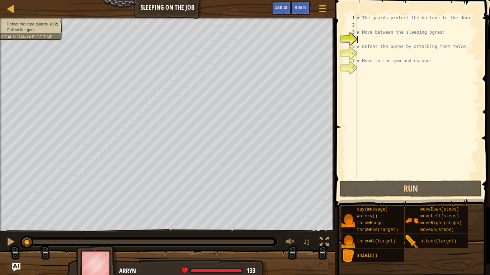
click at [335, 118] on span at bounding box center [413, 93] width 161 height 229
click at [373, 41] on div "# The guards protect the buttons to the door. # Move between the sleeping ogres…" at bounding box center [417, 103] width 124 height 179
click at [363, 24] on div "# The guards protect the buttons to the door. # Move between the sleeping ogres…" at bounding box center [417, 103] width 124 height 179
type textarea "h"
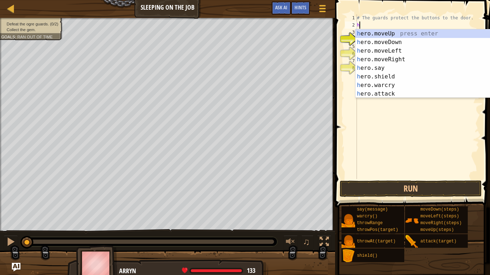
scroll to position [3, 0]
click at [383, 30] on div "h ero.moveUp press enter h ero.moveDown press enter h ero.moveLeft press enter …" at bounding box center [423, 72] width 136 height 86
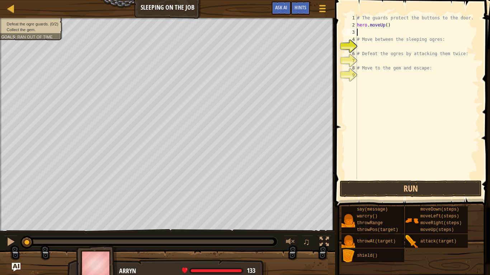
click at [359, 32] on div "# The guards protect the buttons to the door. hero . moveUp ( ) # Move between …" at bounding box center [417, 103] width 124 height 179
type textarea "h"
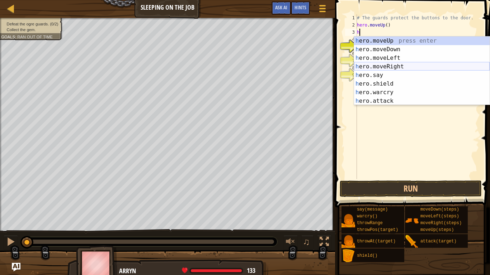
click at [386, 66] on div "h ero.moveUp press enter h ero.moveDown press enter h ero.moveLeft press enter …" at bounding box center [422, 80] width 136 height 86
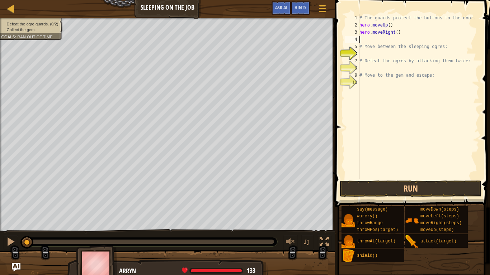
type textarea "h"
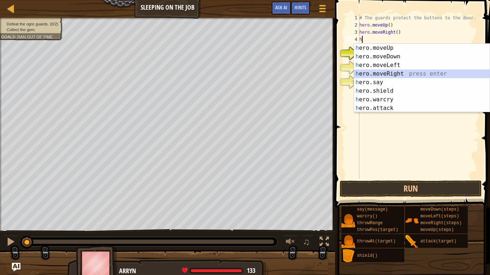
click at [402, 72] on div "h ero.moveUp press enter h ero.moveDown press enter h ero.moveLeft press enter …" at bounding box center [422, 87] width 136 height 86
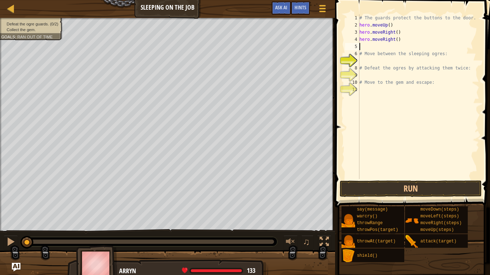
type textarea "h"
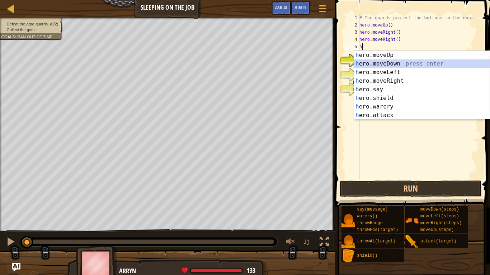
click at [385, 63] on div "h ero.moveUp press enter h ero.moveDown press enter h ero.moveLeft press enter …" at bounding box center [422, 94] width 136 height 86
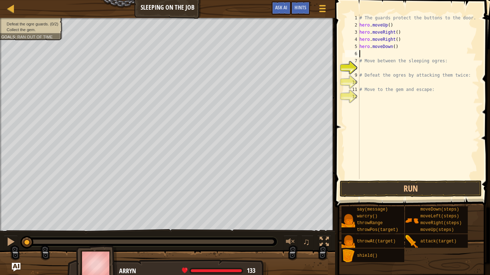
click at [371, 56] on div "# The guards protect the buttons to the door. hero . moveUp ( ) hero . moveRigh…" at bounding box center [418, 103] width 121 height 179
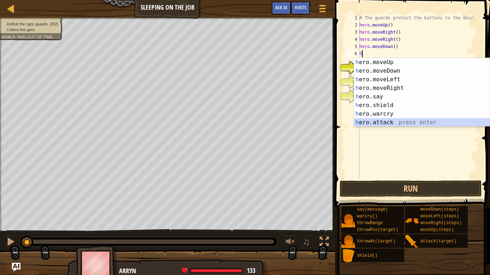
click at [382, 122] on div "h ero.moveUp press enter h ero.moveDown press enter h ero.moveLeft press enter …" at bounding box center [422, 101] width 136 height 86
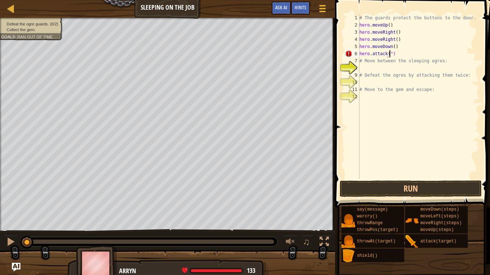
scroll to position [3, 5]
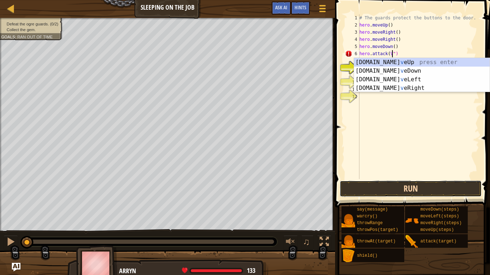
click at [380, 191] on button "Run" at bounding box center [410, 189] width 142 height 16
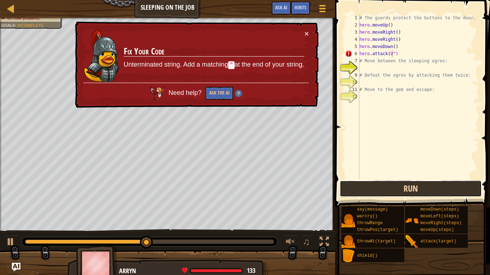
click at [344, 184] on button "Run" at bounding box center [410, 189] width 142 height 16
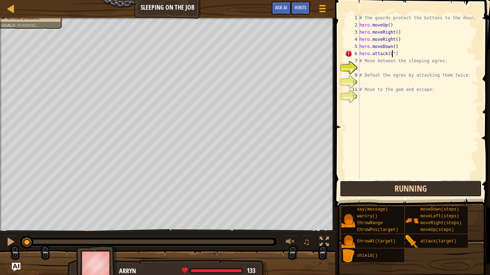
click at [344, 184] on button "Running" at bounding box center [410, 189] width 142 height 16
click at [350, 191] on button "Running" at bounding box center [410, 189] width 142 height 16
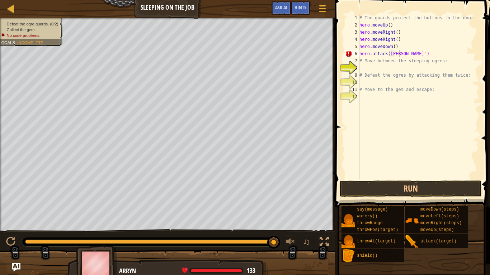
scroll to position [3, 6]
click at [389, 50] on div "# The guards protect the buttons to the door. hero . moveUp ( ) hero . moveRigh…" at bounding box center [418, 103] width 121 height 179
click at [363, 63] on div "# The guards protect the buttons to the door. hero . moveUp ( ) hero . moveRigh…" at bounding box center [418, 103] width 121 height 179
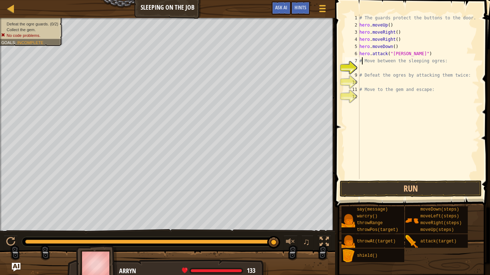
click at [455, 60] on div "# The guards protect the buttons to the door. hero . moveUp ( ) hero . moveRigh…" at bounding box center [418, 103] width 121 height 179
type textarea "#"
type textarea "h"
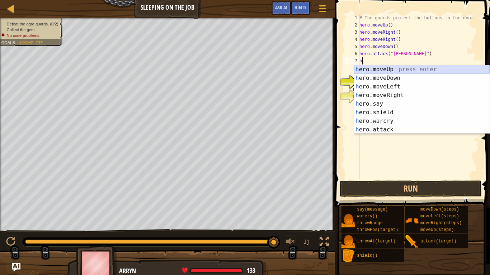
click at [385, 68] on div "h ero.moveUp press enter h ero.moveDown press enter h ero.moveLeft press enter …" at bounding box center [422, 108] width 136 height 86
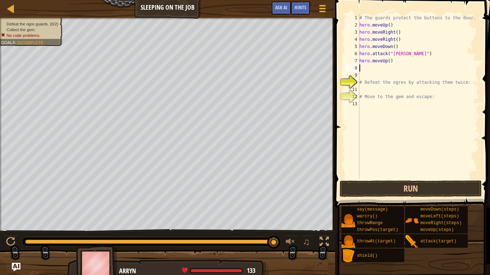
click at [385, 68] on div "# The guards protect the buttons to the door. hero . moveUp ( ) hero . moveRigh…" at bounding box center [418, 103] width 121 height 179
type textarea "h"
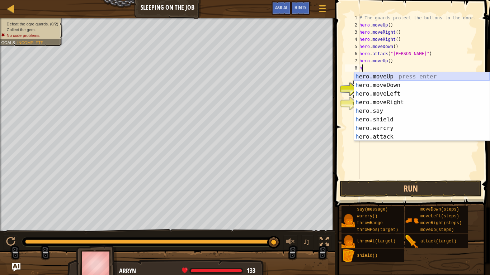
click at [386, 74] on div "h ero.moveUp press enter h ero.moveDown press enter h ero.moveLeft press enter …" at bounding box center [422, 115] width 136 height 86
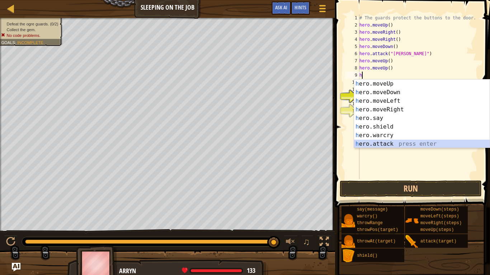
click at [380, 147] on div "h ero.moveUp press enter h ero.moveDown press enter h ero.moveLeft press enter …" at bounding box center [422, 123] width 136 height 86
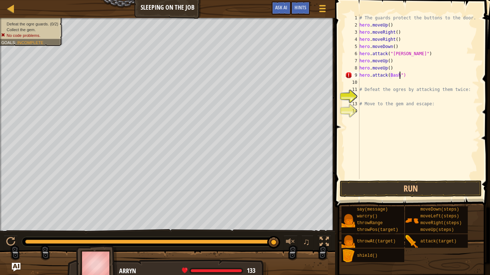
scroll to position [3, 6]
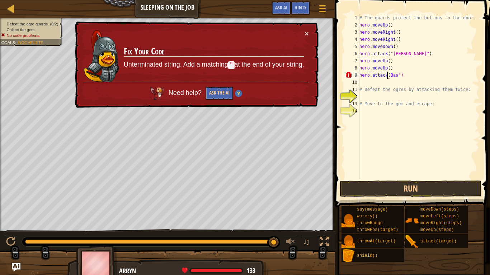
click at [388, 75] on div "# The guards protect the buttons to the door. hero . moveUp ( ) hero . moveRigh…" at bounding box center [418, 103] width 121 height 179
click at [391, 73] on div "# The guards protect the buttons to the door. hero . moveUp ( ) hero . moveRigh…" at bounding box center [418, 103] width 121 height 179
click at [389, 74] on div "# The guards protect the buttons to the door. hero . moveUp ( ) hero . moveRigh…" at bounding box center [418, 103] width 121 height 179
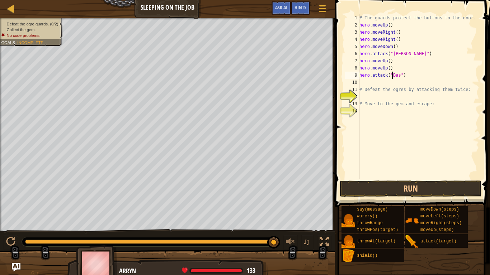
scroll to position [3, 5]
type textarea "hero.attack("Bas")"
click at [369, 85] on div "# The guards protect the buttons to the door. hero . moveUp ( ) hero . moveRigh…" at bounding box center [418, 103] width 121 height 179
type textarea "h"
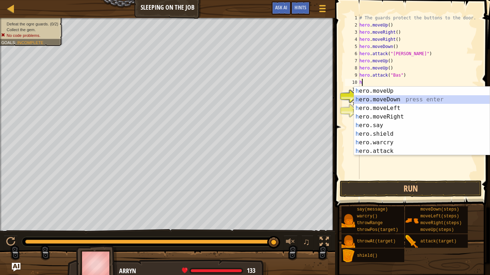
click at [372, 98] on div "h ero.moveUp press enter h ero.moveDown press enter h ero.moveLeft press enter …" at bounding box center [422, 130] width 136 height 86
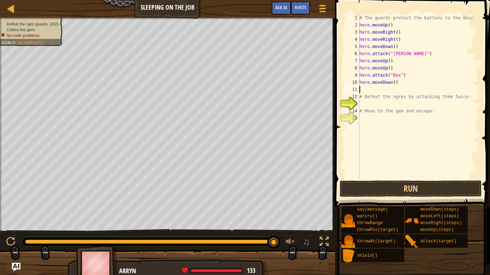
type textarea "h"
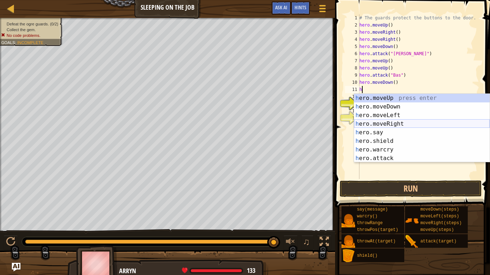
click at [398, 124] on div "h ero.moveUp press enter h ero.moveDown press enter h ero.moveLeft press enter …" at bounding box center [422, 137] width 136 height 86
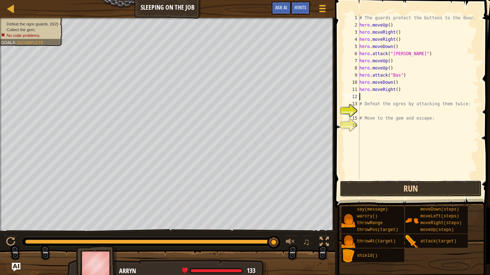
click at [406, 186] on button "Run" at bounding box center [410, 189] width 142 height 16
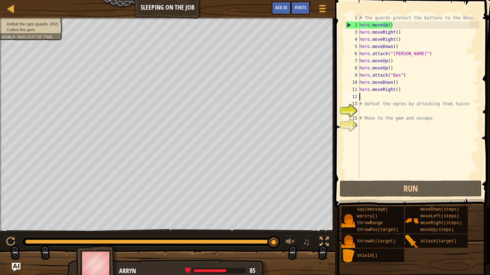
click at [400, 48] on div "# The guards protect the buttons to the door. hero . moveUp ( ) hero . moveRigh…" at bounding box center [418, 103] width 121 height 179
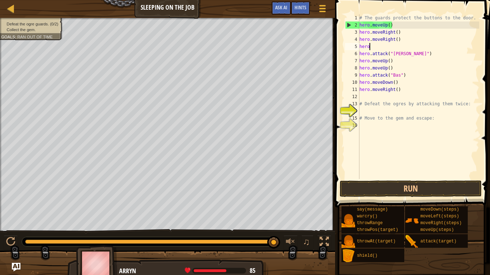
type textarea "h"
click at [395, 62] on div "# The guards protect the buttons to the door. hero . moveUp ( ) hero . moveRigh…" at bounding box center [418, 103] width 121 height 179
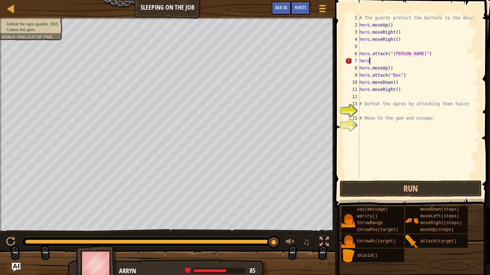
type textarea "h"
click at [416, 184] on button "Run" at bounding box center [410, 189] width 142 height 16
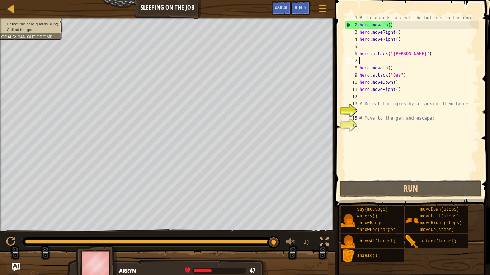
click at [362, 50] on div "# The guards protect the buttons to the door. hero . moveUp ( ) hero . moveRigh…" at bounding box center [418, 103] width 121 height 179
type textarea "hero.attack("[PERSON_NAME]")"
click at [361, 46] on div "# The guards protect the buttons to the door. hero . moveUp ( ) hero . moveRigh…" at bounding box center [418, 103] width 121 height 179
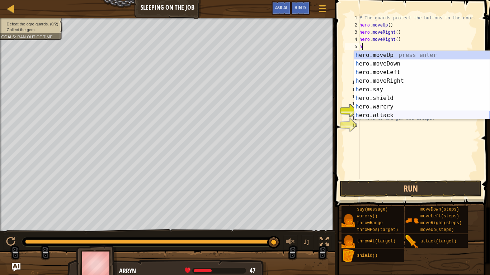
click at [382, 113] on div "h ero.moveUp press enter h ero.moveDown press enter h ero.moveLeft press enter …" at bounding box center [422, 94] width 136 height 86
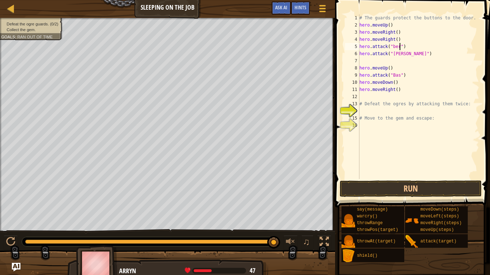
scroll to position [3, 6]
click at [394, 49] on div "# The guards protect the buttons to the door. hero . moveUp ( ) hero . moveRigh…" at bounding box center [418, 103] width 121 height 179
type textarea "hero.attack("[PERSON_NAME]")"
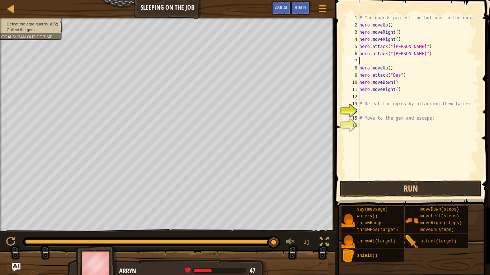
click at [365, 62] on div "# The guards protect the buttons to the door. hero . moveUp ( ) hero . moveRigh…" at bounding box center [418, 103] width 121 height 179
type textarea "h"
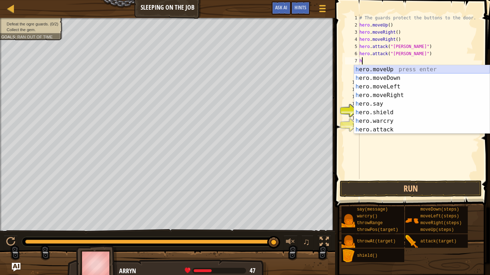
click at [388, 68] on div "h ero.moveUp press enter h ero.moveDown press enter h ero.moveLeft press enter …" at bounding box center [422, 108] width 136 height 86
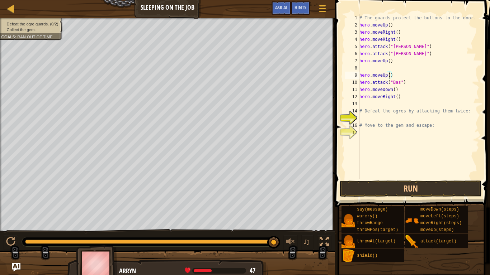
click at [389, 76] on div "# The guards protect the buttons to the door. hero . moveUp ( ) hero . moveRigh…" at bounding box center [418, 103] width 121 height 179
click at [393, 76] on div "# The guards protect the buttons to the door. hero . moveUp ( ) hero . moveRigh…" at bounding box center [418, 103] width 121 height 179
type textarea "h"
click at [369, 68] on div "# The guards protect the buttons to the door. hero . moveUp ( ) hero . moveRigh…" at bounding box center [418, 103] width 121 height 179
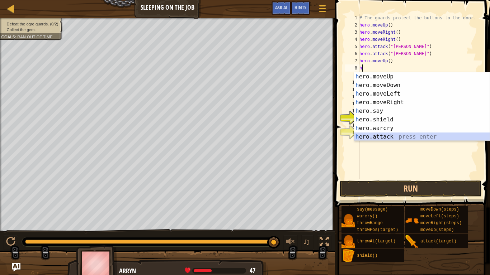
click at [399, 138] on div "h ero.moveUp press enter h ero.moveDown press enter h ero.moveLeft press enter …" at bounding box center [422, 115] width 136 height 86
type textarea "hero.attack("Enemy Name")"
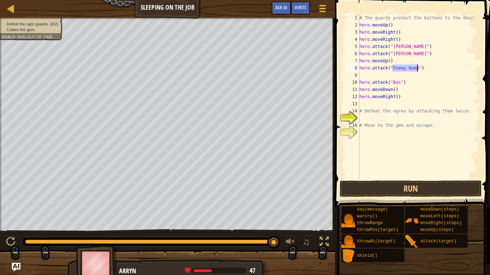
click at [399, 138] on div "# The guards protect the buttons to the door. hero . moveUp ( ) hero . moveRigh…" at bounding box center [418, 103] width 121 height 179
click at [362, 79] on div "# The guards protect the buttons to the door. hero . moveUp ( ) hero . moveRigh…" at bounding box center [418, 103] width 121 height 179
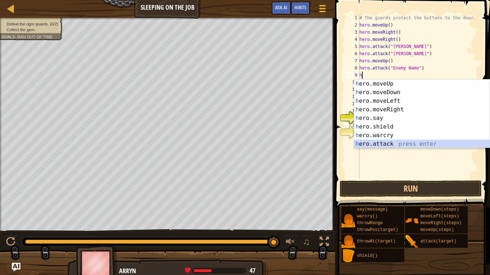
click at [396, 146] on div "h ero.moveUp press enter h ero.moveDown press enter h ero.moveLeft press enter …" at bounding box center [422, 123] width 136 height 86
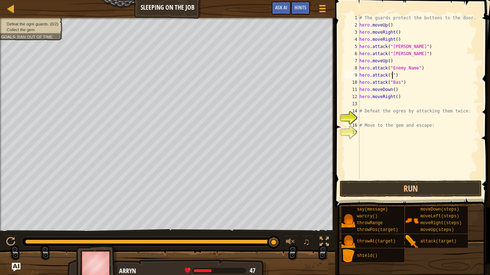
click at [416, 68] on div "# The guards protect the buttons to the door. hero . moveUp ( ) hero . moveRigh…" at bounding box center [418, 103] width 121 height 179
click at [392, 75] on div "# The guards protect the buttons to the door. hero . moveUp ( ) hero . moveRigh…" at bounding box center [418, 103] width 121 height 179
click at [407, 81] on div "# The guards protect the buttons to the door. hero . moveUp ( ) hero . moveRigh…" at bounding box center [418, 103] width 121 height 179
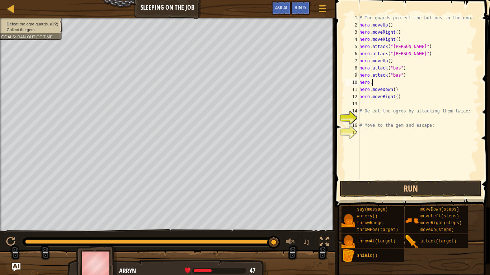
type textarea "h"
click at [403, 89] on div "# The guards protect the buttons to the door. hero . moveUp ( ) hero . moveRigh…" at bounding box center [418, 103] width 121 height 179
type textarea "h"
click at [406, 95] on div "# The guards protect the buttons to the door. hero . moveUp ( ) hero . moveRigh…" at bounding box center [418, 103] width 121 height 179
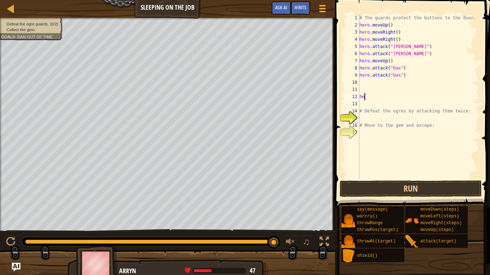
type textarea "h"
click at [379, 80] on div "# The guards protect the buttons to the door. hero . moveUp ( ) hero . moveRigh…" at bounding box center [418, 103] width 121 height 179
type textarea "h"
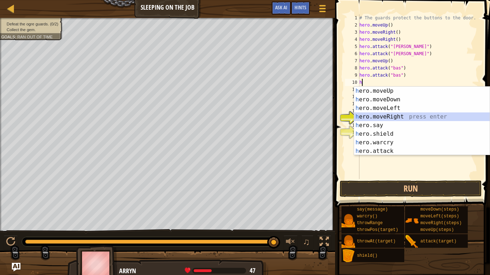
click at [396, 116] on div "h ero.moveUp press enter h ero.moveDown press enter h ero.moveLeft press enter …" at bounding box center [422, 130] width 136 height 86
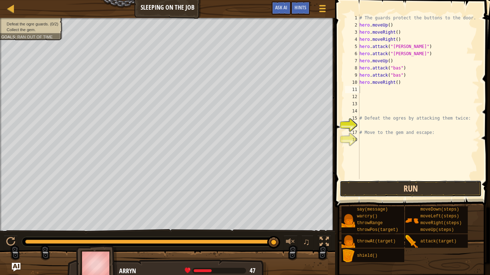
click at [400, 192] on button "Run" at bounding box center [410, 189] width 142 height 16
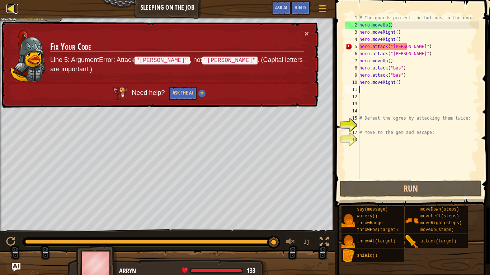
click at [11, 11] on div at bounding box center [10, 8] width 9 height 9
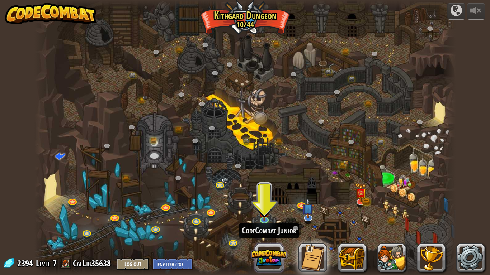
click at [258, 214] on button at bounding box center [269, 258] width 34 height 34
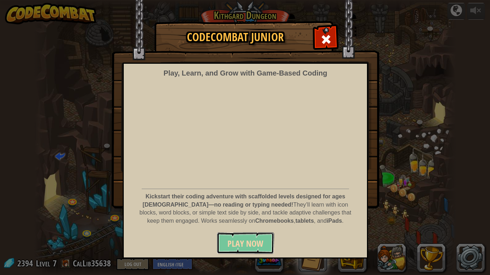
click at [251, 214] on button "Play Now" at bounding box center [245, 244] width 57 height 22
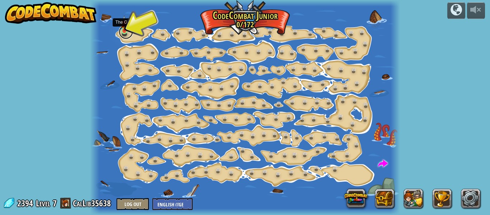
click at [121, 33] on link at bounding box center [126, 32] width 14 height 14
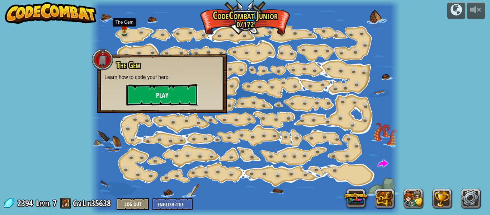
click at [145, 92] on button "Play" at bounding box center [162, 95] width 72 height 22
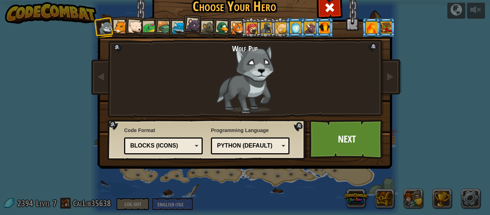
click at [265, 26] on div at bounding box center [266, 27] width 11 height 11
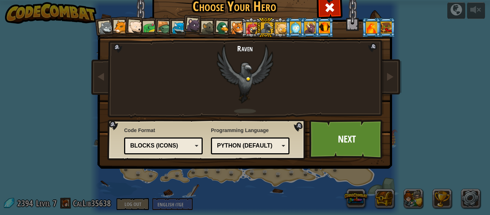
click at [323, 29] on div at bounding box center [324, 27] width 11 height 11
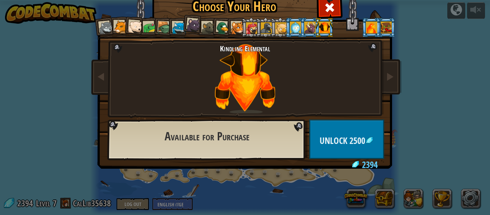
click at [267, 27] on div at bounding box center [266, 27] width 11 height 11
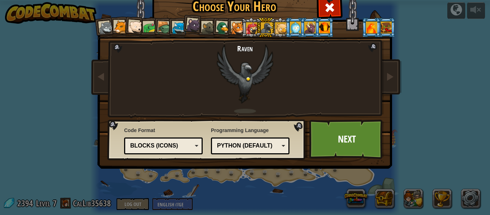
click at [237, 25] on div at bounding box center [237, 28] width 13 height 13
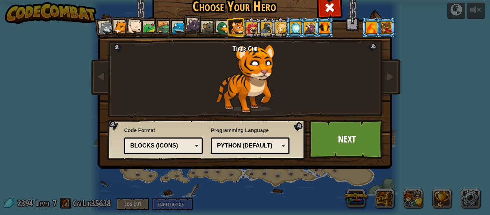
click at [166, 24] on div at bounding box center [164, 28] width 14 height 14
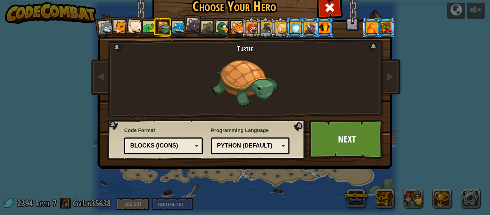
click at [177, 27] on div at bounding box center [178, 28] width 13 height 13
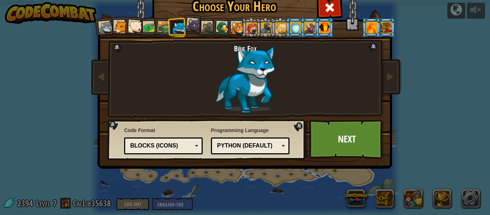
click at [161, 25] on div at bounding box center [164, 28] width 14 height 14
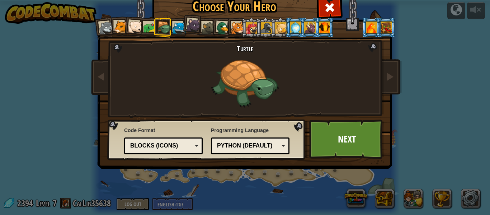
click at [388, 28] on div at bounding box center [385, 27] width 11 height 11
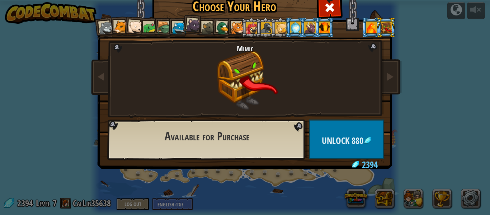
click at [376, 31] on li at bounding box center [385, 28] width 19 height 20
click at [372, 25] on div at bounding box center [371, 27] width 11 height 11
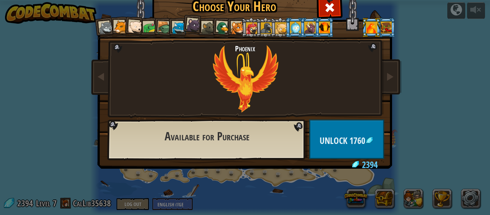
click at [326, 32] on div at bounding box center [324, 27] width 11 height 11
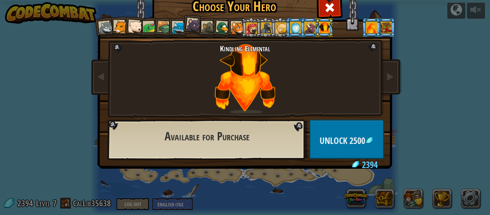
click at [161, 30] on div at bounding box center [164, 28] width 14 height 14
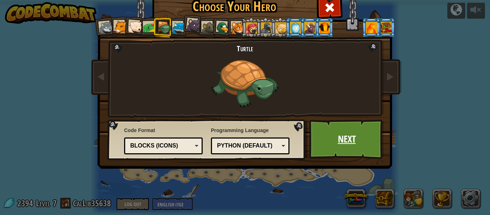
click at [325, 128] on link "Next" at bounding box center [346, 138] width 75 height 39
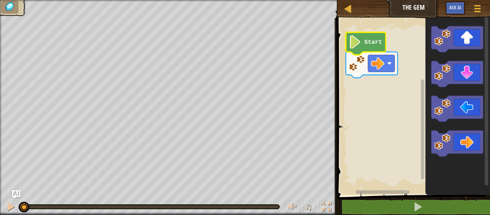
click at [362, 41] on icon "Blockly Workspace" at bounding box center [366, 43] width 40 height 23
click at [355, 43] on image "Blockly Workspace" at bounding box center [354, 41] width 13 height 13
click at [352, 43] on image "Blockly Workspace" at bounding box center [354, 41] width 13 height 13
click at [354, 43] on image "Blockly Workspace" at bounding box center [354, 41] width 13 height 13
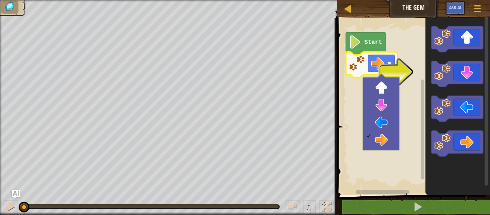
click at [361, 88] on rect "Blockly Workspace" at bounding box center [412, 104] width 155 height 180
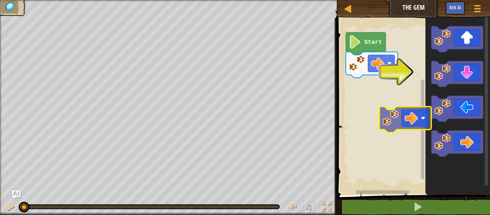
click at [365, 99] on div "Start" at bounding box center [412, 104] width 155 height 180
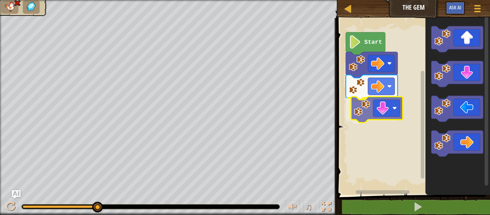
click at [364, 122] on div "Start" at bounding box center [412, 104] width 155 height 180
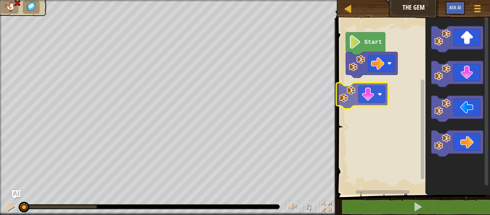
click at [344, 99] on div "Start" at bounding box center [412, 104] width 155 height 180
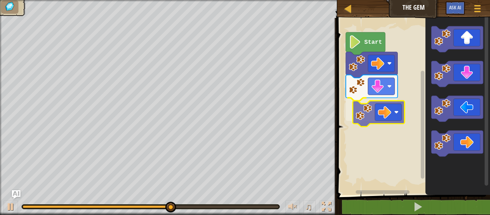
click at [366, 110] on div "Start" at bounding box center [412, 104] width 155 height 180
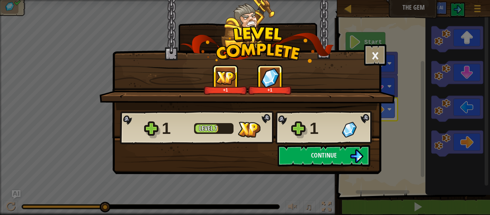
click at [298, 168] on div "× How fun was this level? Tell us more! +1 +1 Reticulating Splines... 1 Level 7…" at bounding box center [246, 87] width 269 height 174
click at [295, 154] on button "Continue" at bounding box center [323, 156] width 92 height 22
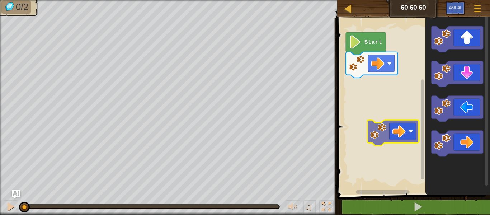
click at [385, 125] on div "Start" at bounding box center [412, 104] width 155 height 180
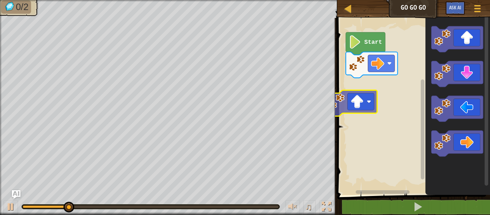
click at [353, 114] on div "Start" at bounding box center [412, 104] width 155 height 180
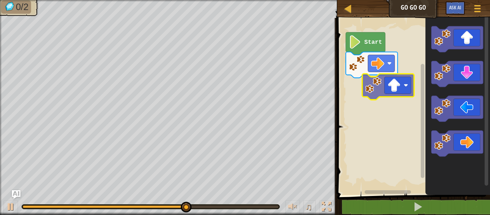
click at [352, 88] on div "Start" at bounding box center [412, 104] width 155 height 180
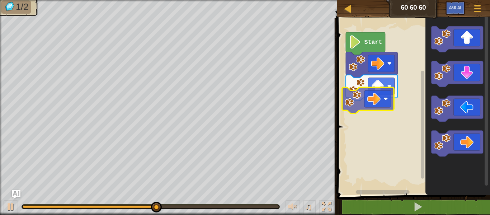
click at [374, 98] on div "Start" at bounding box center [412, 104] width 155 height 180
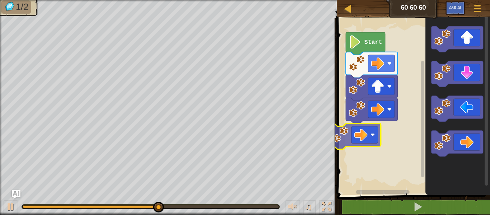
click at [344, 126] on div "Start" at bounding box center [412, 104] width 155 height 180
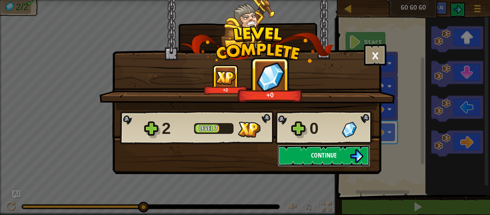
click at [328, 161] on button "Continue" at bounding box center [323, 156] width 92 height 22
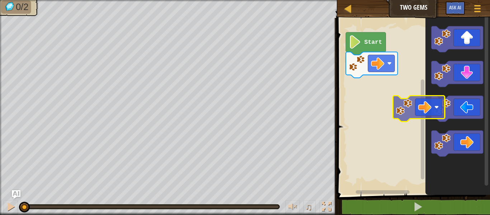
click at [379, 89] on div "Start" at bounding box center [412, 104] width 155 height 180
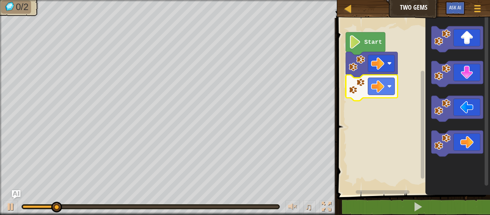
click at [357, 132] on rect "Blockly Workspace" at bounding box center [412, 104] width 155 height 180
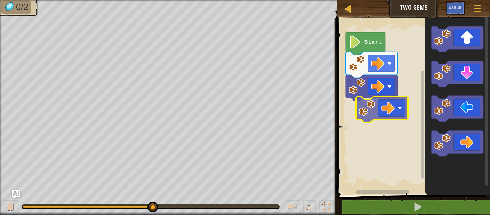
click at [375, 107] on div "Start" at bounding box center [412, 104] width 155 height 180
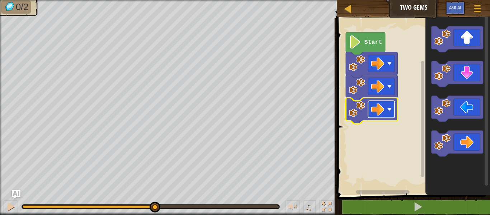
click at [375, 108] on image "Blockly Workspace" at bounding box center [377, 109] width 13 height 13
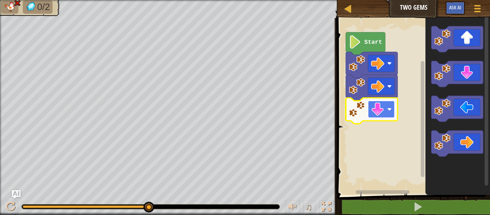
click at [376, 114] on image "Blockly Workspace" at bounding box center [377, 109] width 13 height 13
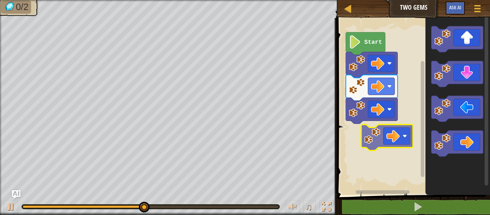
click at [369, 136] on div "Start" at bounding box center [412, 104] width 155 height 180
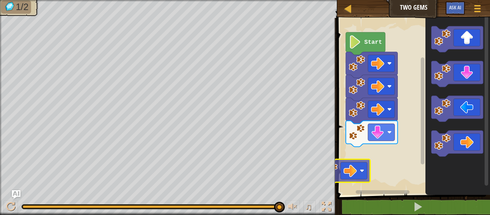
click at [348, 159] on div "Start" at bounding box center [412, 104] width 155 height 180
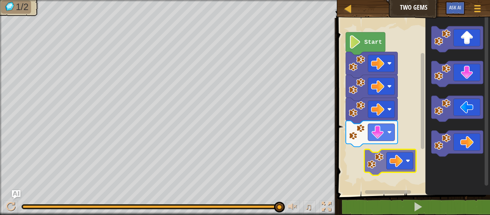
click at [398, 158] on div "Start" at bounding box center [412, 104] width 155 height 180
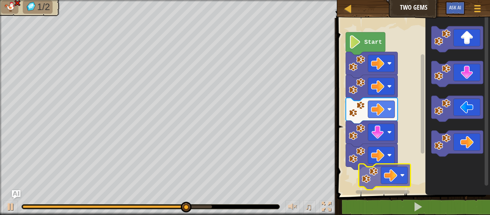
click at [367, 177] on div "Start" at bounding box center [412, 104] width 155 height 180
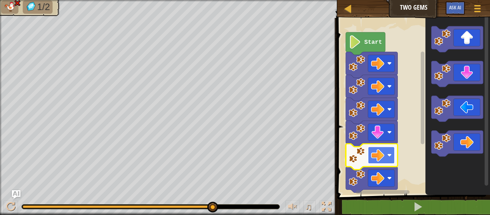
click at [379, 162] on rect "Blockly Workspace" at bounding box center [381, 155] width 27 height 17
click at [371, 155] on image "Blockly Workspace" at bounding box center [377, 154] width 13 height 13
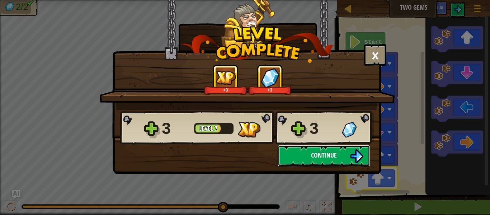
click at [301, 155] on button "Continue" at bounding box center [323, 156] width 92 height 22
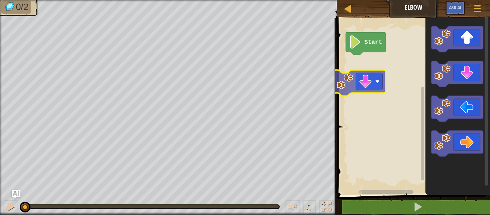
click at [347, 89] on div "Start" at bounding box center [412, 104] width 155 height 180
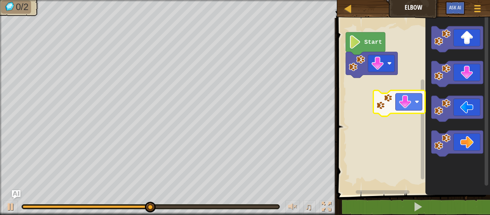
click at [377, 99] on div "Start" at bounding box center [412, 104] width 155 height 180
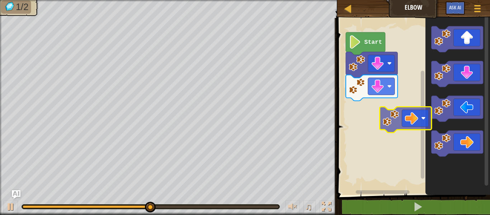
click at [380, 103] on div "Start" at bounding box center [412, 104] width 155 height 180
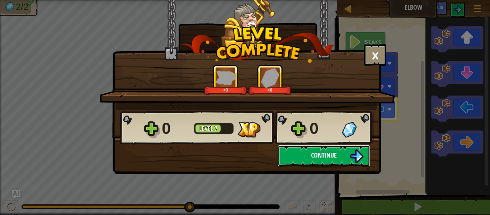
click at [317, 158] on span "Continue" at bounding box center [324, 155] width 26 height 9
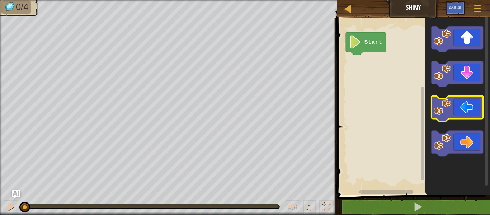
click at [467, 105] on icon "Blockly Workspace" at bounding box center [457, 109] width 52 height 26
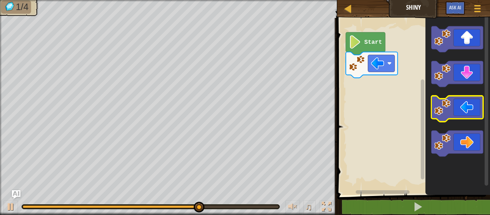
click at [455, 110] on icon "Blockly Workspace" at bounding box center [457, 109] width 52 height 26
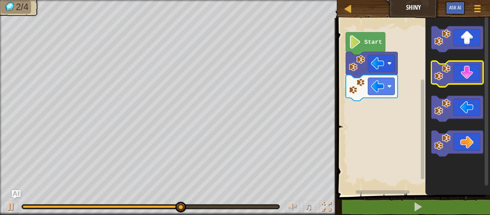
click at [466, 65] on icon "Blockly Workspace" at bounding box center [457, 74] width 52 height 26
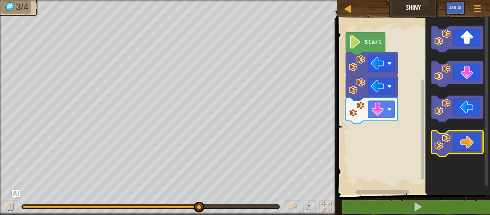
click at [448, 148] on image "Blockly Workspace" at bounding box center [442, 142] width 16 height 16
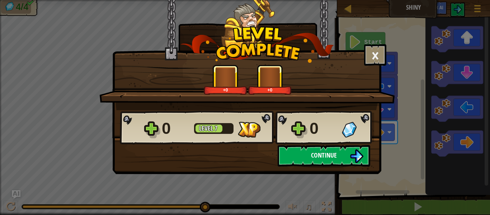
click at [346, 156] on button "Continue" at bounding box center [323, 156] width 92 height 22
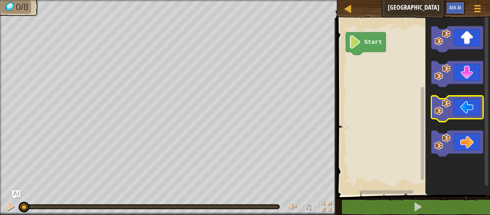
click at [452, 112] on icon "Blockly Workspace" at bounding box center [457, 109] width 52 height 26
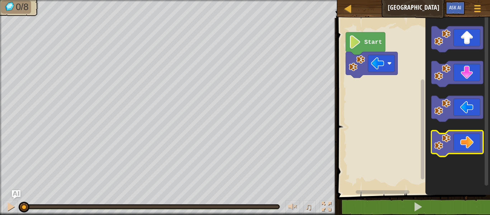
click at [452, 142] on icon "Blockly Workspace" at bounding box center [457, 143] width 52 height 26
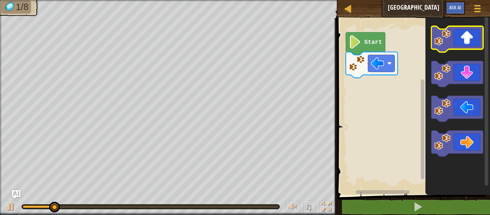
click at [470, 36] on icon "Blockly Workspace" at bounding box center [457, 39] width 52 height 26
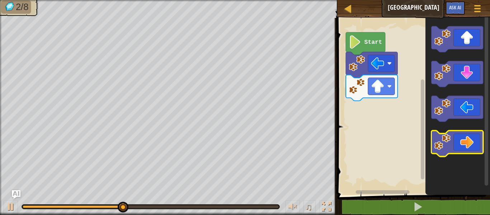
click at [462, 139] on icon "Blockly Workspace" at bounding box center [457, 143] width 52 height 26
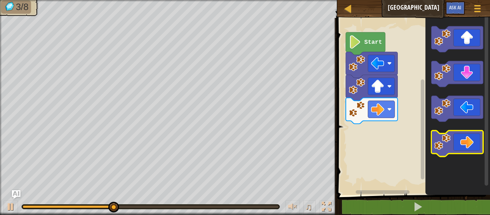
click at [464, 153] on icon "Blockly Workspace" at bounding box center [457, 143] width 52 height 26
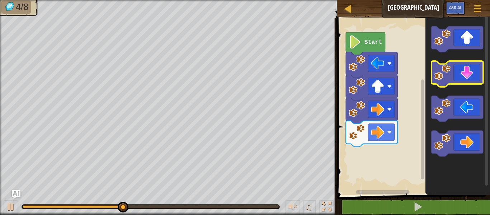
click at [449, 79] on image "Blockly Workspace" at bounding box center [442, 72] width 16 height 16
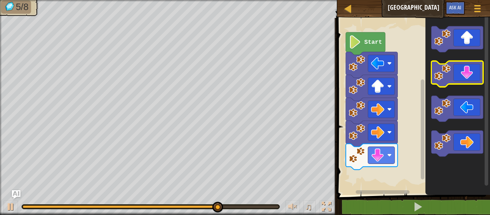
click at [475, 68] on icon "Blockly Workspace" at bounding box center [457, 74] width 52 height 26
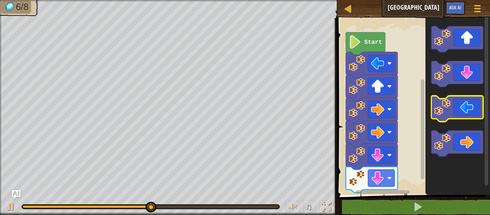
click at [462, 105] on icon "Blockly Workspace" at bounding box center [457, 109] width 52 height 26
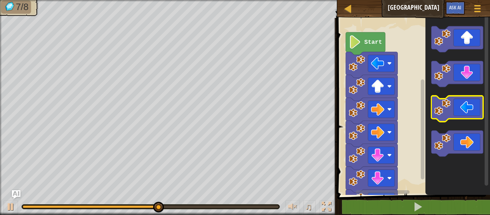
click at [462, 107] on icon "Blockly Workspace" at bounding box center [457, 109] width 52 height 26
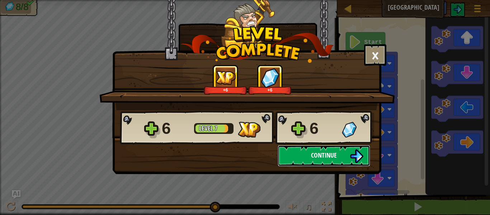
click at [290, 159] on button "Continue" at bounding box center [323, 156] width 92 height 22
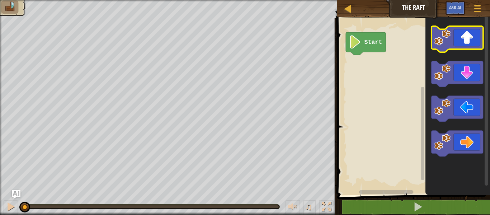
click at [451, 41] on icon "Blockly Workspace" at bounding box center [457, 39] width 52 height 26
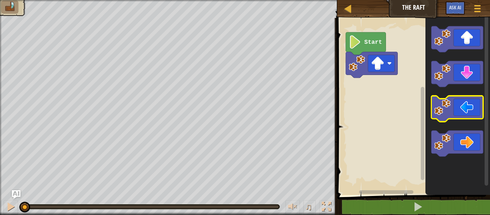
click at [445, 117] on icon "Blockly Workspace" at bounding box center [457, 109] width 52 height 26
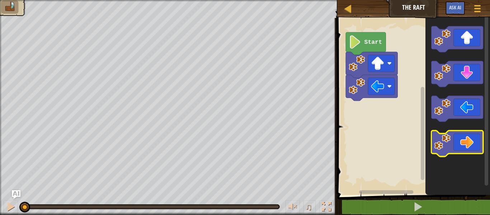
click at [442, 142] on image "Blockly Workspace" at bounding box center [442, 142] width 16 height 16
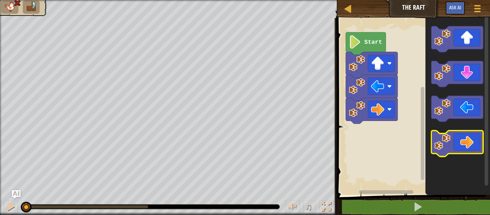
click at [442, 142] on image "Blockly Workspace" at bounding box center [442, 142] width 16 height 16
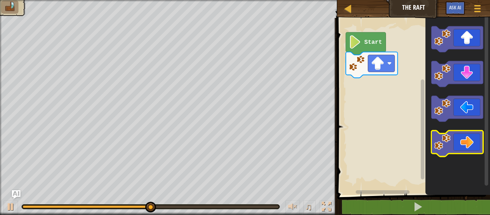
click at [453, 139] on icon "Blockly Workspace" at bounding box center [457, 143] width 52 height 26
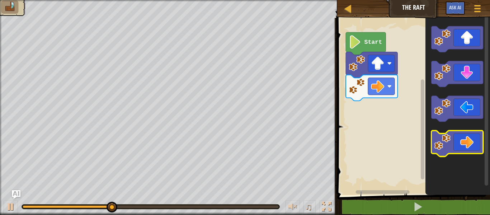
click at [458, 142] on icon "Blockly Workspace" at bounding box center [457, 143] width 52 height 26
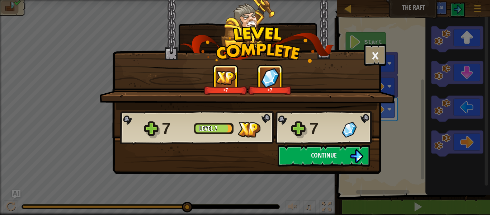
click at [323, 134] on div "7" at bounding box center [323, 128] width 28 height 23
click at [323, 151] on span "Continue" at bounding box center [324, 155] width 26 height 9
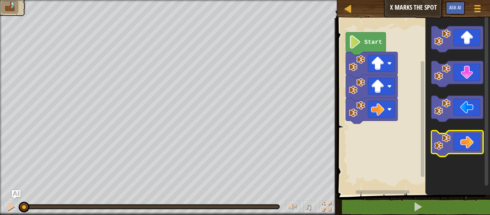
click at [443, 142] on image "Blockly Workspace" at bounding box center [442, 142] width 16 height 16
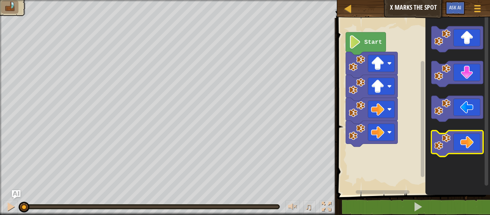
click at [443, 142] on image "Blockly Workspace" at bounding box center [442, 142] width 16 height 16
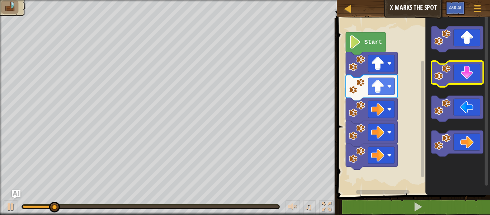
click at [441, 82] on icon "Blockly Workspace" at bounding box center [457, 74] width 52 height 26
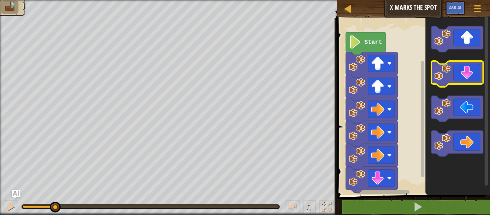
click at [441, 82] on icon "Blockly Workspace" at bounding box center [457, 74] width 52 height 26
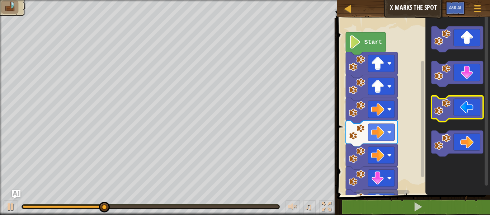
click at [454, 115] on icon "Blockly Workspace" at bounding box center [457, 109] width 52 height 26
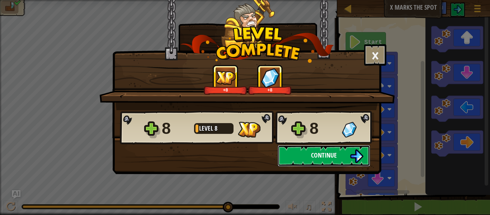
click at [307, 152] on button "Continue" at bounding box center [323, 156] width 92 height 22
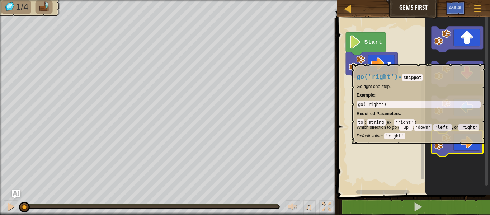
click at [450, 150] on icon "Blockly Workspace" at bounding box center [457, 143] width 52 height 26
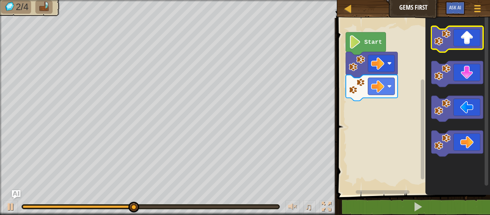
click at [462, 43] on icon "Blockly Workspace" at bounding box center [457, 39] width 52 height 26
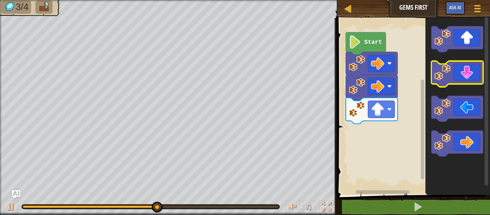
click at [468, 70] on icon "Blockly Workspace" at bounding box center [457, 74] width 52 height 26
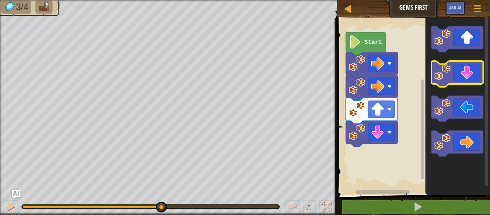
click at [468, 70] on icon "Blockly Workspace" at bounding box center [457, 74] width 52 height 26
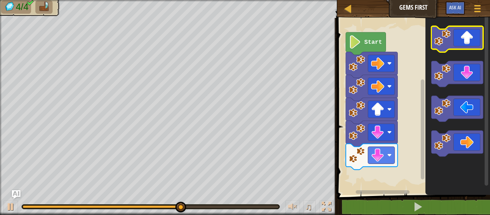
click at [470, 39] on icon "Blockly Workspace" at bounding box center [457, 39] width 52 height 26
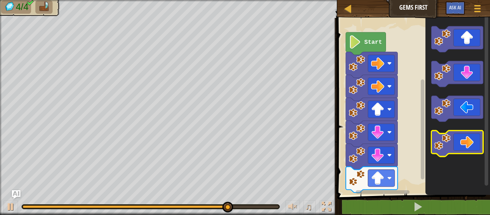
click at [454, 147] on icon "Blockly Workspace" at bounding box center [457, 143] width 52 height 26
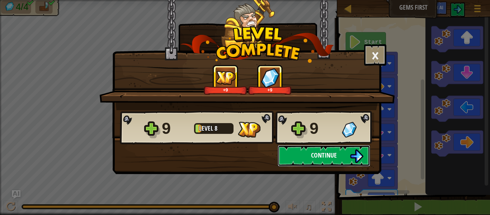
click at [344, 158] on button "Continue" at bounding box center [323, 156] width 92 height 22
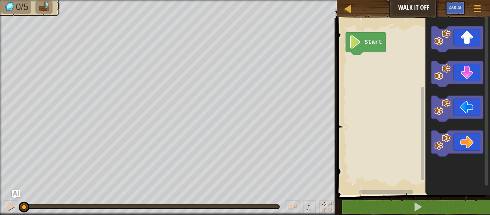
click at [344, 158] on rect "Blockly Workspace" at bounding box center [412, 104] width 155 height 180
click at [452, 35] on icon "Blockly Workspace" at bounding box center [457, 39] width 52 height 26
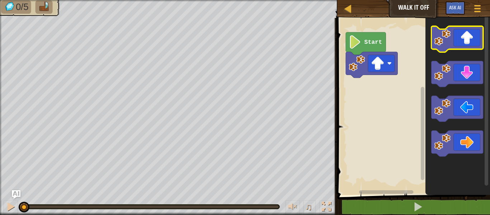
click at [452, 35] on icon "Blockly Workspace" at bounding box center [457, 39] width 52 height 26
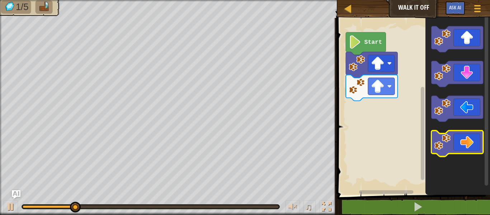
click at [456, 140] on icon "Blockly Workspace" at bounding box center [457, 143] width 52 height 26
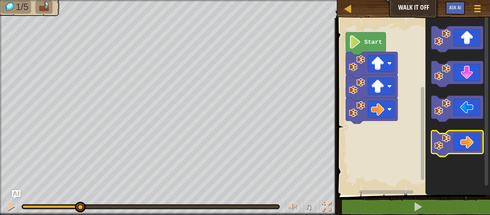
click at [456, 141] on icon "Blockly Workspace" at bounding box center [457, 143] width 52 height 26
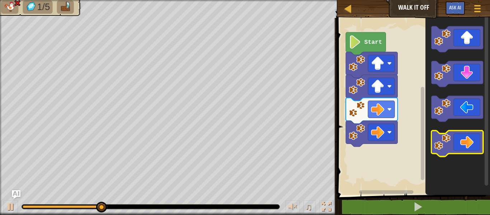
click at [463, 143] on icon "Blockly Workspace" at bounding box center [457, 143] width 52 height 26
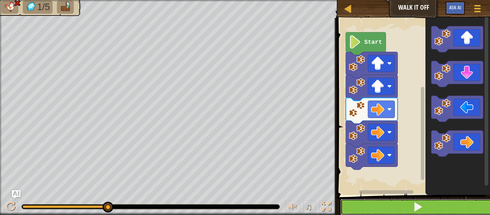
click at [427, 210] on button at bounding box center [417, 207] width 155 height 16
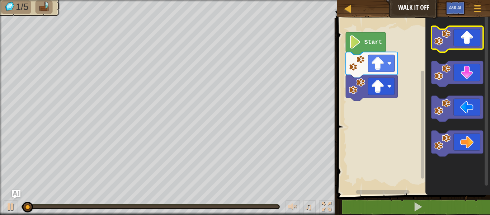
click at [470, 36] on icon "Blockly Workspace" at bounding box center [457, 39] width 52 height 26
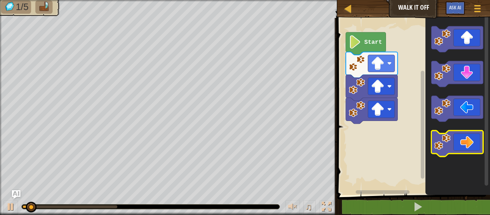
click at [459, 148] on icon "Blockly Workspace" at bounding box center [457, 143] width 52 height 26
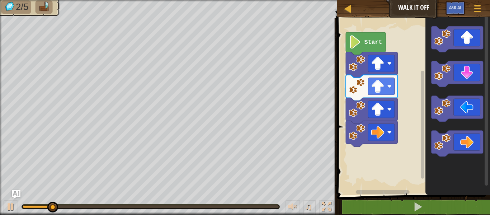
click at [447, 96] on rect "Blockly Workspace" at bounding box center [457, 109] width 52 height 26
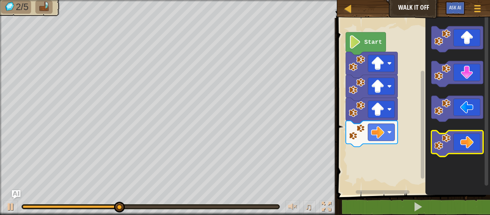
click at [450, 138] on image "Blockly Workspace" at bounding box center [442, 142] width 16 height 16
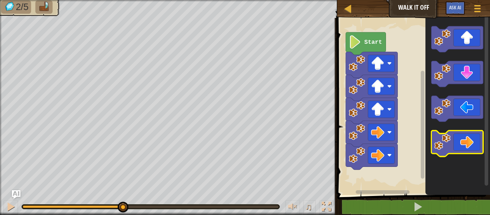
click at [450, 137] on image "Blockly Workspace" at bounding box center [442, 142] width 16 height 16
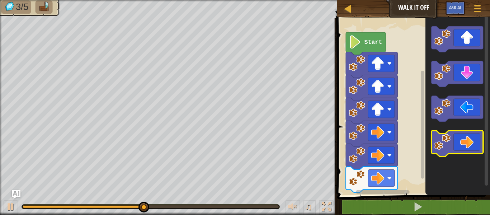
click at [451, 138] on icon "Blockly Workspace" at bounding box center [457, 143] width 52 height 26
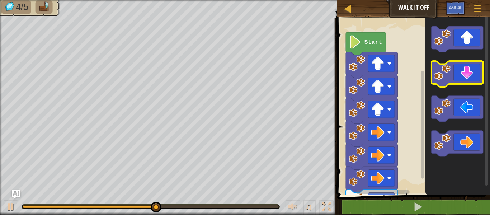
click at [456, 75] on icon "Blockly Workspace" at bounding box center [457, 74] width 52 height 26
click at [457, 76] on icon "Blockly Workspace" at bounding box center [457, 74] width 52 height 26
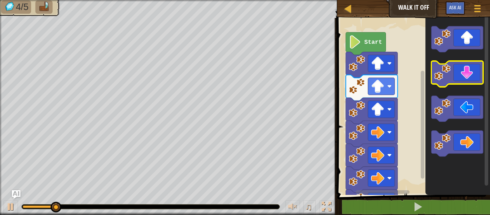
click at [461, 78] on icon "Blockly Workspace" at bounding box center [457, 74] width 52 height 26
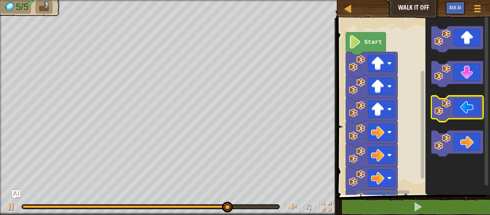
click at [453, 104] on icon "Blockly Workspace" at bounding box center [457, 109] width 52 height 26
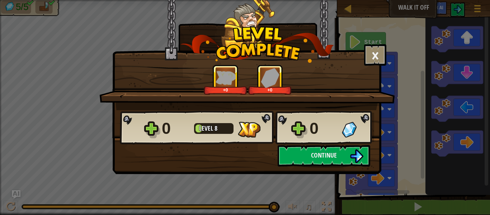
click at [489, 53] on div "× How fun was this level? Tell us more! +0 +0 Reticulating Splines... 0 Level 8…" at bounding box center [245, 107] width 490 height 215
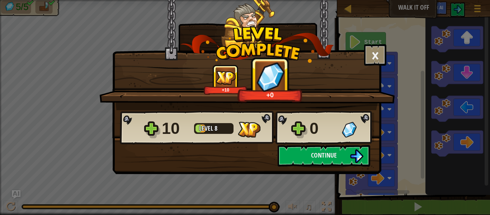
drag, startPoint x: 430, startPoint y: 138, endPoint x: 412, endPoint y: 139, distance: 18.0
click at [412, 139] on div "× How fun was this level? Tell us more! +10 +0 Reticulating Splines... 10 Level…" at bounding box center [245, 107] width 490 height 215
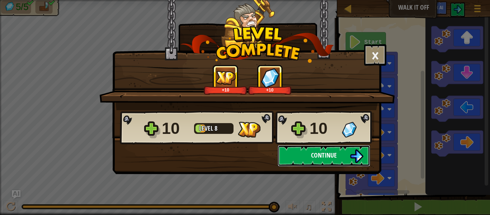
click at [342, 152] on button "Continue" at bounding box center [323, 156] width 92 height 22
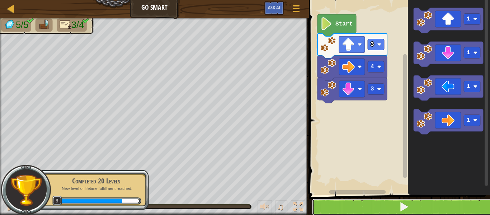
click at [442, 205] on button at bounding box center [403, 207] width 183 height 16
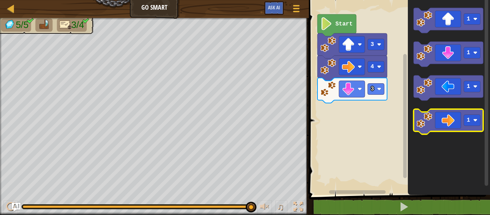
click at [437, 124] on icon "Blockly Workspace" at bounding box center [448, 121] width 70 height 25
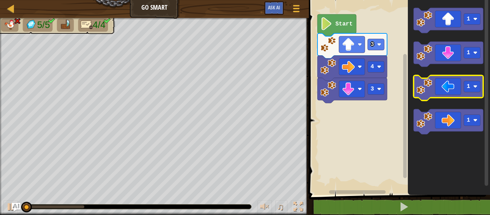
click at [453, 87] on icon "Blockly Workspace" at bounding box center [448, 87] width 70 height 25
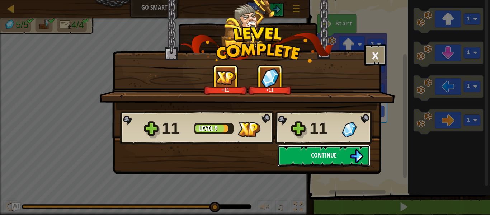
drag, startPoint x: 327, startPoint y: 154, endPoint x: 332, endPoint y: 158, distance: 6.6
click at [332, 158] on span "Continue" at bounding box center [324, 155] width 26 height 9
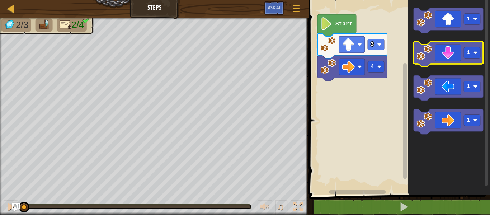
click at [423, 56] on image "Blockly Workspace" at bounding box center [424, 53] width 16 height 16
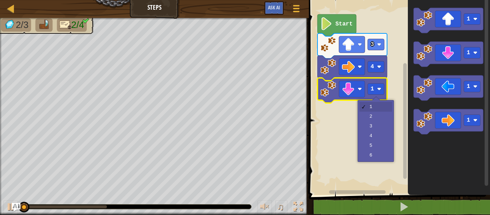
click at [375, 87] on rect "Blockly Workspace" at bounding box center [375, 89] width 16 height 11
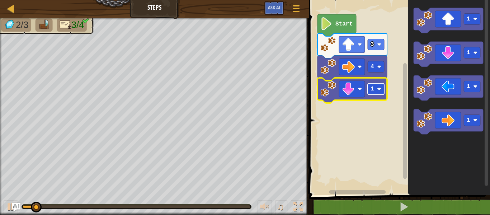
click at [374, 90] on g "1" at bounding box center [375, 89] width 16 height 11
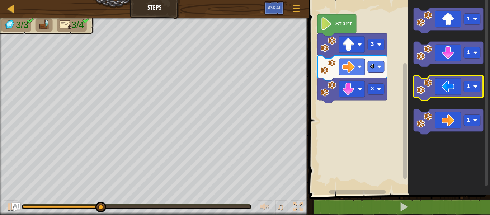
click at [457, 93] on icon "Blockly Workspace" at bounding box center [448, 87] width 70 height 25
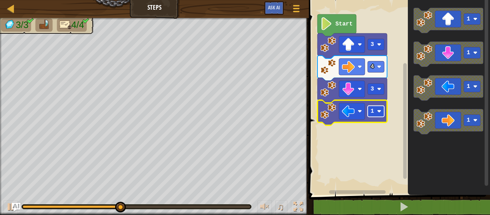
click at [373, 115] on rect "Blockly Workspace" at bounding box center [375, 111] width 16 height 11
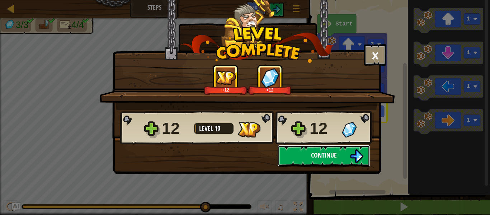
click at [336, 148] on button "Continue" at bounding box center [323, 156] width 92 height 22
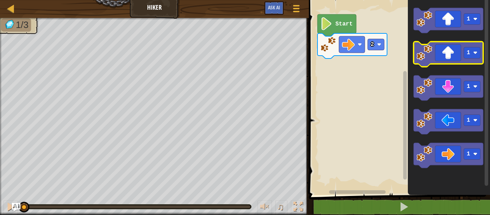
click at [450, 53] on icon "Blockly Workspace" at bounding box center [448, 54] width 70 height 25
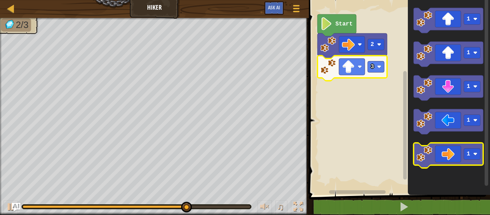
click at [458, 149] on icon "Blockly Workspace" at bounding box center [448, 155] width 70 height 25
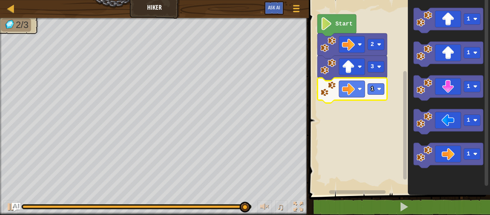
click at [370, 79] on icon "Blockly Workspace" at bounding box center [352, 90] width 70 height 25
click at [372, 88] on text "1" at bounding box center [372, 89] width 4 height 6
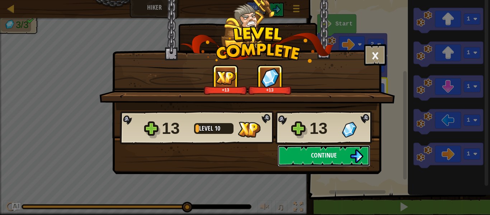
drag, startPoint x: 367, startPoint y: 162, endPoint x: 366, endPoint y: 158, distance: 4.8
click at [366, 158] on button "Continue" at bounding box center [323, 156] width 92 height 22
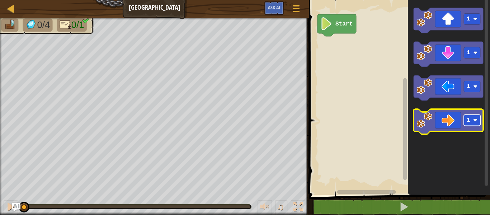
click at [472, 117] on rect "Blockly Workspace" at bounding box center [472, 120] width 16 height 11
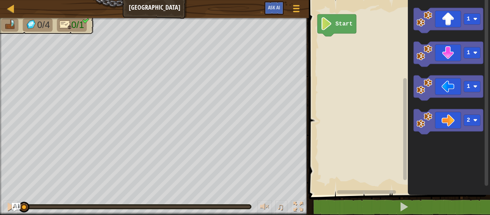
click at [443, 106] on icon "Blockly Workspace" at bounding box center [449, 95] width 82 height 198
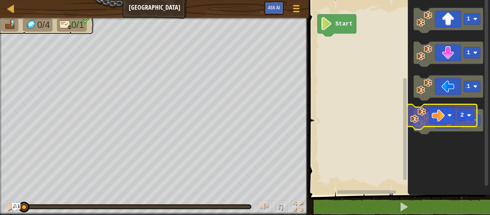
click at [333, 102] on div "Start 1 1 1 2 2" at bounding box center [398, 95] width 183 height 198
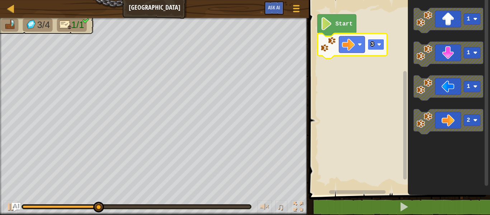
click at [369, 44] on rect "Blockly Workspace" at bounding box center [375, 44] width 16 height 11
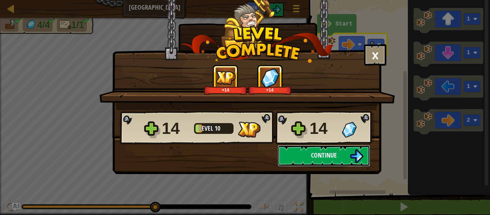
click at [282, 159] on button "Continue" at bounding box center [323, 156] width 92 height 22
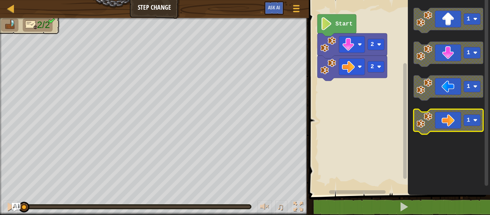
click at [450, 113] on icon "Blockly Workspace" at bounding box center [448, 121] width 70 height 25
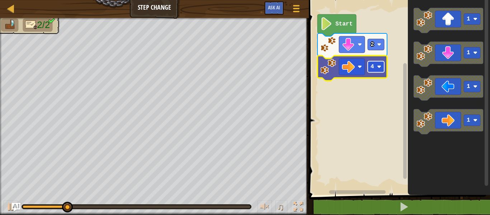
click at [374, 67] on rect "Blockly Workspace" at bounding box center [375, 66] width 16 height 11
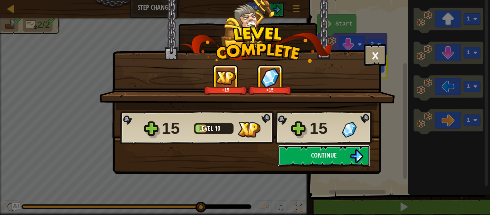
click button "Continue" at bounding box center [323, 156] width 92 height 22
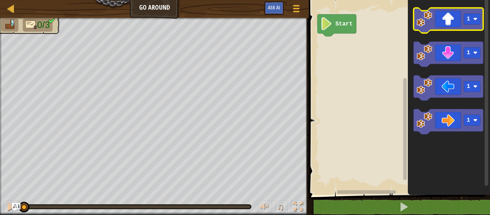
click at [460, 15] on icon "Blockly Workspace" at bounding box center [448, 20] width 70 height 25
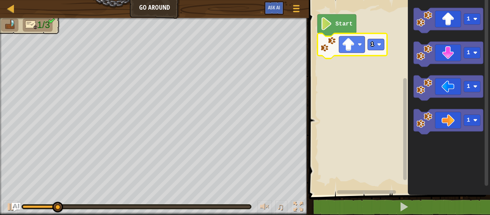
click at [373, 38] on icon "Blockly Workspace" at bounding box center [352, 45] width 70 height 25
click at [375, 43] on rect "Blockly Workspace" at bounding box center [375, 44] width 16 height 11
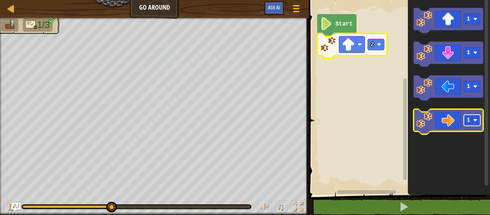
click at [465, 118] on rect "Blockly Workspace" at bounding box center [472, 120] width 16 height 11
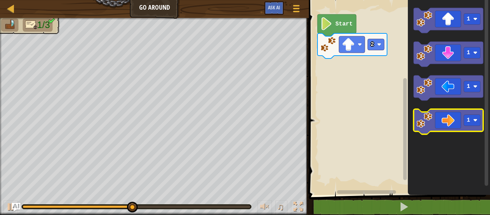
click at [452, 121] on icon "Blockly Workspace" at bounding box center [448, 121] width 70 height 25
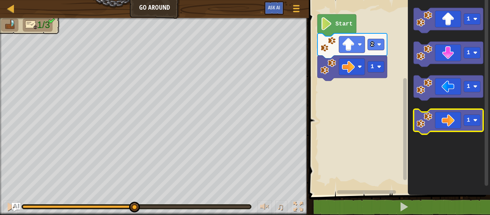
click at [452, 121] on icon "Blockly Workspace" at bounding box center [448, 121] width 70 height 25
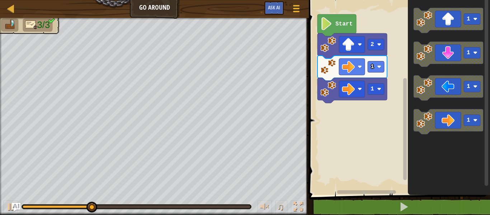
click at [350, 77] on icon "Blockly Workspace" at bounding box center [352, 68] width 70 height 25
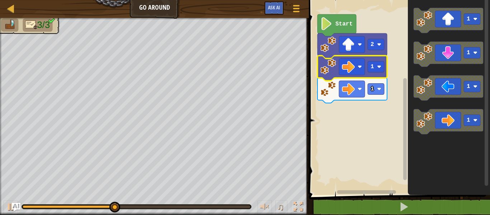
click at [384, 80] on icon "Blockly Workspace" at bounding box center [352, 90] width 70 height 25
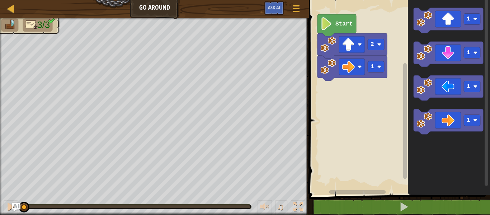
click at [391, 67] on rect "Blockly Workspace" at bounding box center [398, 95] width 183 height 198
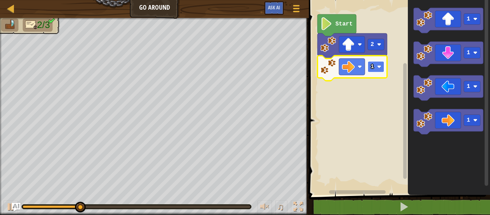
click at [375, 64] on rect "Blockly Workspace" at bounding box center [375, 66] width 16 height 11
click at [377, 71] on rect "Blockly Workspace" at bounding box center [375, 66] width 16 height 11
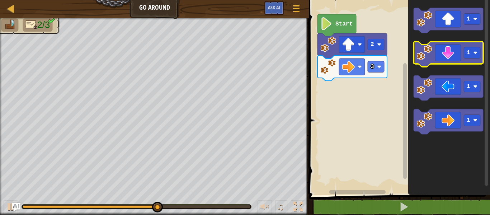
click at [445, 62] on icon "Blockly Workspace" at bounding box center [448, 54] width 70 height 25
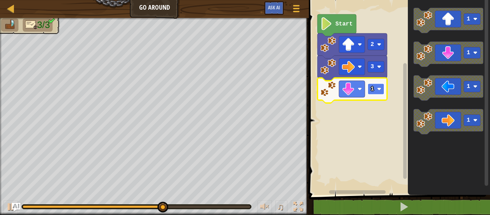
click at [380, 86] on rect "Blockly Workspace" at bounding box center [375, 89] width 16 height 11
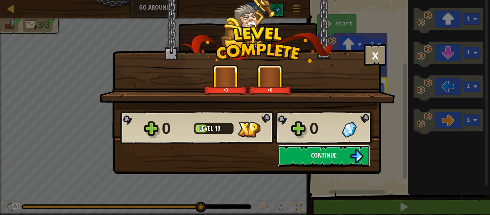
click button "Continue" at bounding box center [323, 156] width 92 height 22
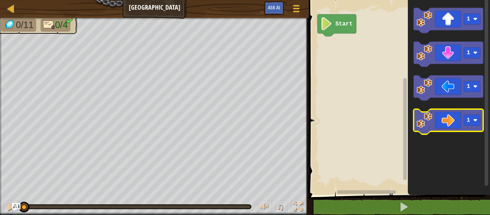
click at [433, 131] on rect "Blockly Workspace" at bounding box center [448, 121] width 70 height 25
click at [430, 130] on icon "Blockly Workspace" at bounding box center [448, 121] width 70 height 25
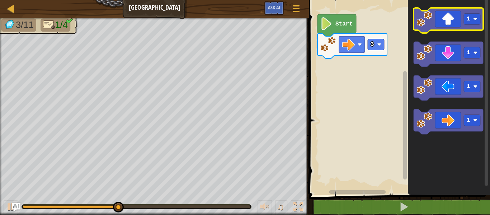
click at [431, 28] on icon "Blockly Workspace" at bounding box center [448, 20] width 70 height 25
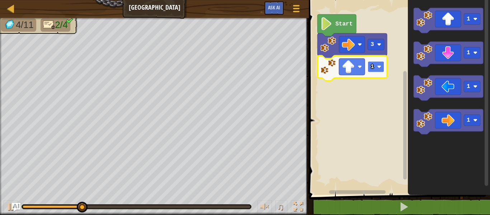
click at [376, 62] on rect "Blockly Workspace" at bounding box center [375, 66] width 16 height 11
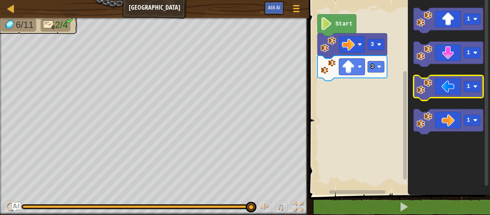
click at [434, 92] on icon "Blockly Workspace" at bounding box center [448, 87] width 70 height 25
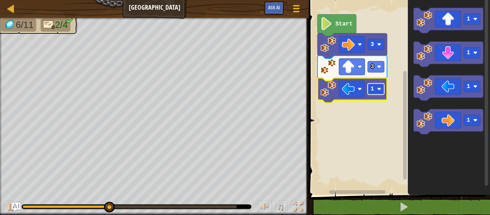
click at [374, 92] on text "1" at bounding box center [372, 89] width 4 height 6
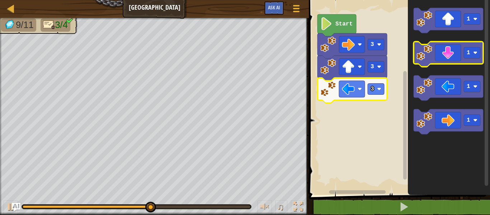
click at [456, 53] on icon "Blockly Workspace" at bounding box center [448, 54] width 70 height 25
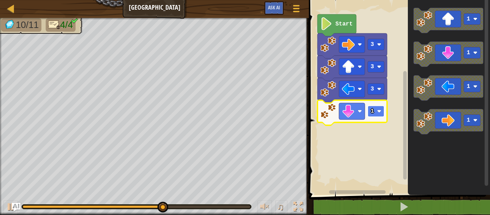
click at [379, 111] on image "Blockly Workspace" at bounding box center [379, 111] width 4 height 4
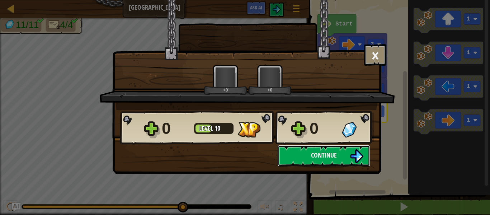
click button "Continue" at bounding box center [323, 156] width 92 height 22
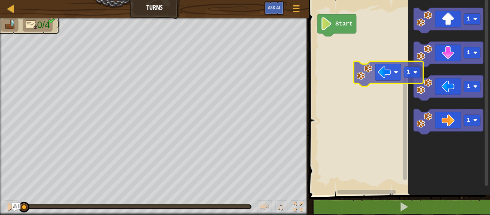
click at [381, 72] on div "Start 1 1 1 1 1" at bounding box center [398, 95] width 183 height 198
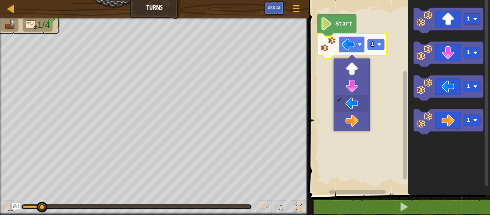
click at [350, 41] on image "Blockly Workspace" at bounding box center [348, 44] width 13 height 13
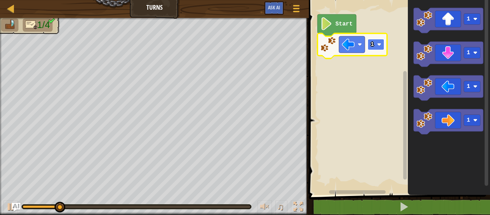
click at [375, 45] on rect "Blockly Workspace" at bounding box center [375, 44] width 16 height 11
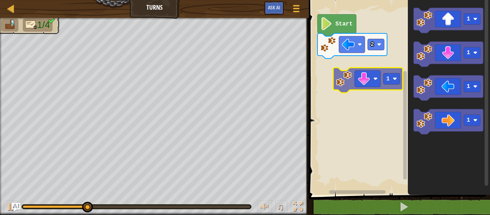
click at [357, 83] on div "Start 2 1 1 1 1 1" at bounding box center [398, 95] width 183 height 198
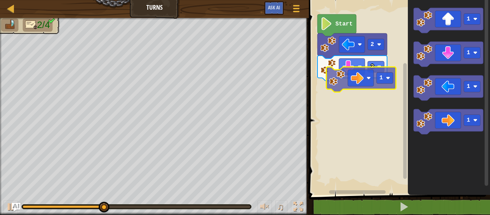
click at [342, 65] on div "Start 2 2 1 1 1 1 1" at bounding box center [398, 95] width 183 height 198
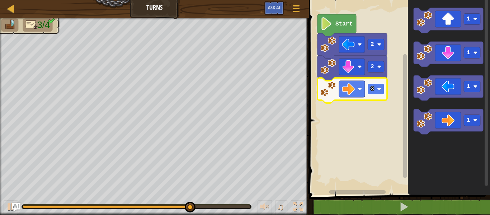
click at [374, 89] on rect "Blockly Workspace" at bounding box center [375, 89] width 16 height 11
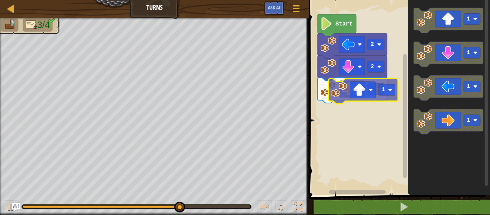
click at [360, 88] on div "Start 2 2 4 1 1 1 1 1" at bounding box center [398, 95] width 183 height 198
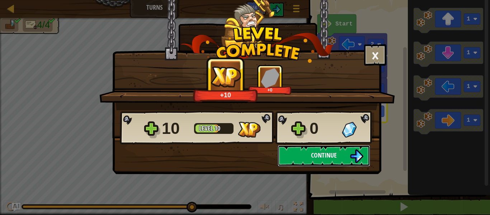
click at [345, 153] on button "Continue" at bounding box center [323, 156] width 92 height 22
